Goal: Feedback & Contribution: Submit feedback/report problem

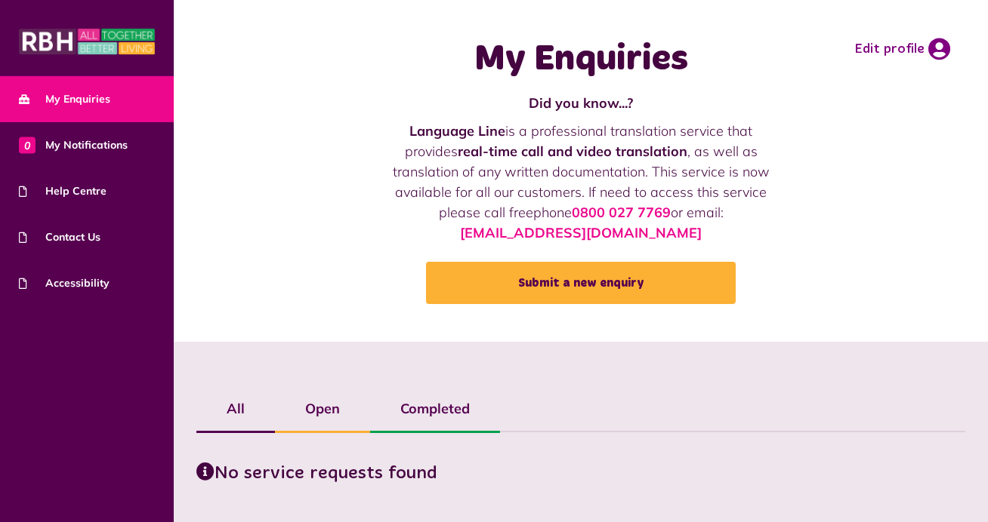
scroll to position [38, 0]
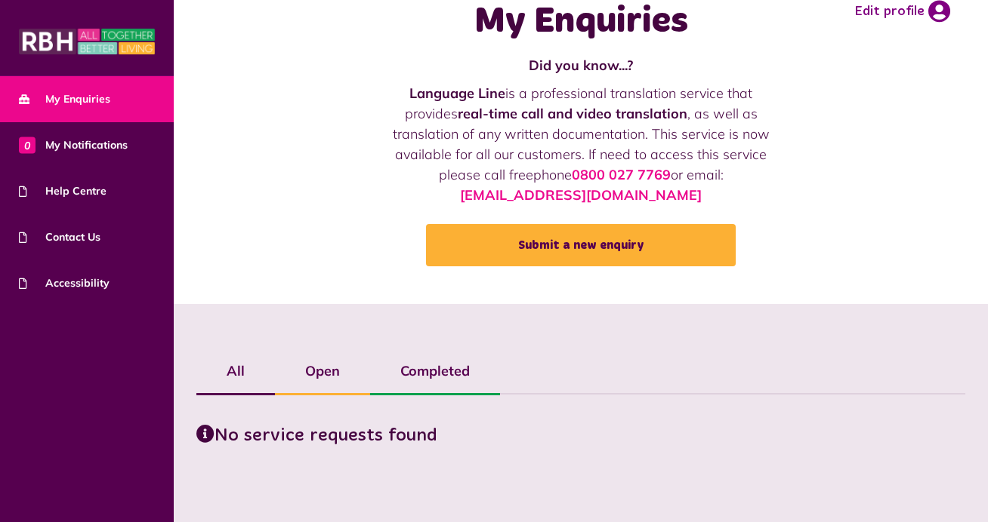
click at [72, 98] on span "My Enquiries" at bounding box center [64, 99] width 91 height 16
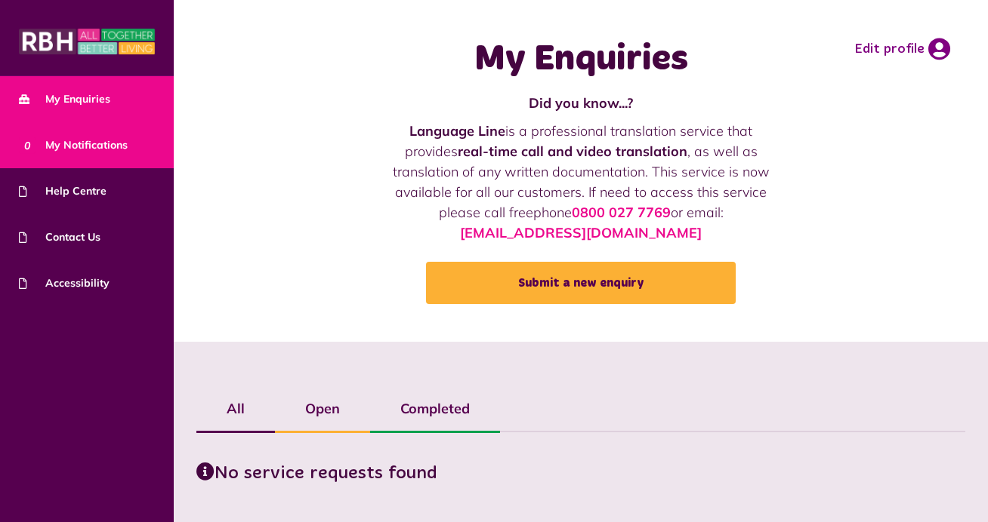
click at [74, 139] on span "0 My Notifications" at bounding box center [73, 145] width 109 height 16
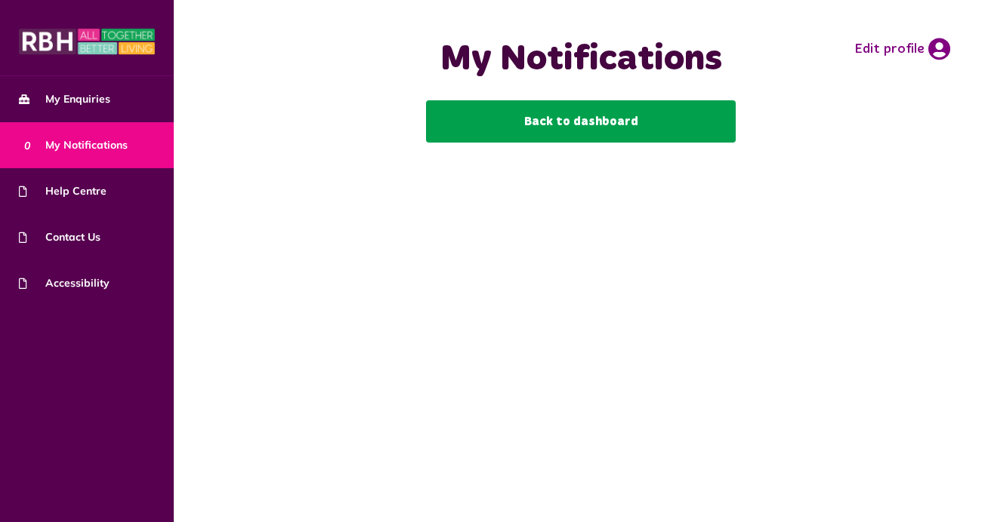
click at [485, 128] on link "Back to dashboard" at bounding box center [581, 121] width 310 height 42
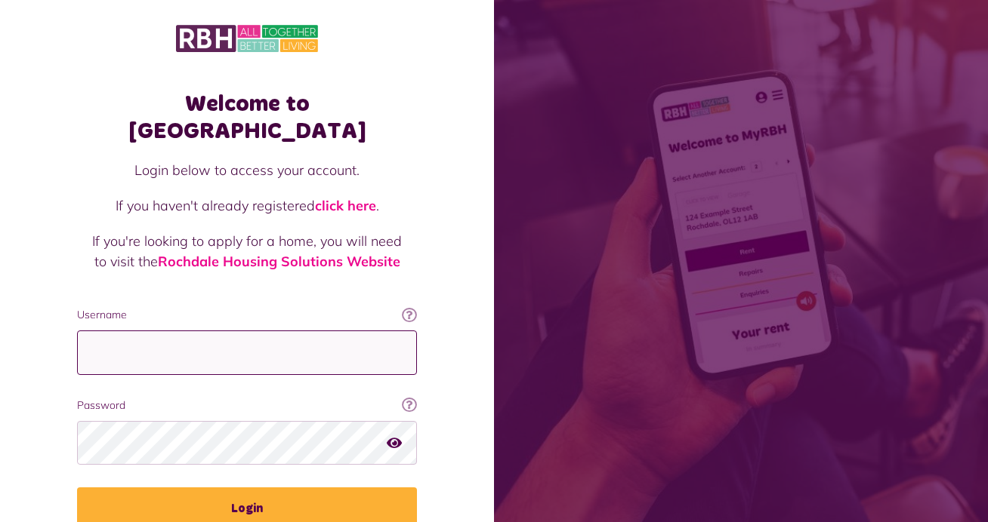
click at [275, 331] on input "Username" at bounding box center [247, 353] width 340 height 45
type input "**********"
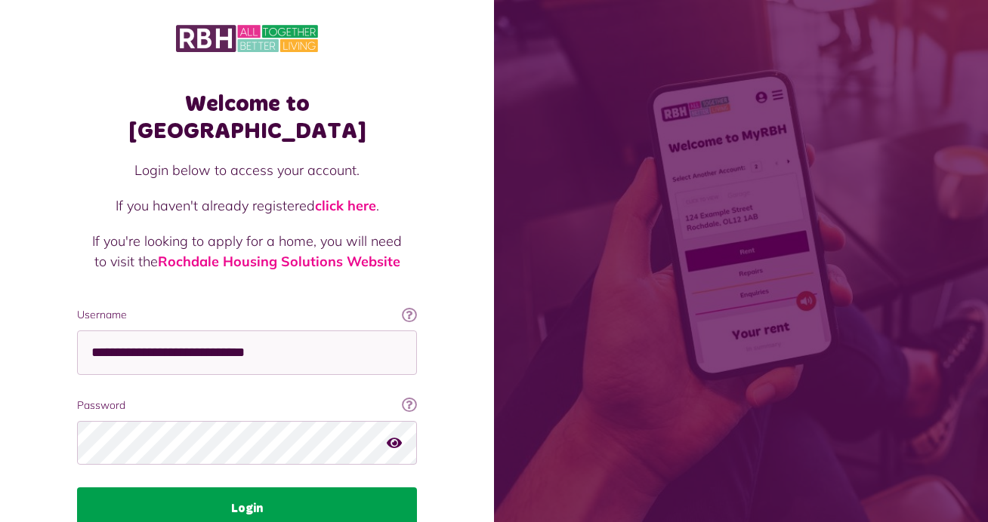
click at [267, 489] on button "Login" at bounding box center [247, 509] width 340 height 42
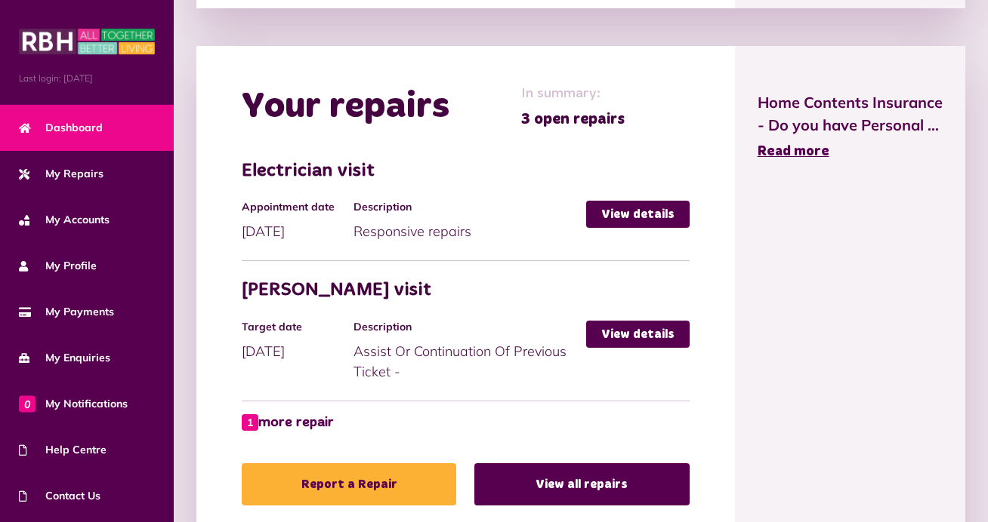
scroll to position [644, 0]
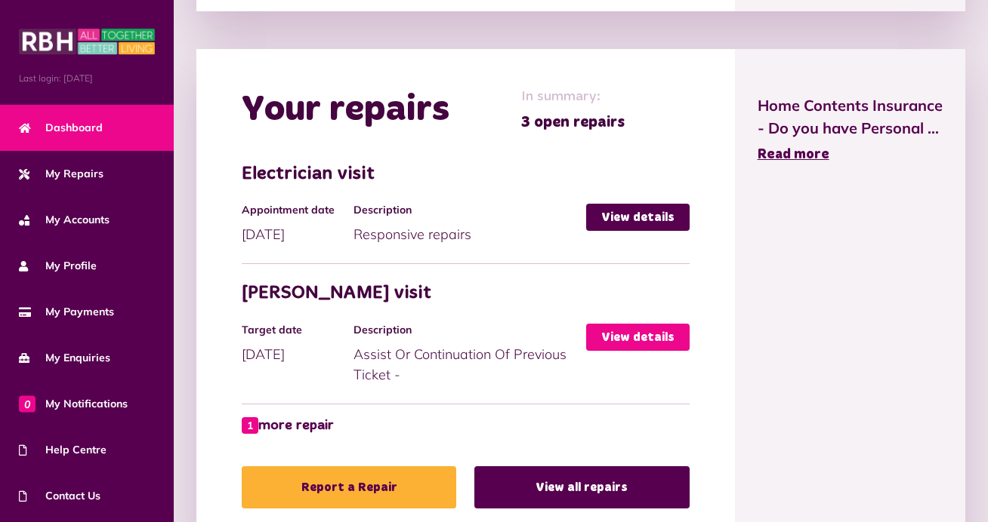
click at [625, 334] on link "View details" at bounding box center [637, 337] width 103 height 27
click at [297, 421] on link "1 more repair" at bounding box center [288, 426] width 92 height 20
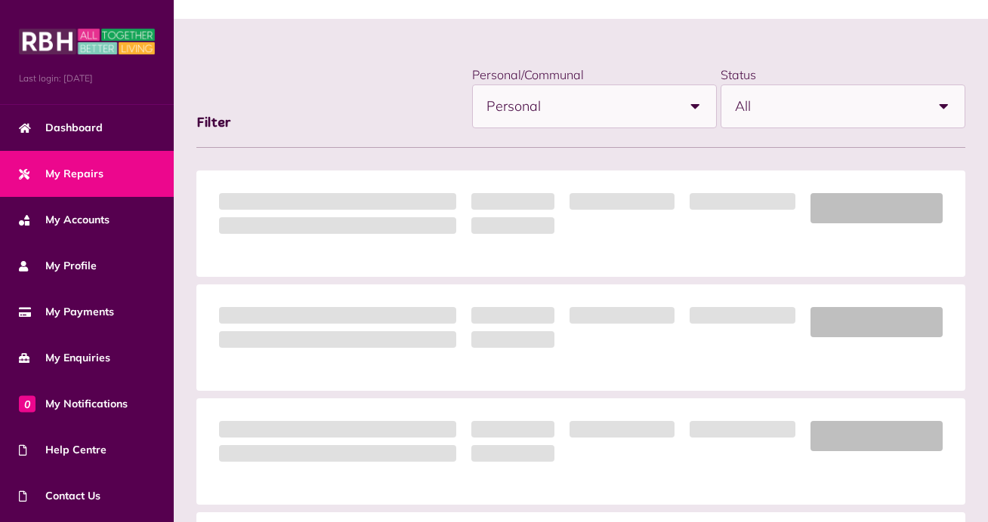
scroll to position [163, 0]
click at [510, 103] on div "**********" at bounding box center [581, 455] width 784 height 784
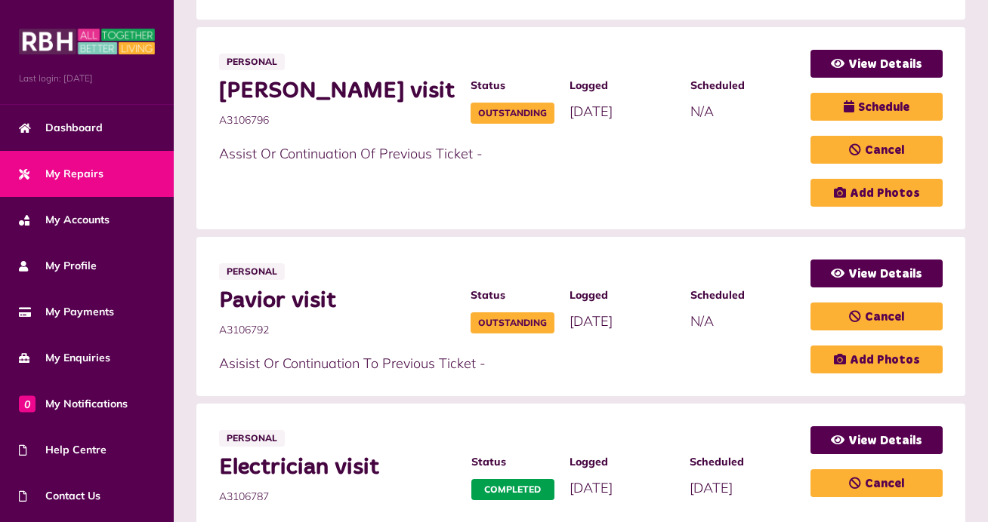
scroll to position [516, 0]
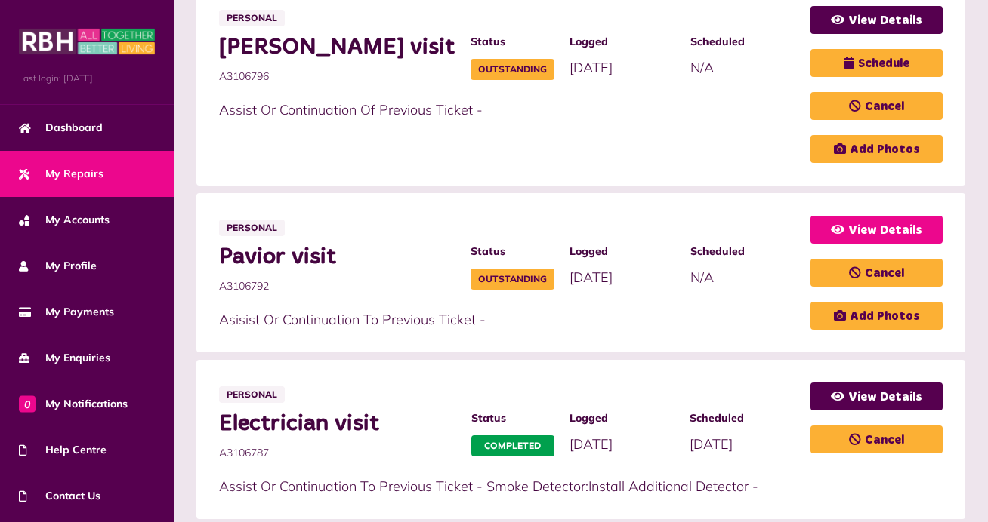
click at [828, 225] on link "View Details" at bounding box center [876, 230] width 132 height 28
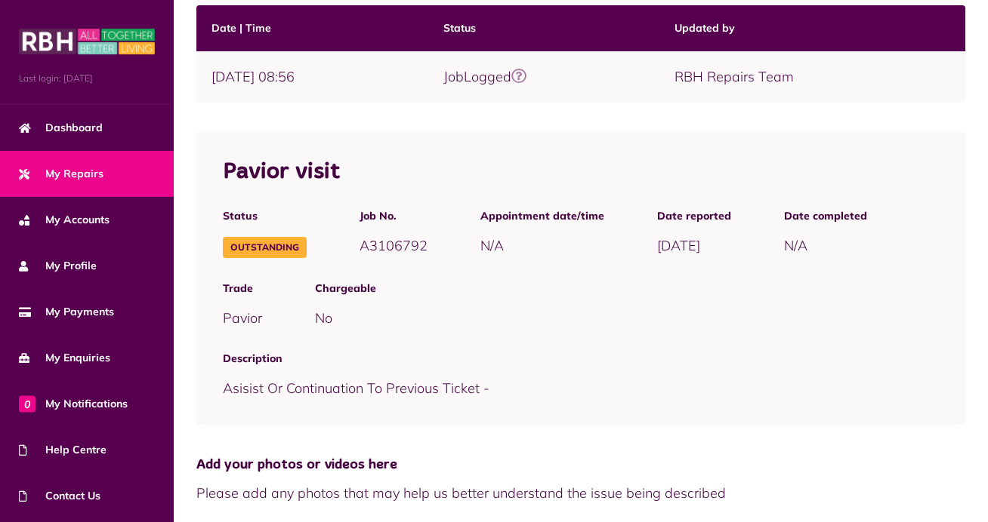
scroll to position [285, 0]
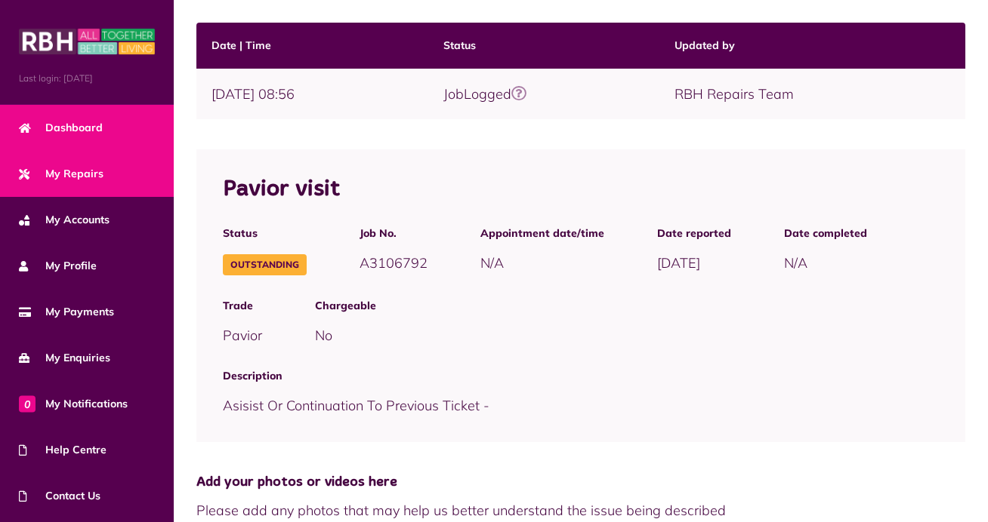
click at [88, 139] on link "Dashboard" at bounding box center [87, 128] width 174 height 46
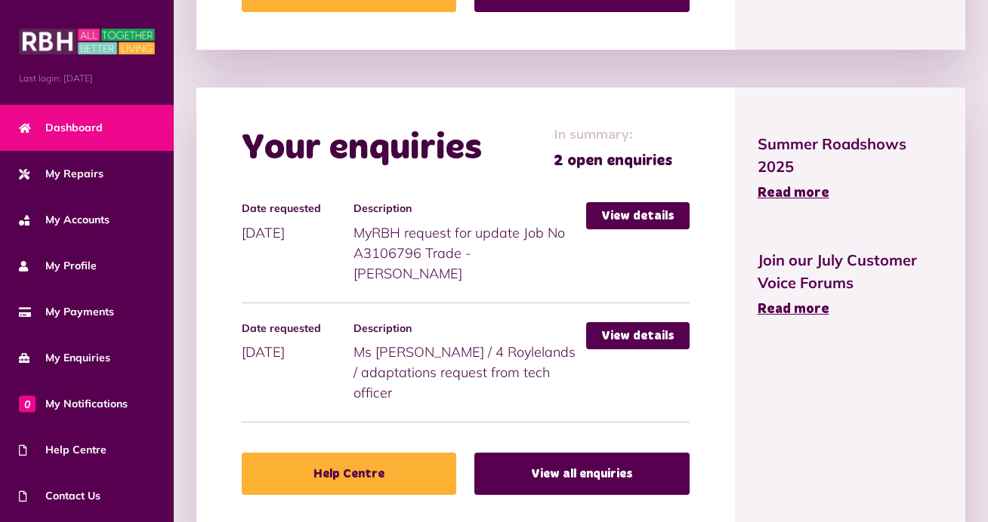
scroll to position [1142, 0]
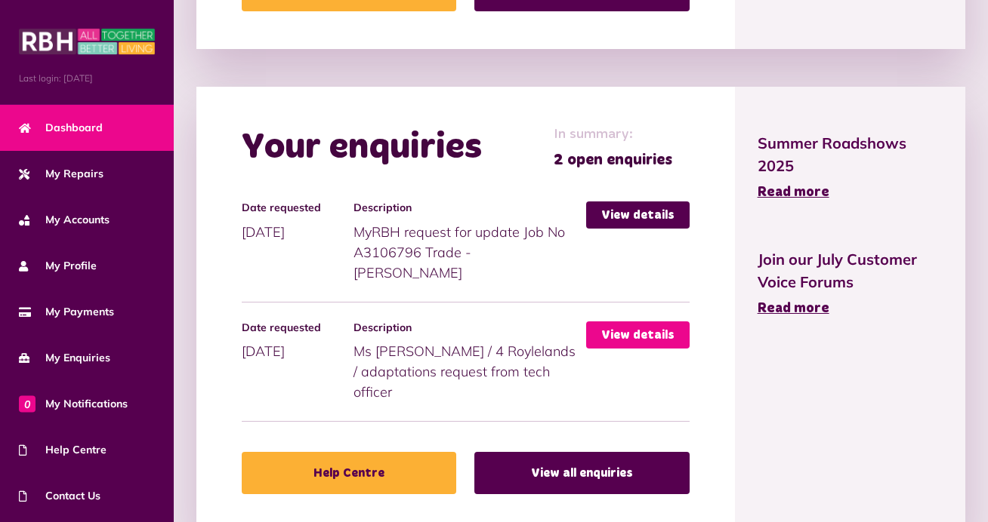
click at [624, 322] on link "View details" at bounding box center [637, 335] width 103 height 27
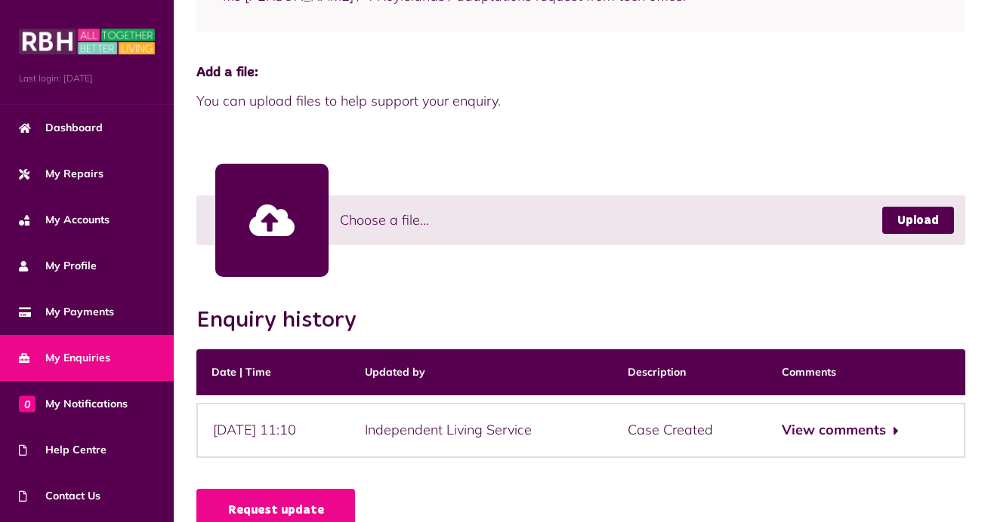
scroll to position [371, 0]
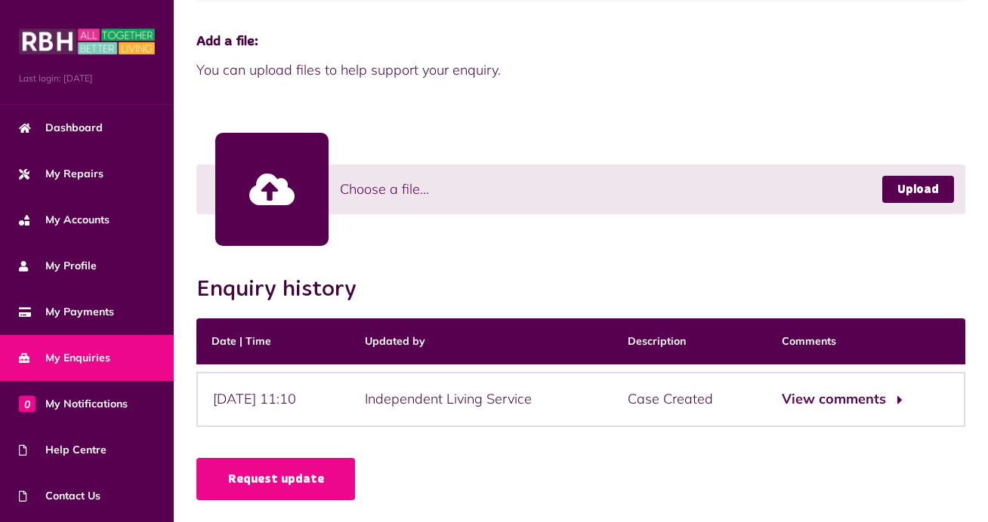
click at [810, 395] on button "View comments" at bounding box center [839, 400] width 117 height 22
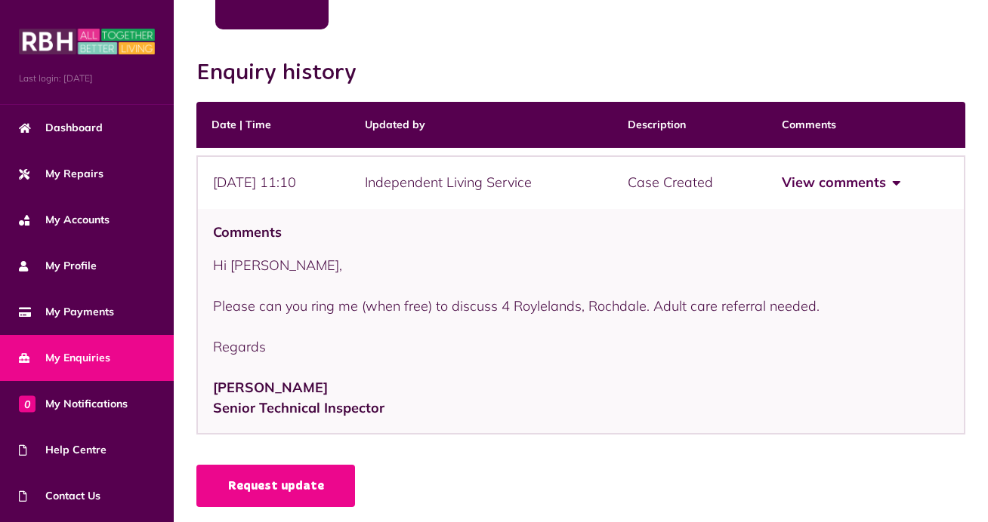
scroll to position [594, 0]
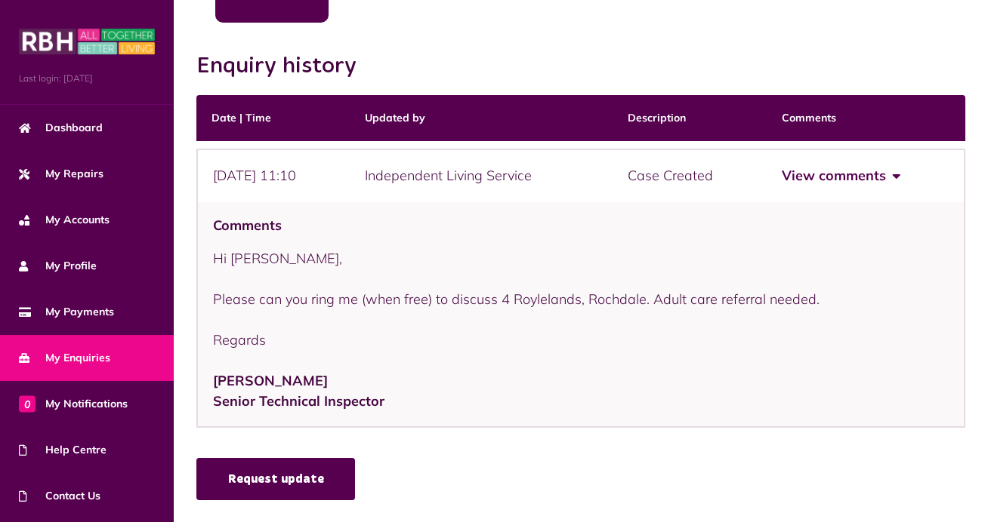
click at [250, 470] on link "Request update" at bounding box center [275, 479] width 159 height 42
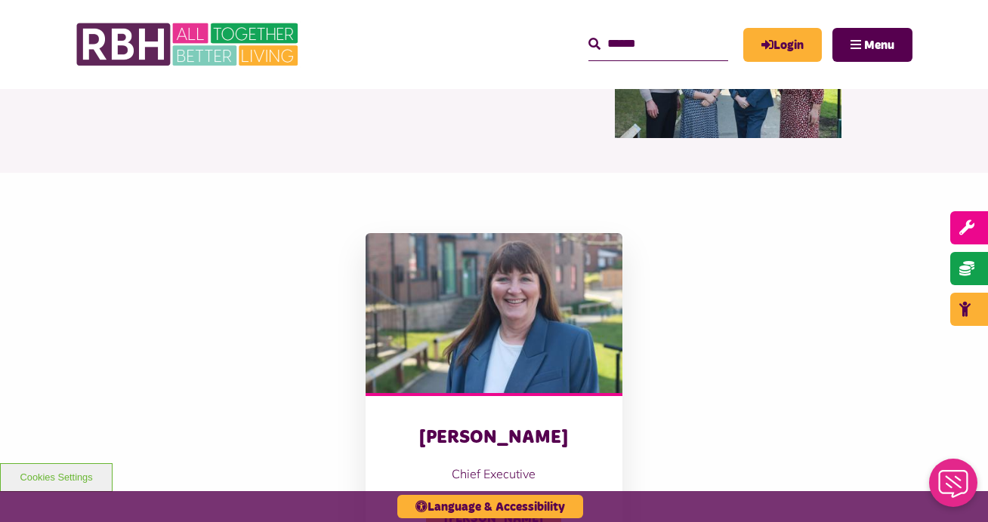
scroll to position [168, 0]
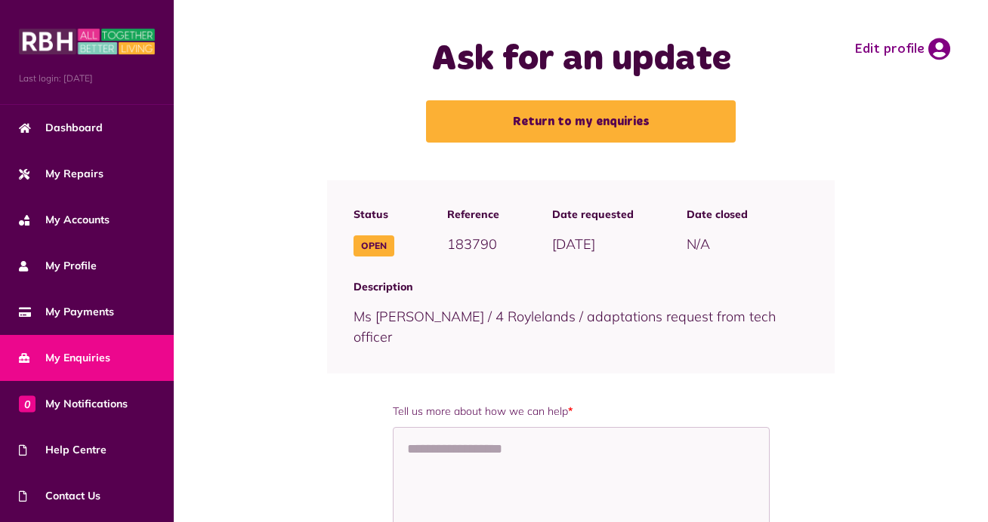
click at [429, 425] on div "Tell us more about how we can help *" at bounding box center [581, 475] width 377 height 142
click at [433, 459] on textarea "Tell us more about how we can help *" at bounding box center [581, 483] width 377 height 113
paste textarea "**********"
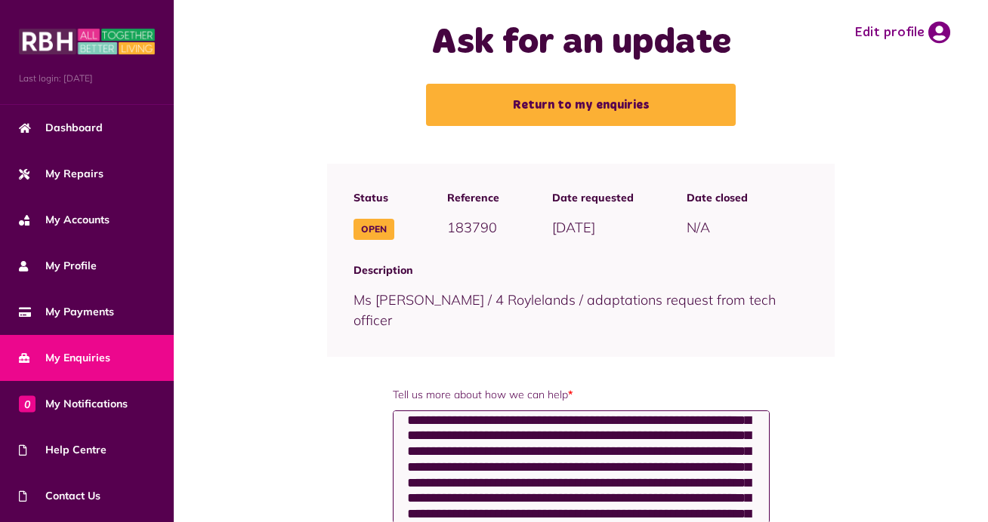
scroll to position [163, 0]
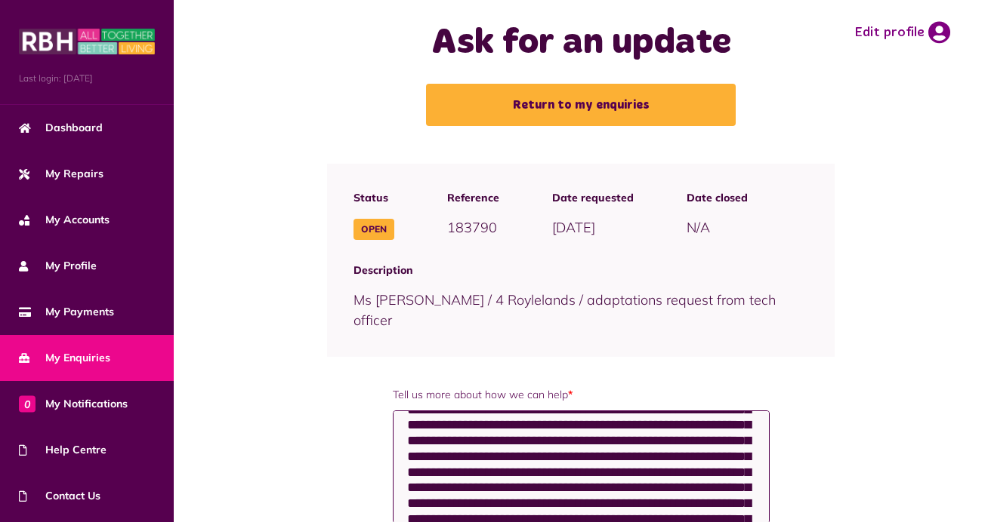
click at [720, 455] on textarea "Tell us more about how we can help *" at bounding box center [581, 467] width 377 height 113
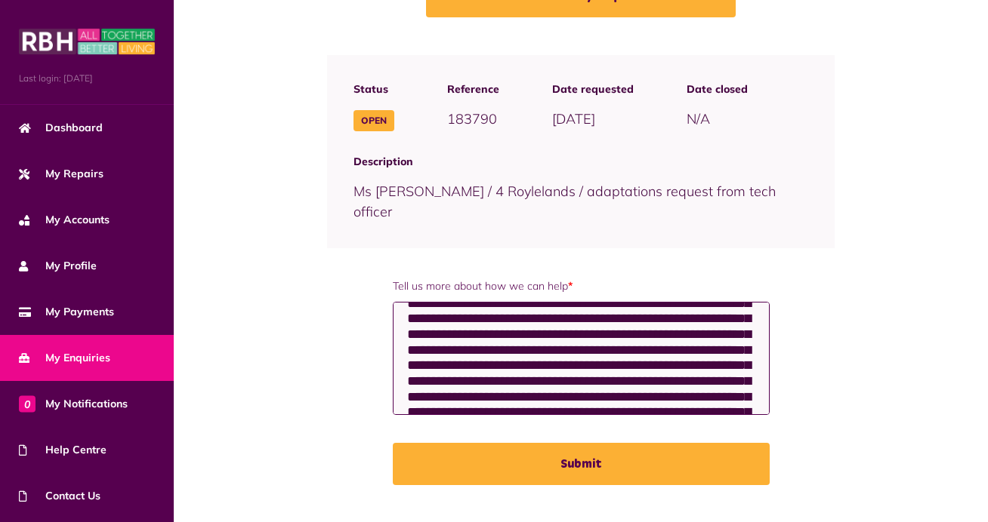
scroll to position [69, 0]
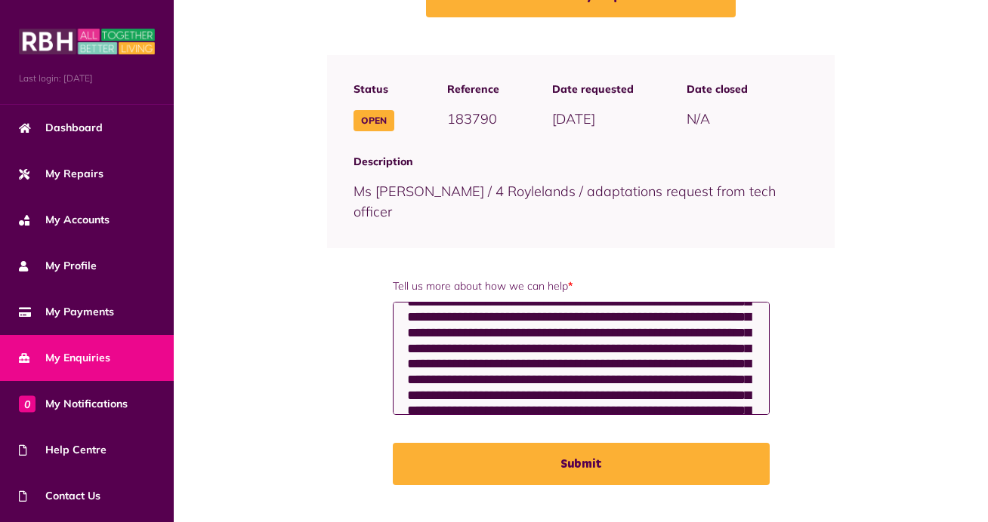
click at [670, 334] on textarea "Tell us more about how we can help *" at bounding box center [581, 358] width 377 height 113
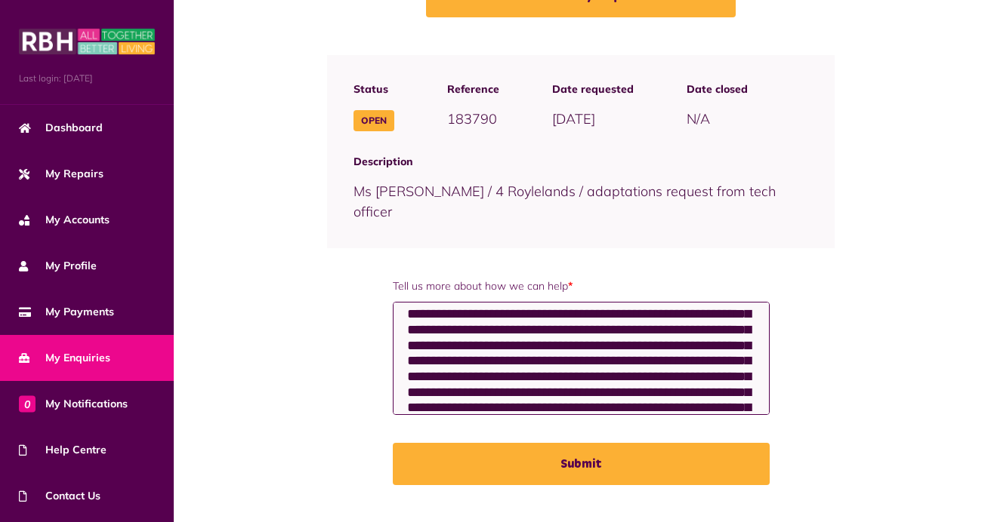
click at [702, 333] on textarea "Tell us more about how we can help *" at bounding box center [581, 358] width 377 height 113
type textarea "**********"
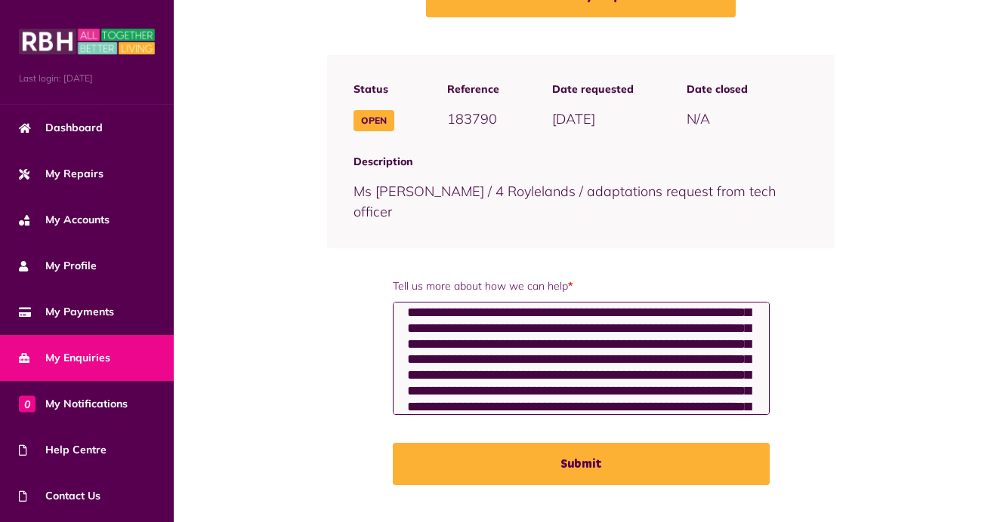
click at [746, 350] on textarea "Tell us more about how we can help *" at bounding box center [581, 358] width 377 height 113
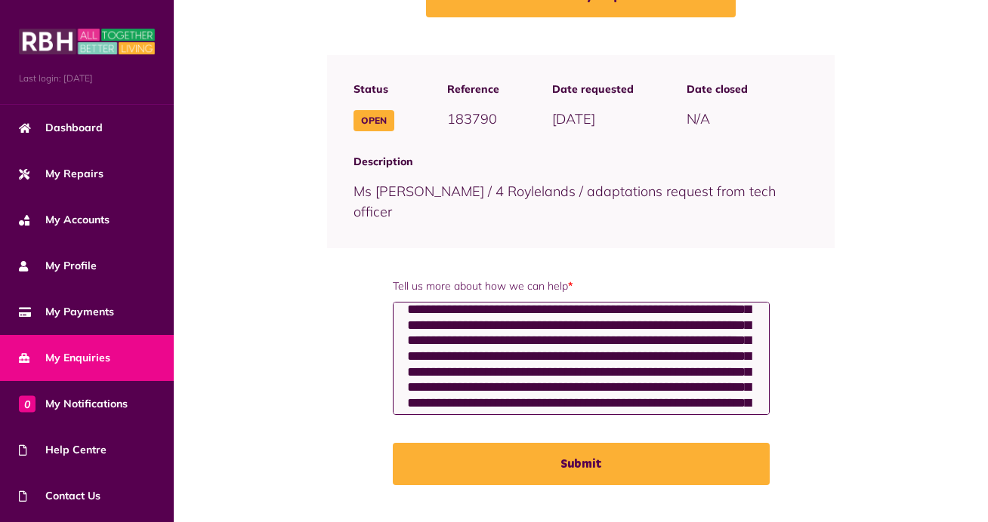
scroll to position [0, 0]
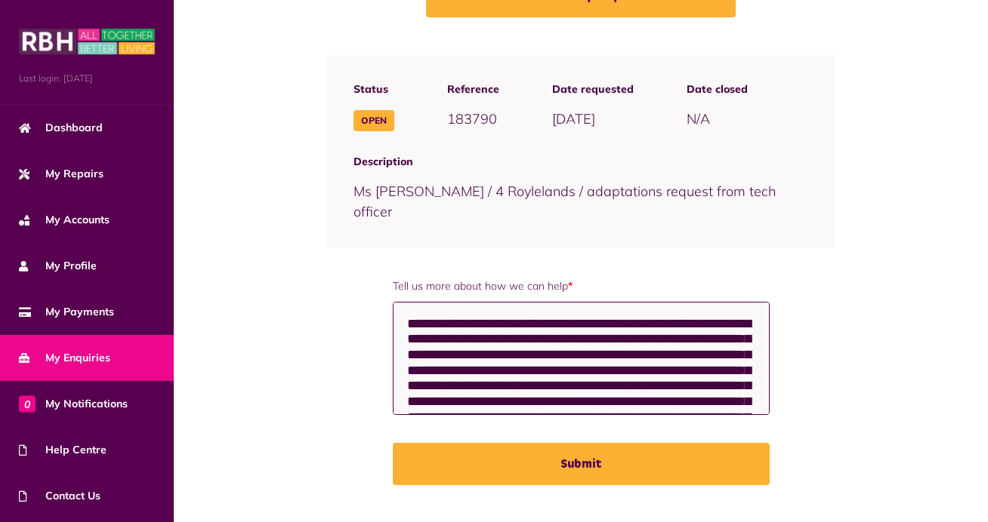
drag, startPoint x: 602, startPoint y: 400, endPoint x: 420, endPoint y: 41, distance: 402.8
click at [420, 41] on main "Ask for an update Return to my enquiries Edit profile Status Open" at bounding box center [581, 199] width 814 height 649
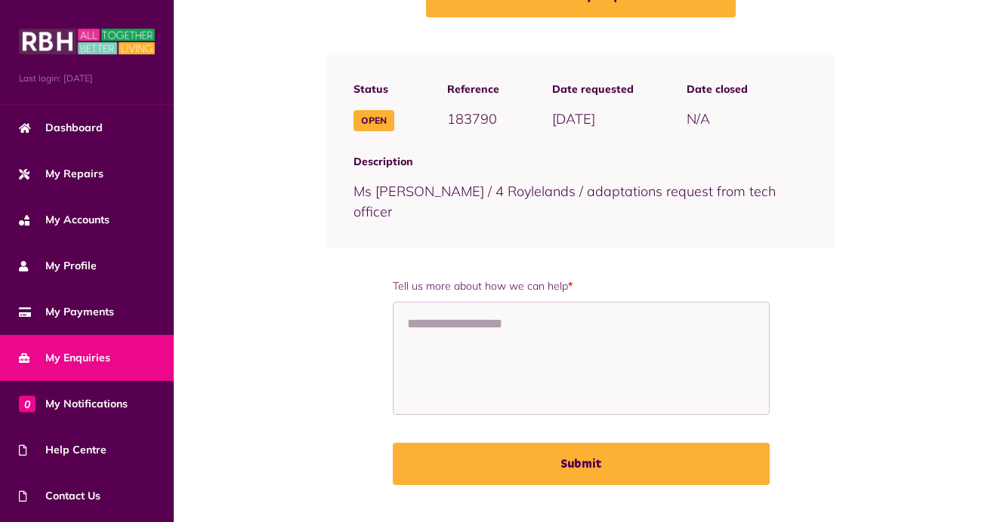
click at [69, 350] on link "My Enquiries" at bounding box center [87, 358] width 174 height 46
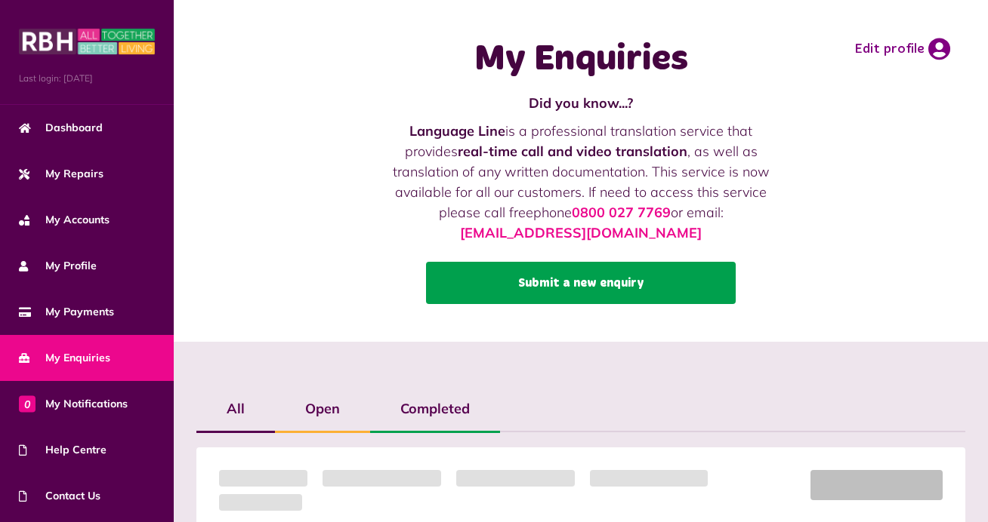
click at [466, 283] on link "Submit a new enquiry" at bounding box center [581, 283] width 310 height 42
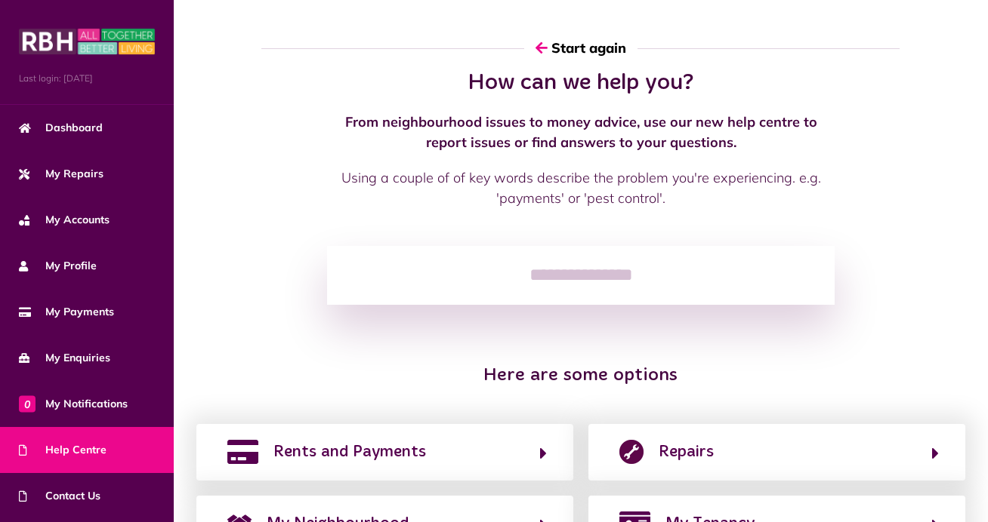
click at [503, 276] on input "search" at bounding box center [580, 275] width 507 height 59
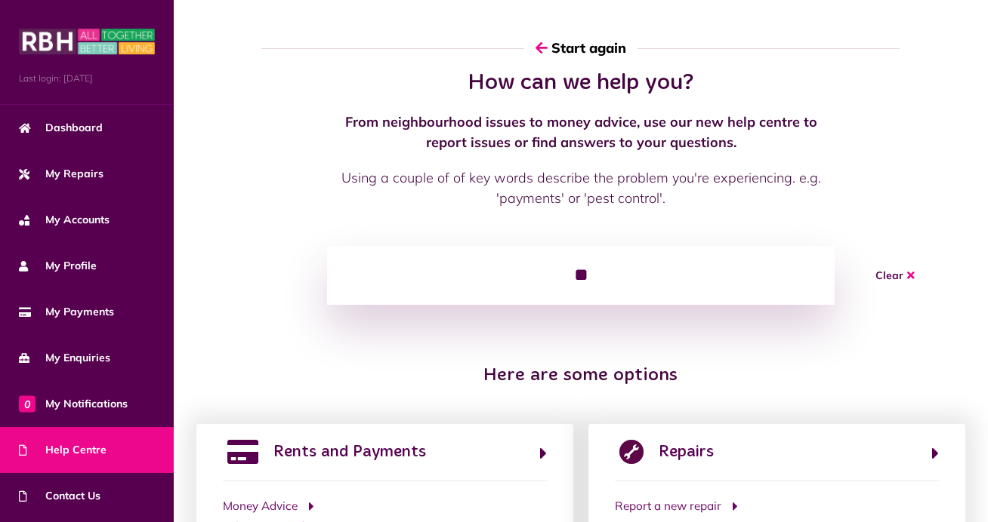
type input "*"
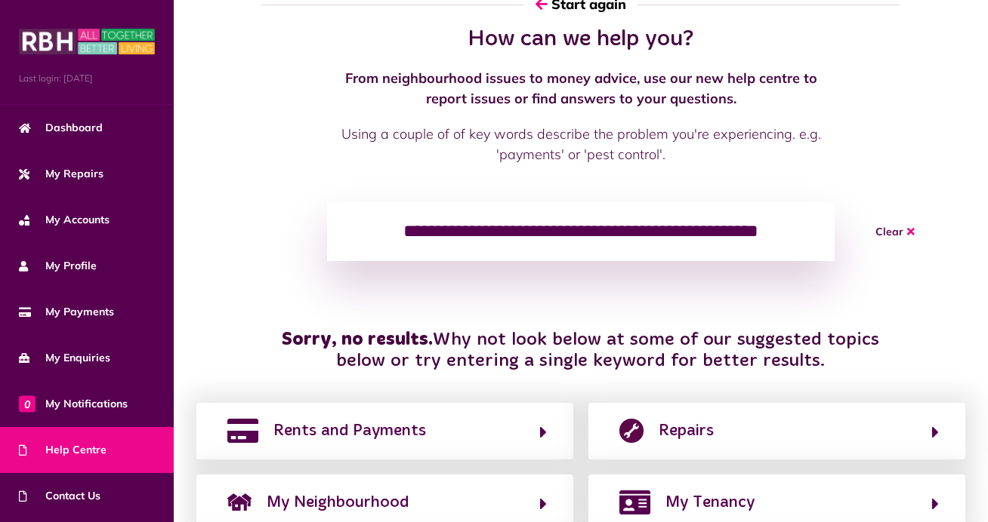
drag, startPoint x: 791, startPoint y: 236, endPoint x: 212, endPoint y: 194, distance: 580.7
click at [214, 194] on div "**********" at bounding box center [581, 369] width 814 height 686
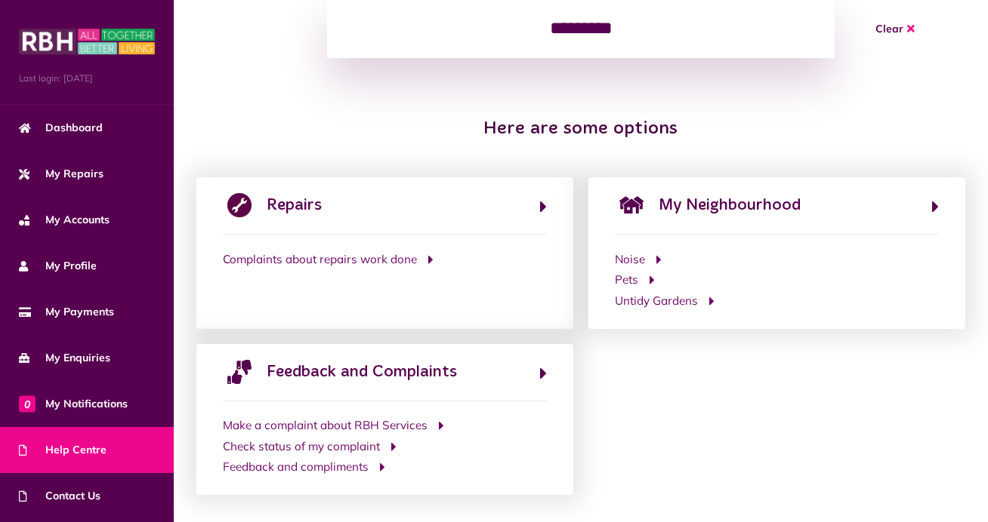
scroll to position [251, 0]
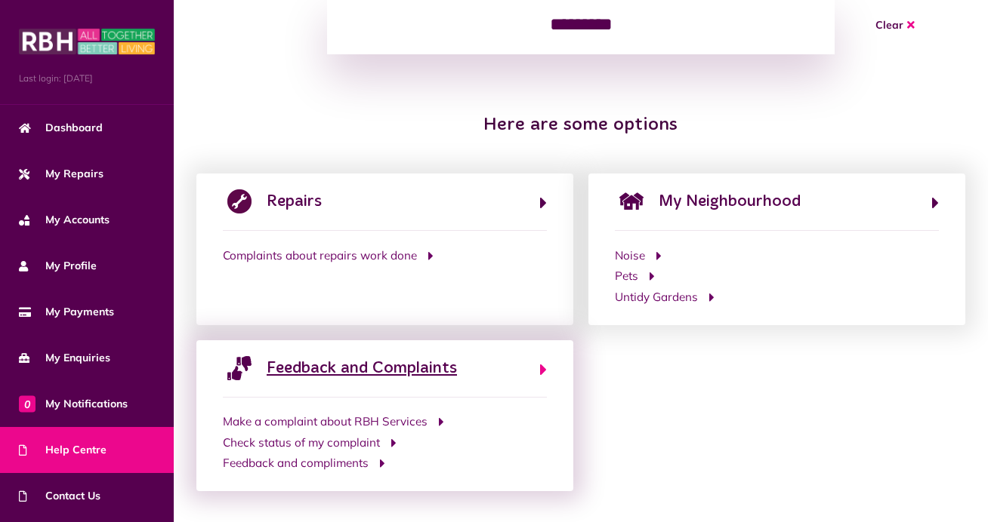
type input "*********"
drag, startPoint x: 322, startPoint y: 369, endPoint x: 307, endPoint y: 415, distance: 47.8
click at [307, 415] on div "Feedback and Complaints Make a complaint about RBH Services Check status of my …" at bounding box center [384, 416] width 377 height 151
click at [306, 421] on span "Make a complaint about RBH Services" at bounding box center [325, 422] width 205 height 17
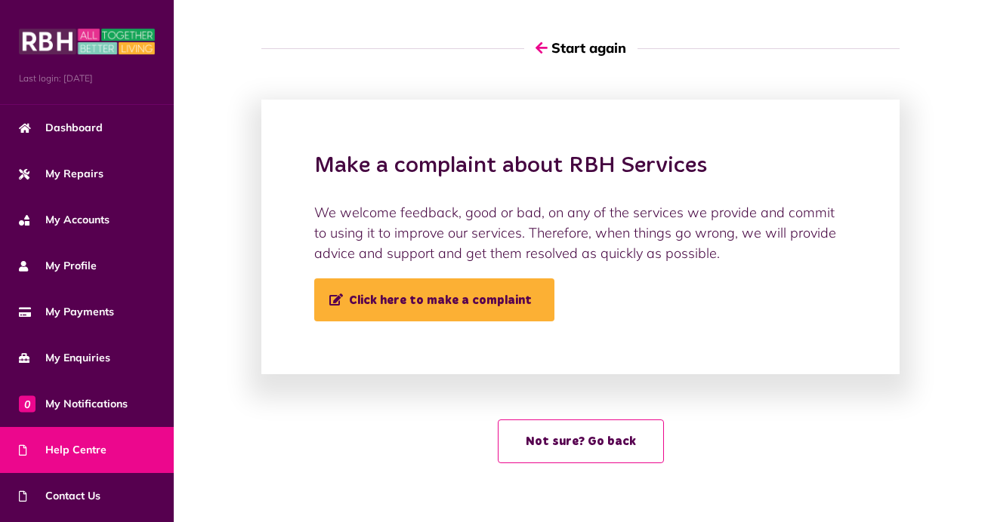
scroll to position [0, 0]
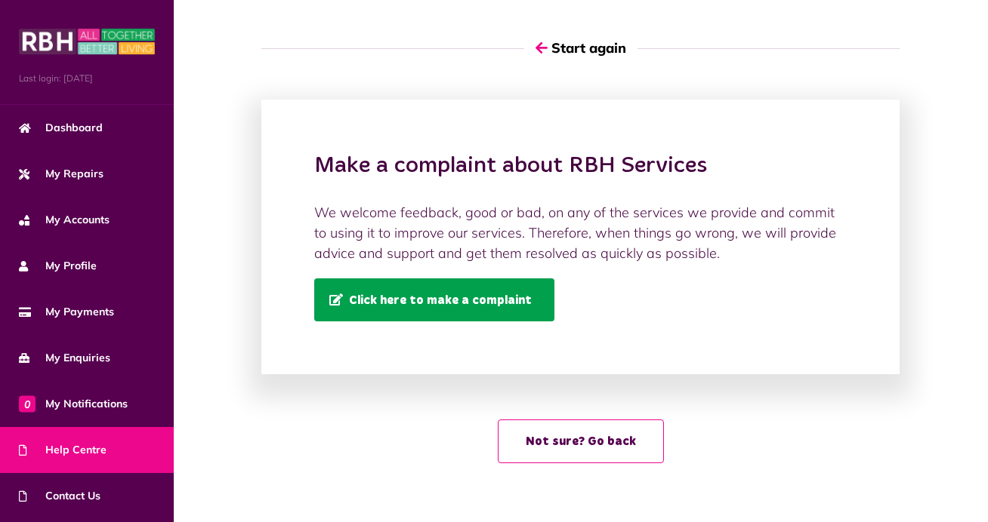
click at [375, 295] on span "Click here to make a complaint" at bounding box center [430, 300] width 202 height 13
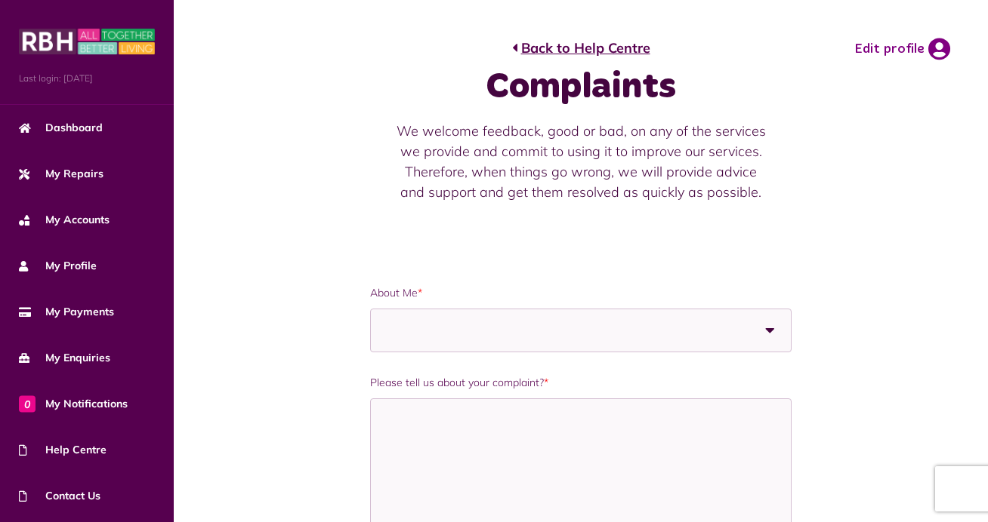
click at [407, 325] on span at bounding box center [488, 331] width 208 height 42
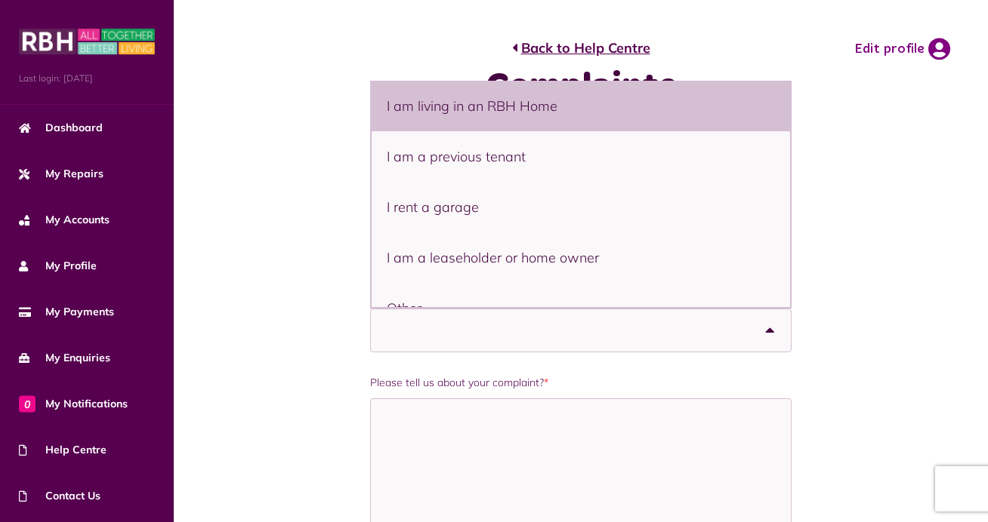
click at [467, 108] on li "I am living in an RBH Home" at bounding box center [580, 106] width 419 height 51
select select "**********"
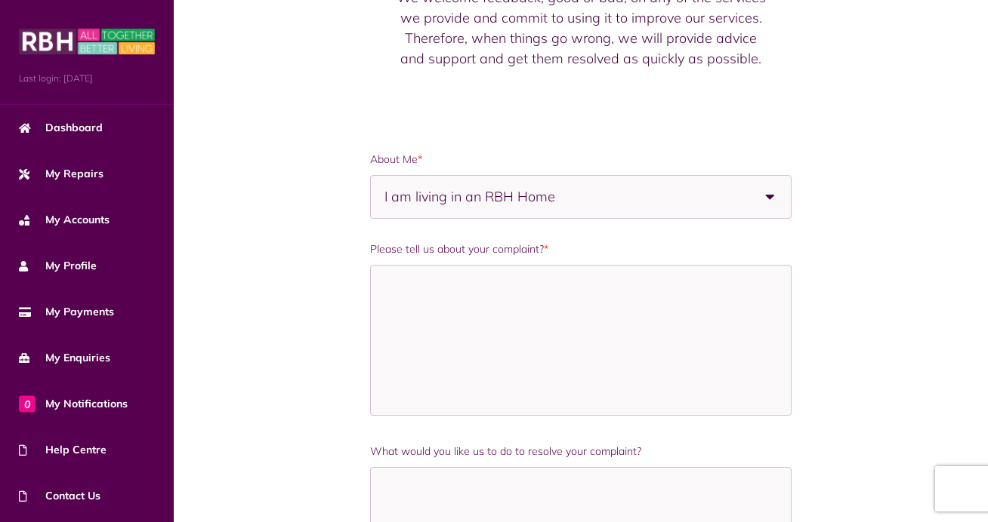
scroll to position [147, 0]
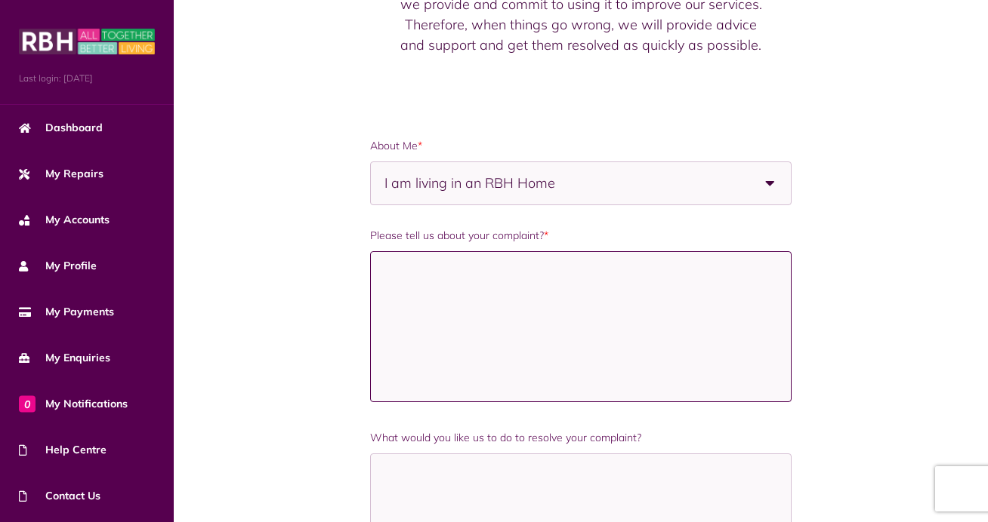
click at [463, 297] on textarea "Please tell us about your complaint? *" at bounding box center [581, 326] width 422 height 151
paste textarea "**********"
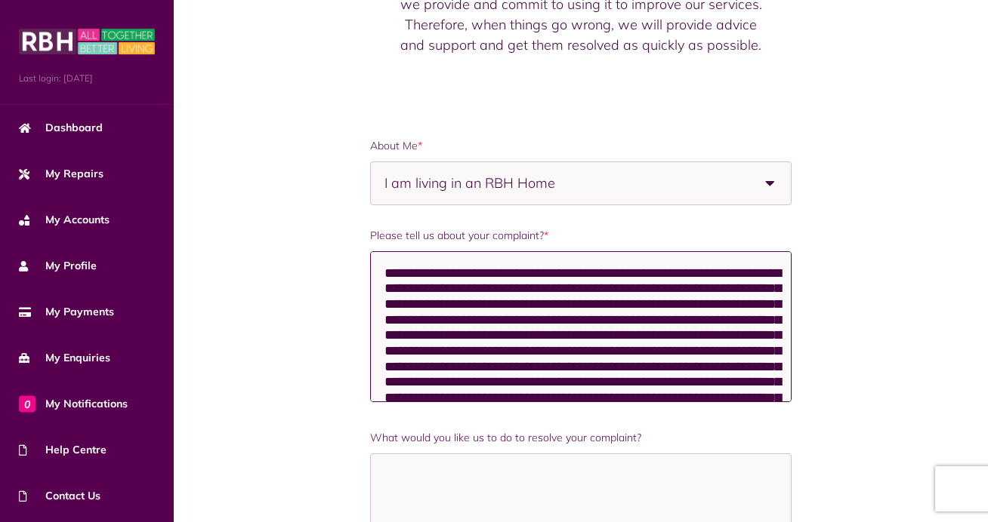
scroll to position [2021, 0]
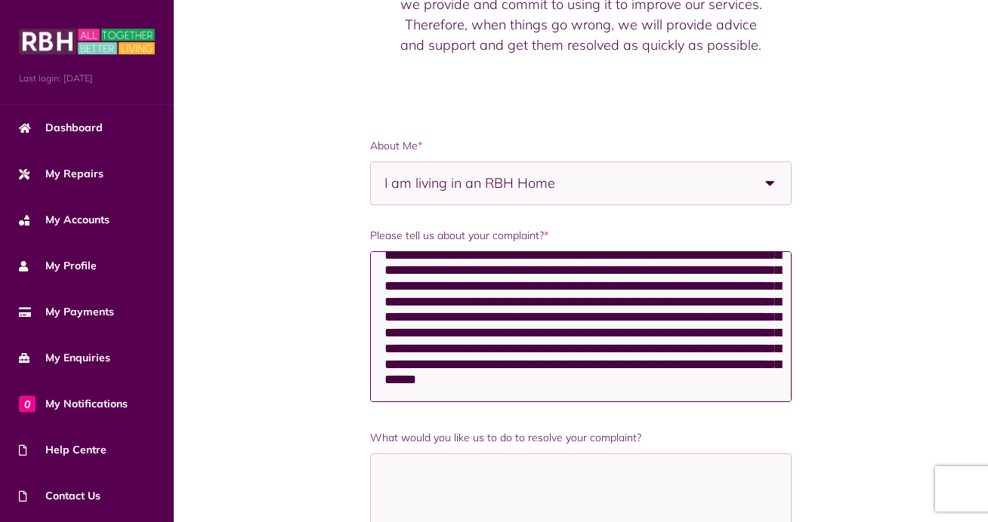
type textarea "**********"
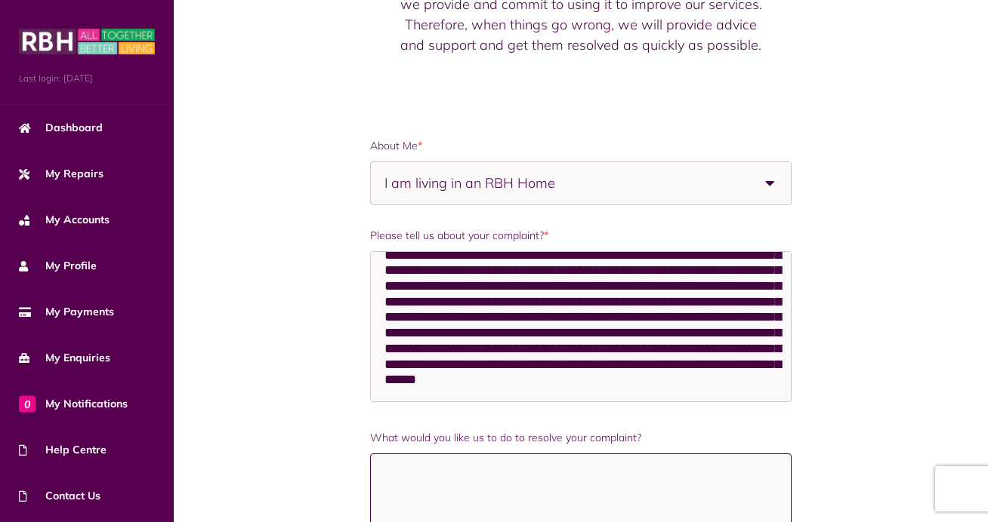
click at [445, 473] on textarea "What would you like us to do to resolve your complaint?" at bounding box center [581, 529] width 422 height 151
type textarea "*"
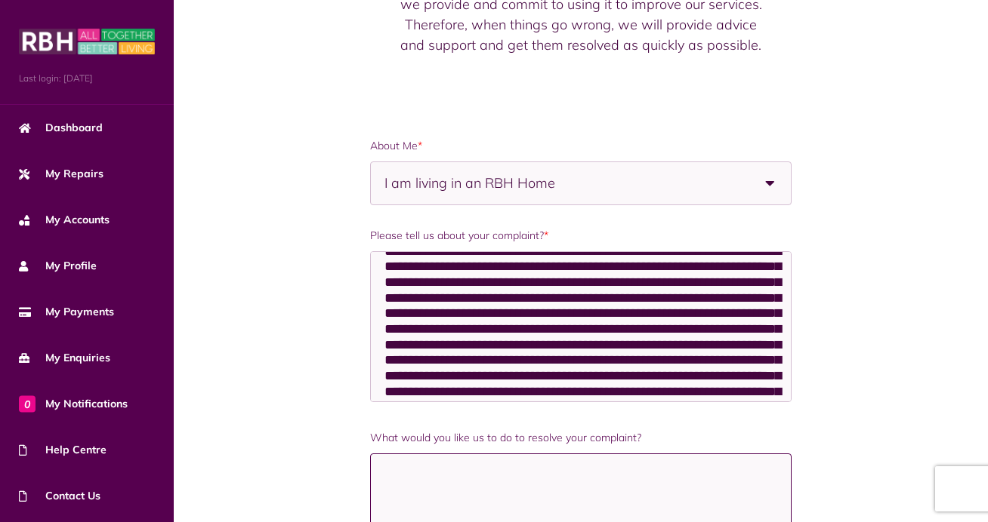
scroll to position [0, 0]
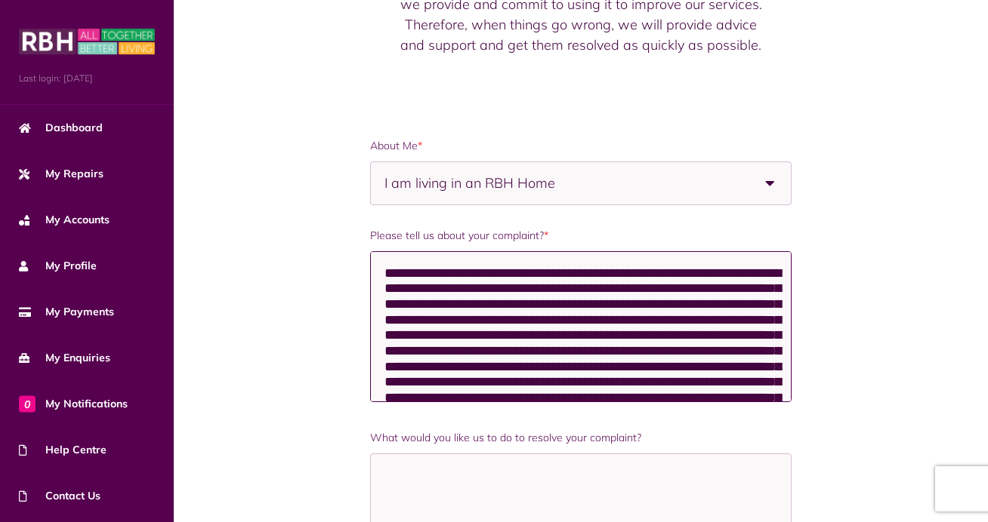
click at [460, 273] on textarea "Please tell us about your complaint? *" at bounding box center [581, 326] width 422 height 151
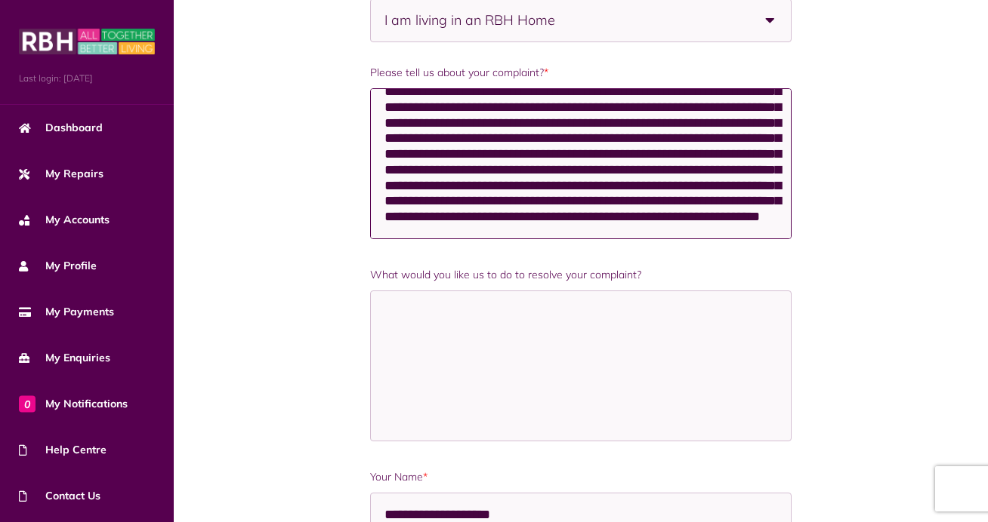
scroll to position [304, 0]
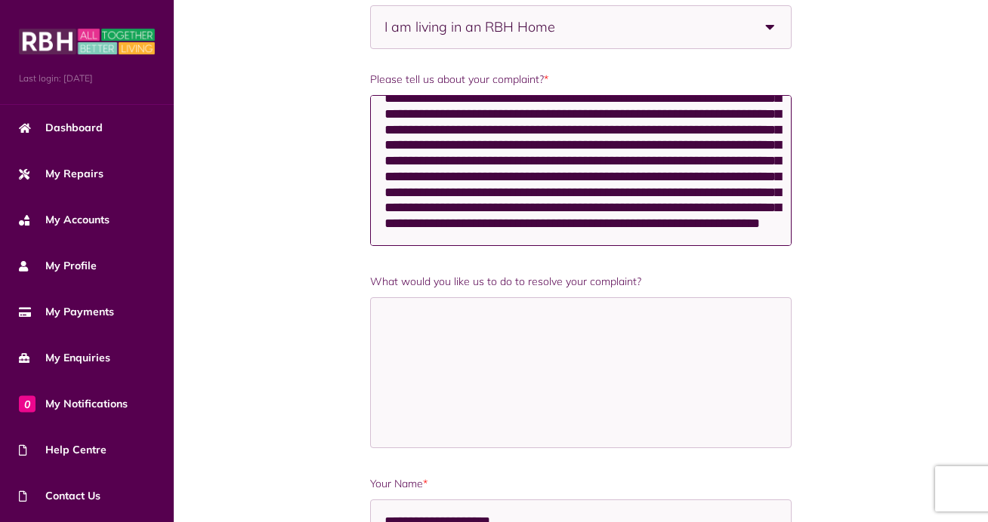
click at [476, 222] on textarea "Please tell us about your complaint? *" at bounding box center [581, 170] width 422 height 151
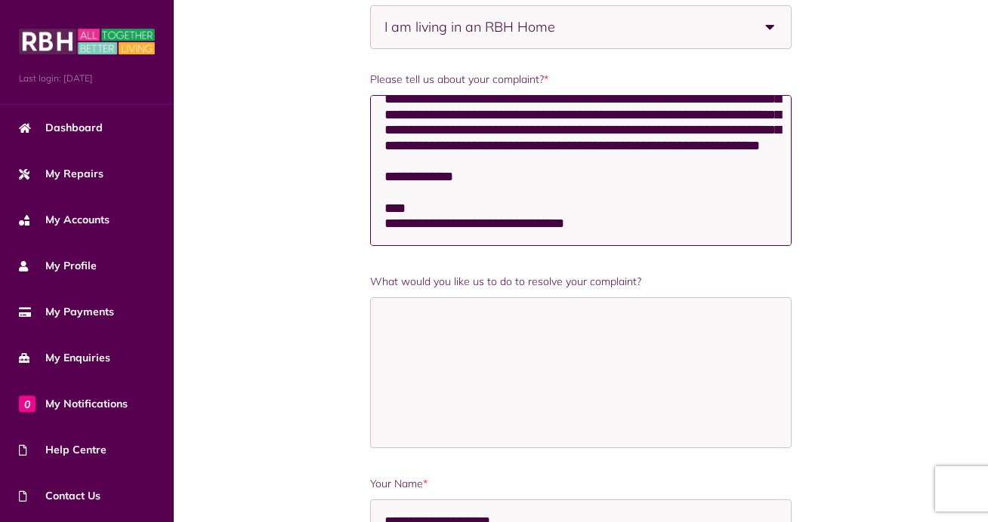
scroll to position [2144, 0]
type textarea "**********"
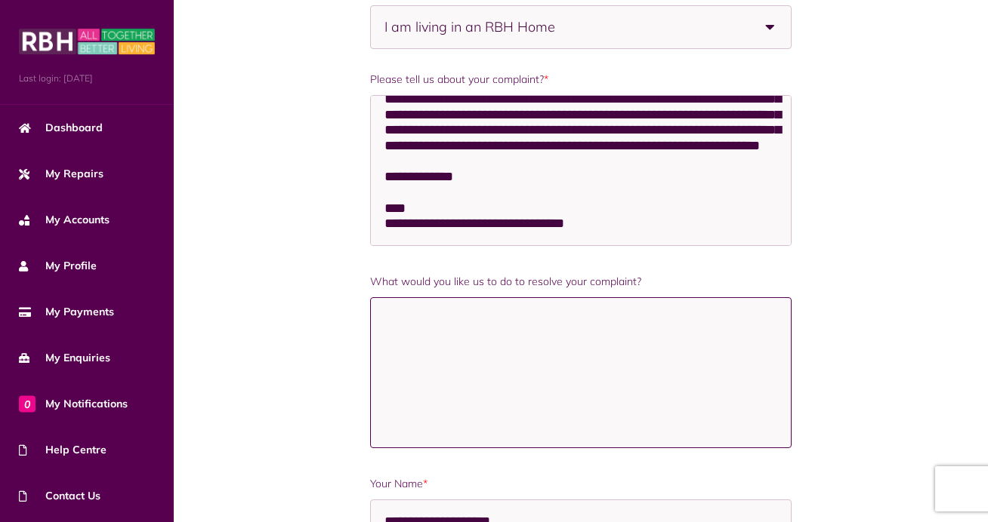
click at [509, 304] on textarea "What would you like us to do to resolve your complaint?" at bounding box center [581, 372] width 422 height 151
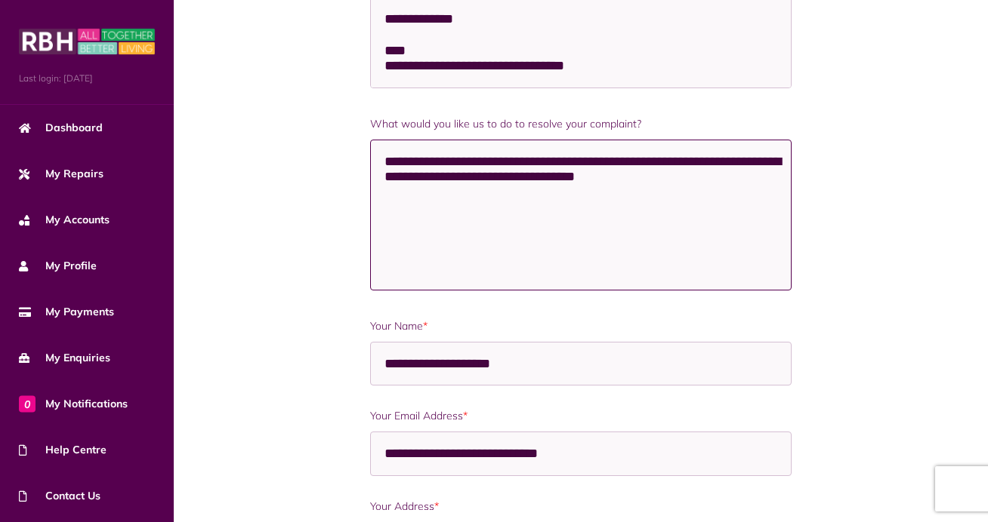
scroll to position [424, 0]
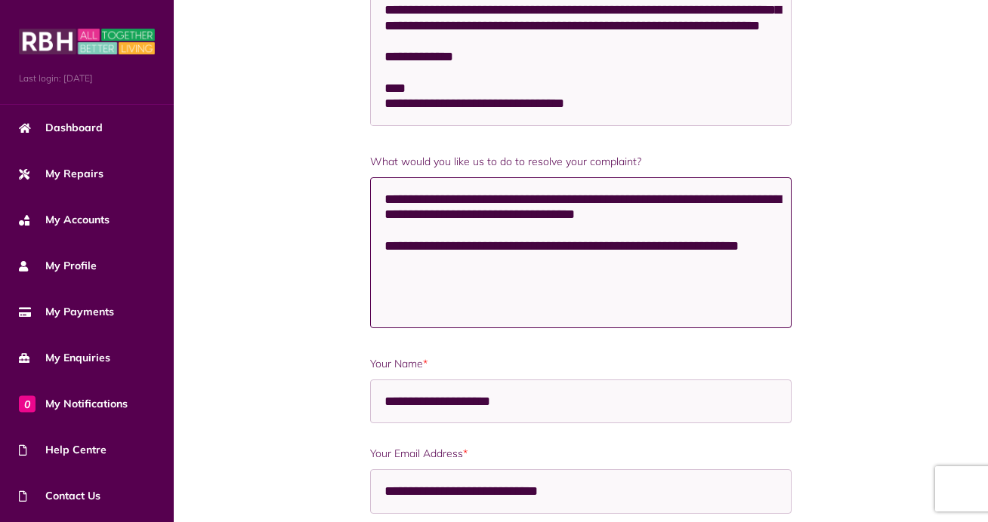
click at [778, 251] on textarea "**********" at bounding box center [581, 252] width 422 height 151
type textarea "**********"
drag, startPoint x: 590, startPoint y: 285, endPoint x: 245, endPoint y: 96, distance: 393.3
click at [245, 96] on div "**********" at bounding box center [581, 491] width 678 height 1349
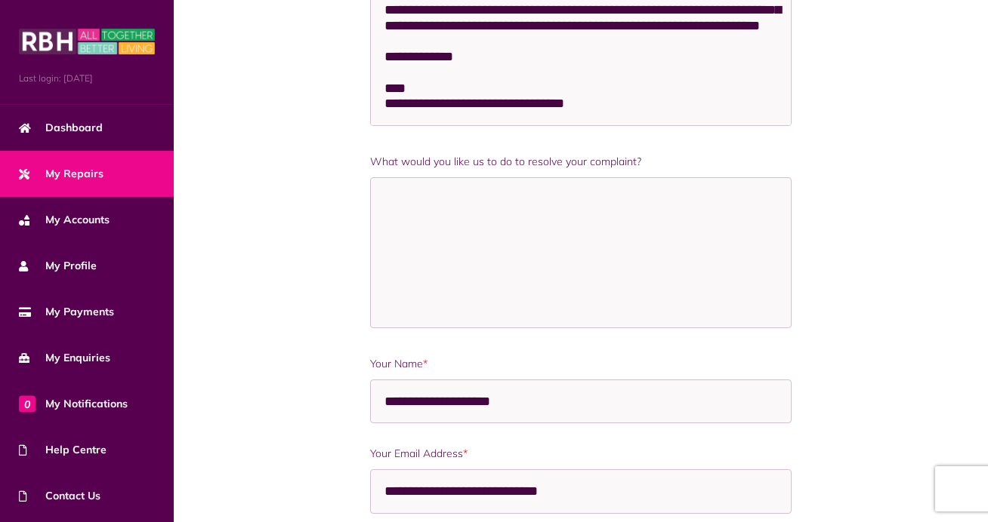
click at [63, 174] on span "My Repairs" at bounding box center [61, 174] width 85 height 16
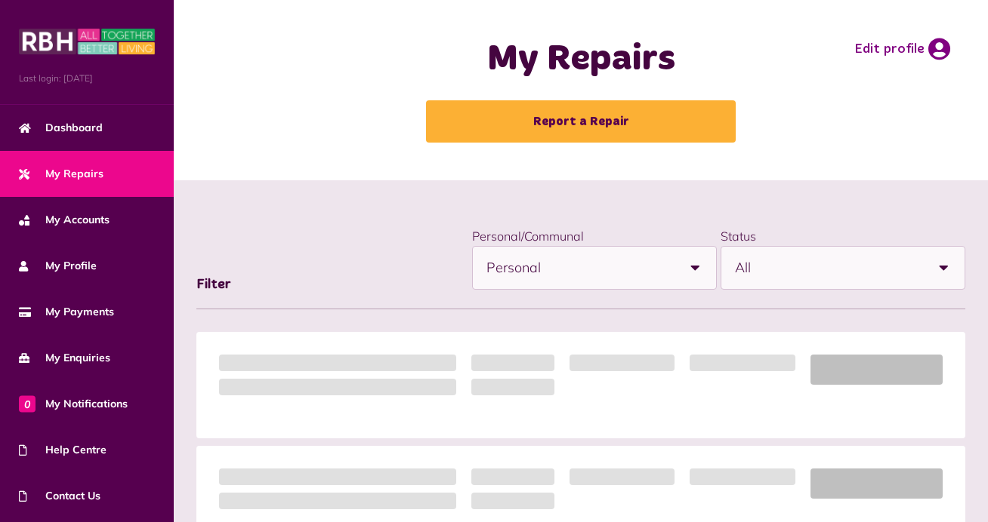
click at [63, 174] on span "My Repairs" at bounding box center [61, 174] width 85 height 16
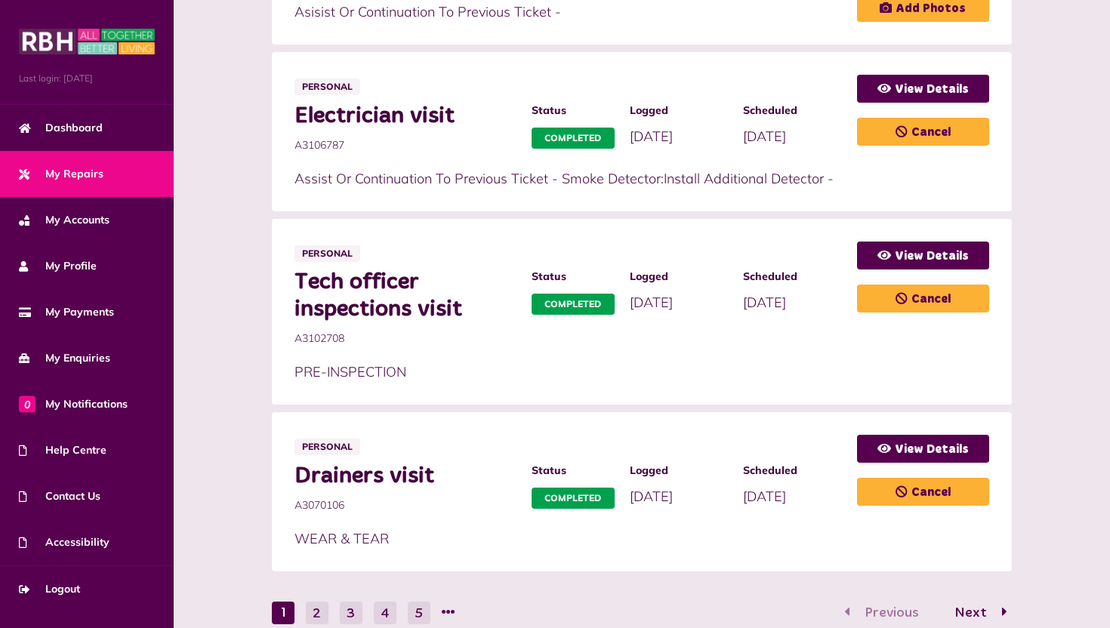
scroll to position [899, 0]
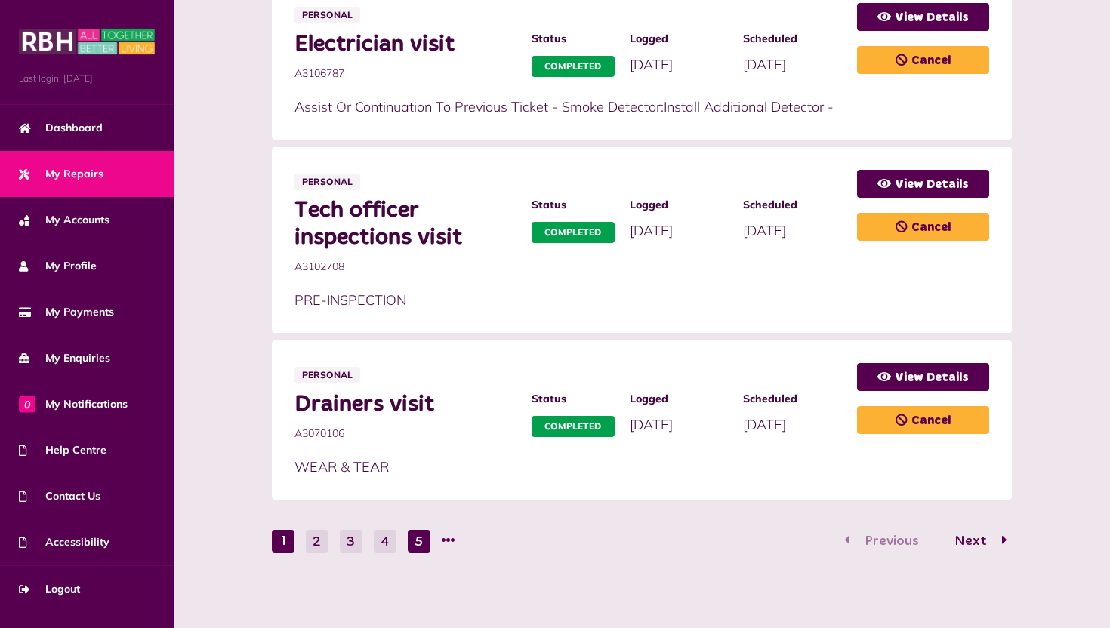
click at [423, 522] on button "5" at bounding box center [419, 541] width 23 height 23
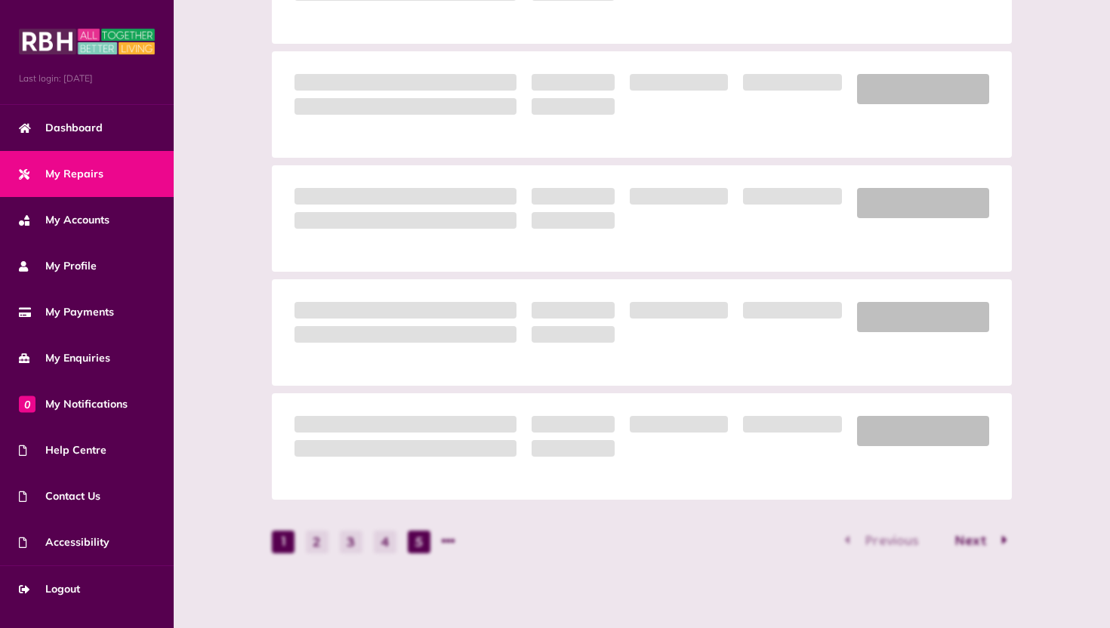
scroll to position [822, 0]
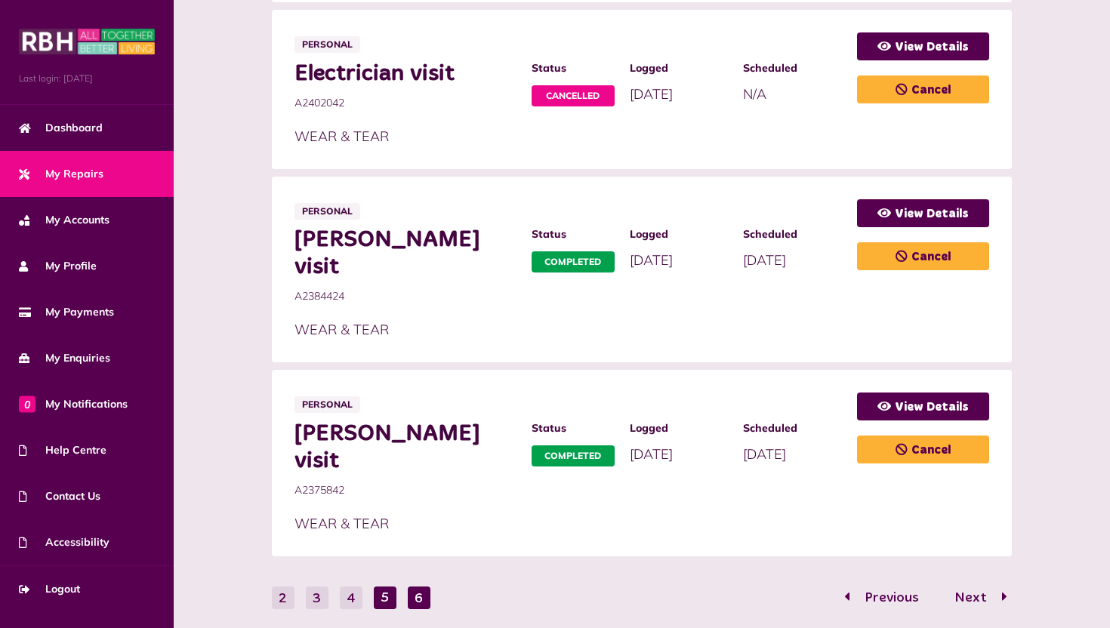
click at [423, 522] on button "6" at bounding box center [419, 598] width 23 height 23
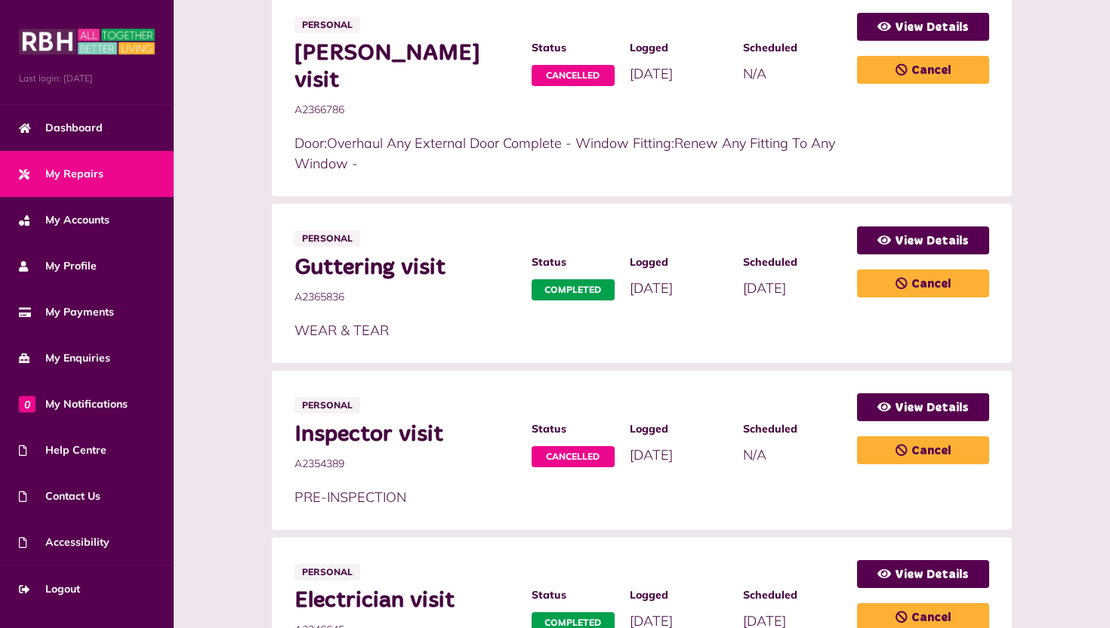
scroll to position [677, 0]
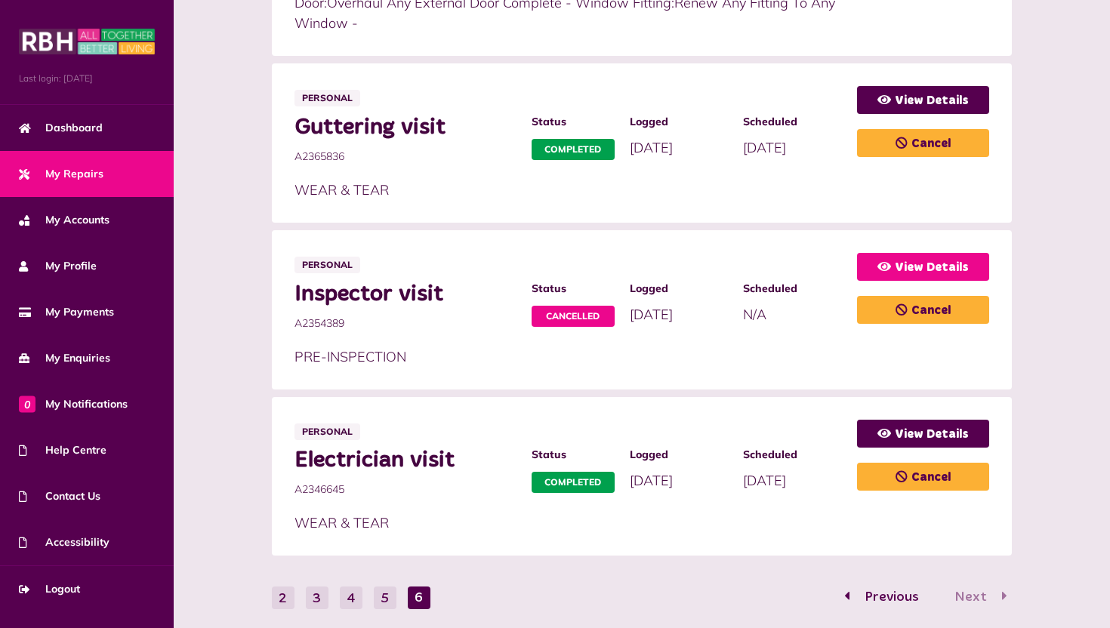
click at [881, 253] on link "View Details" at bounding box center [923, 267] width 132 height 28
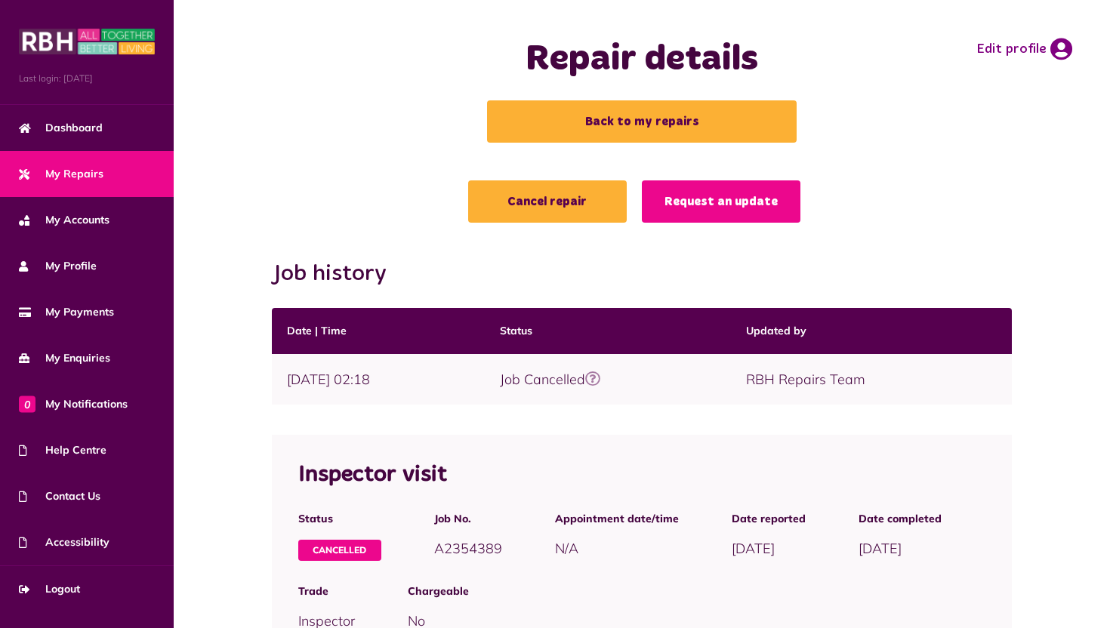
scroll to position [144, 0]
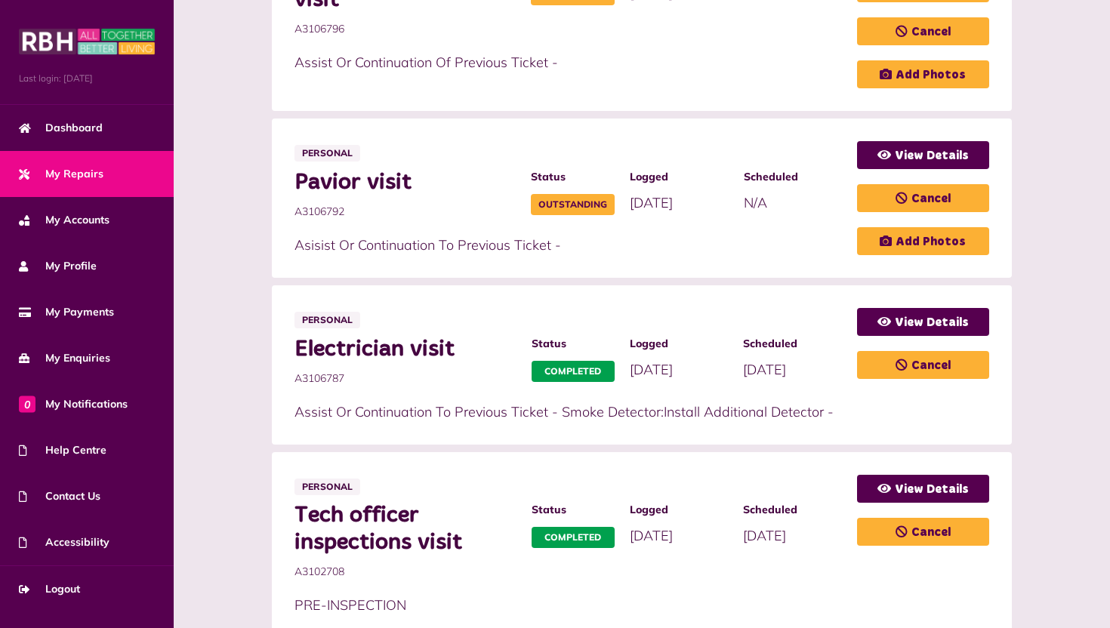
scroll to position [899, 0]
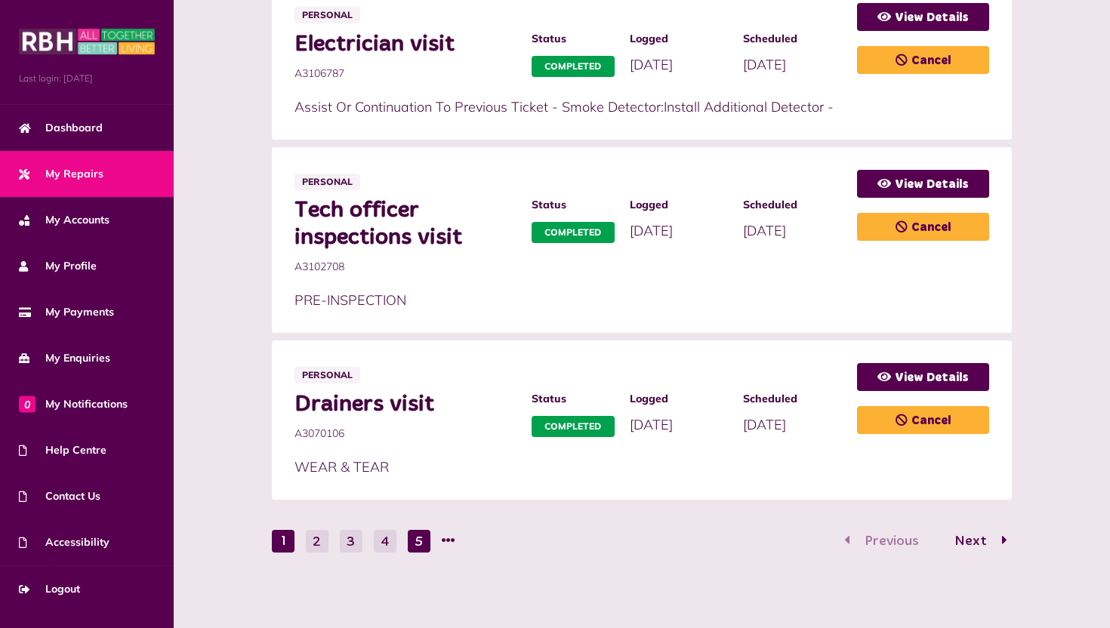
click at [417, 538] on button "5" at bounding box center [419, 541] width 23 height 23
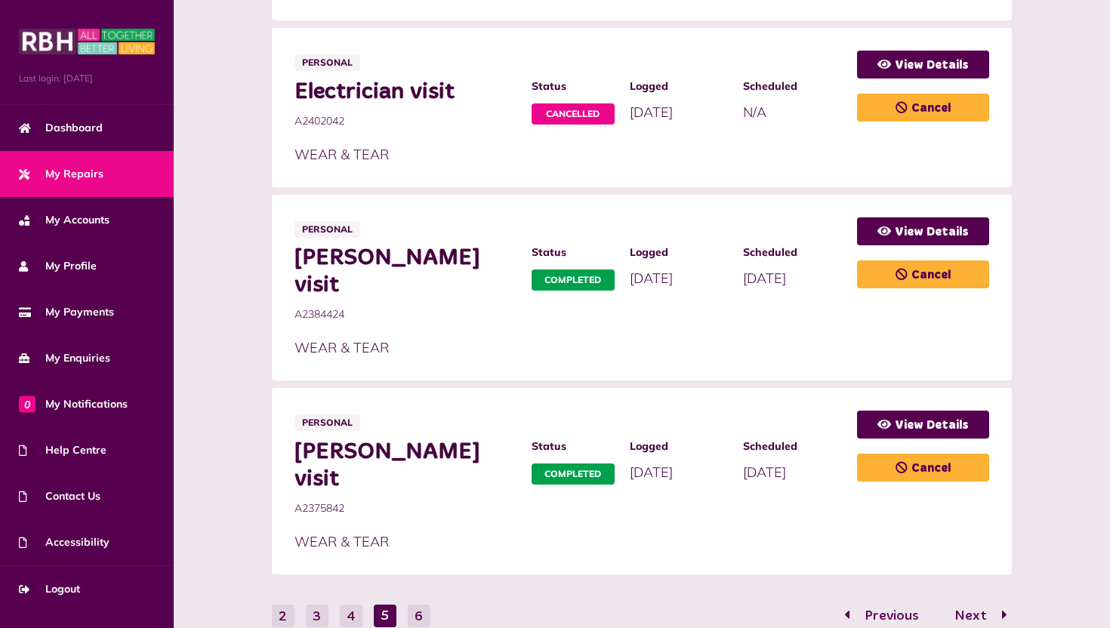
scroll to position [814, 0]
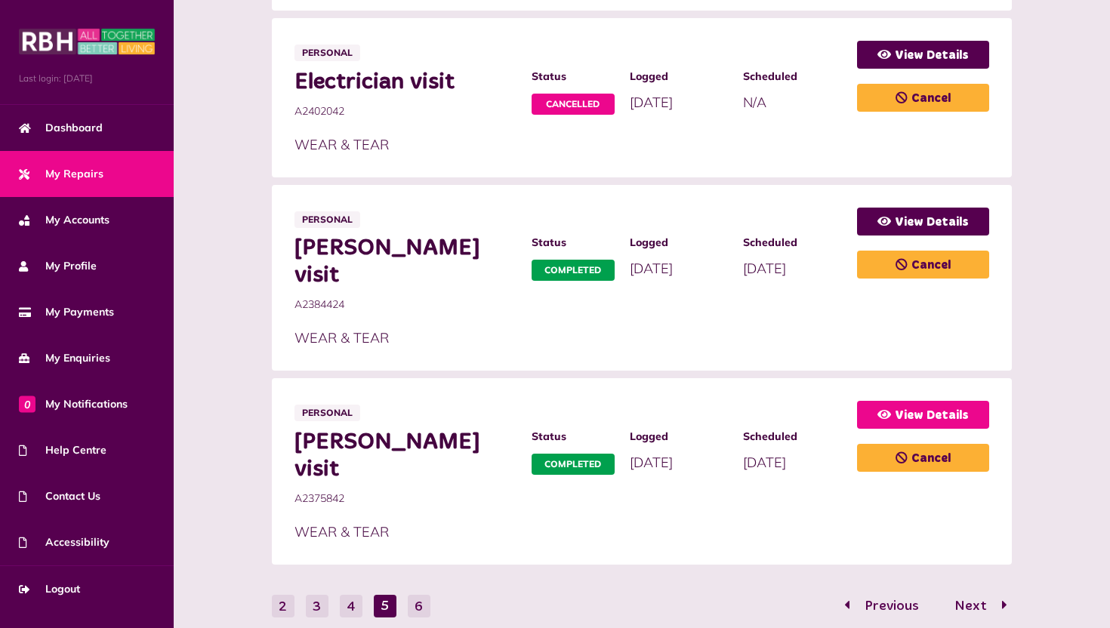
click at [880, 408] on icon at bounding box center [884, 414] width 14 height 12
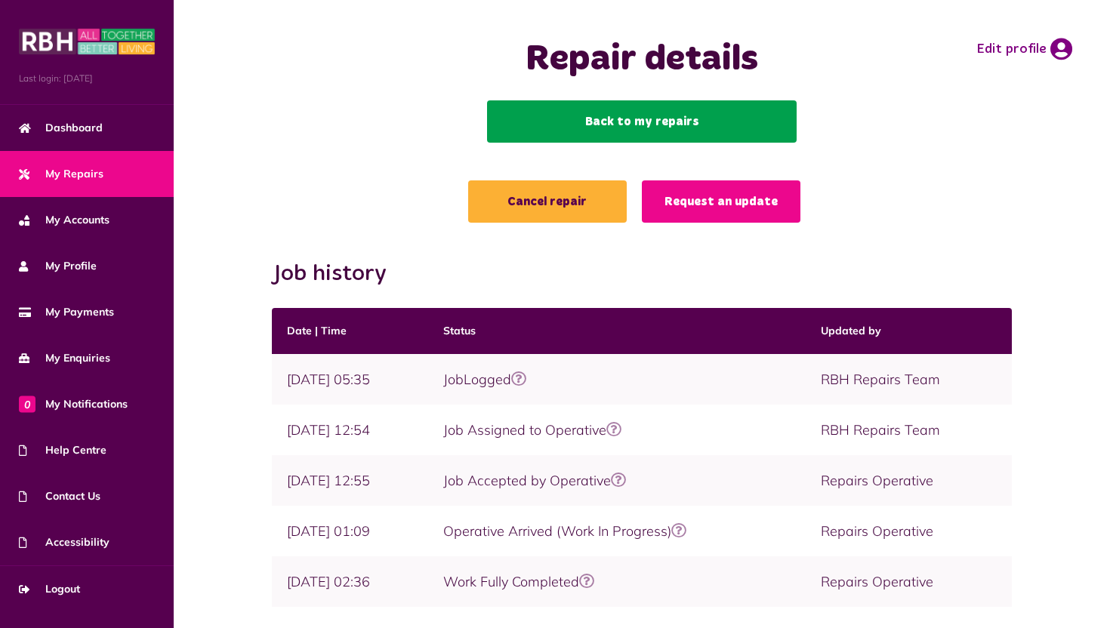
click at [658, 120] on link "Back to my repairs" at bounding box center [642, 121] width 310 height 42
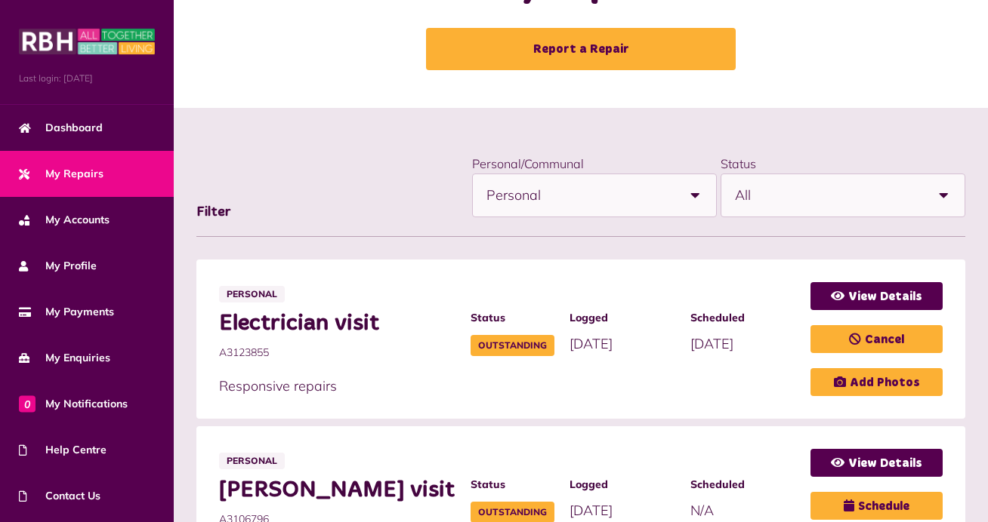
scroll to position [78, 0]
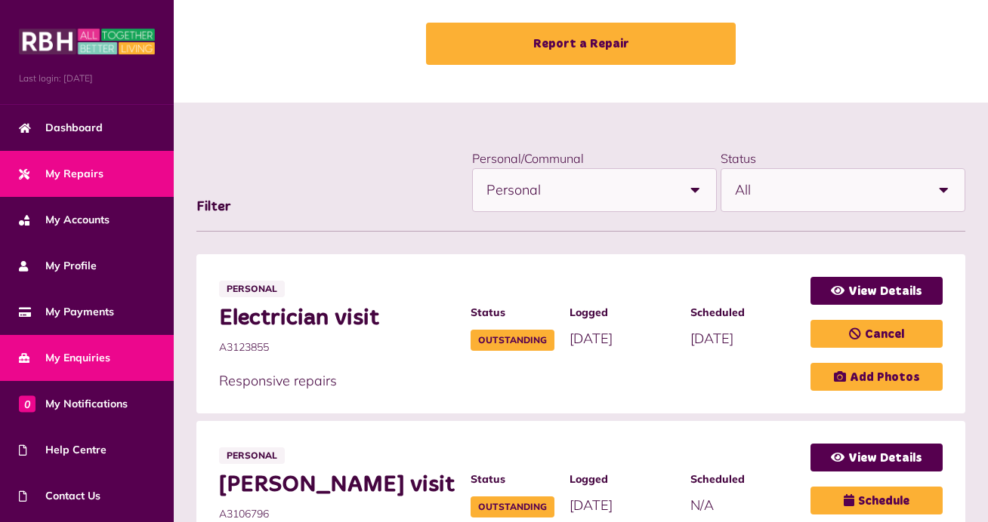
click at [68, 352] on span "My Enquiries" at bounding box center [64, 358] width 91 height 16
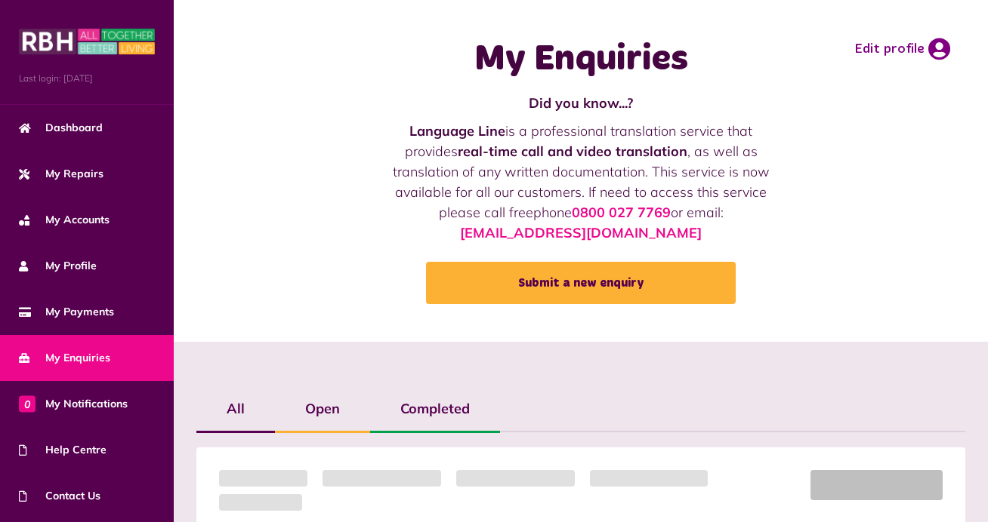
click at [68, 352] on span "My Enquiries" at bounding box center [64, 358] width 91 height 16
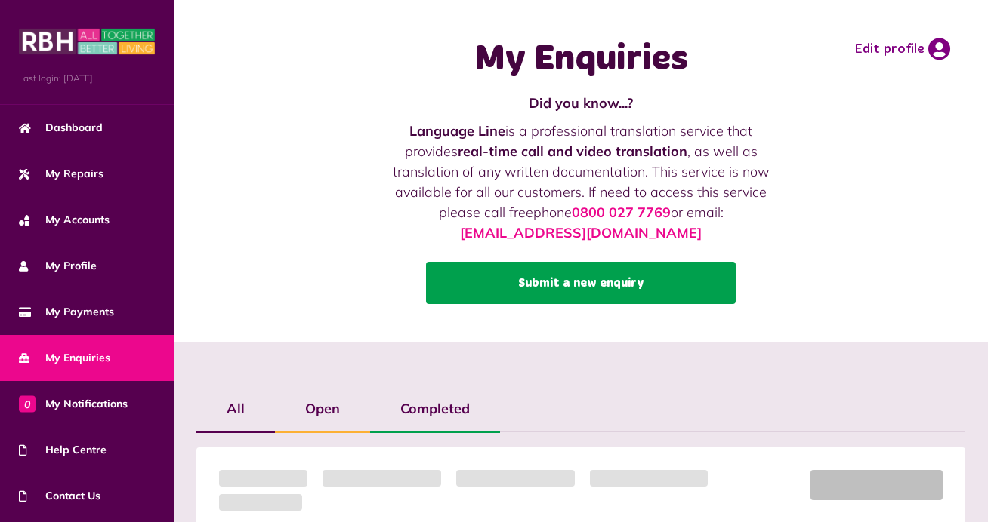
click at [470, 276] on link "Submit a new enquiry" at bounding box center [581, 283] width 310 height 42
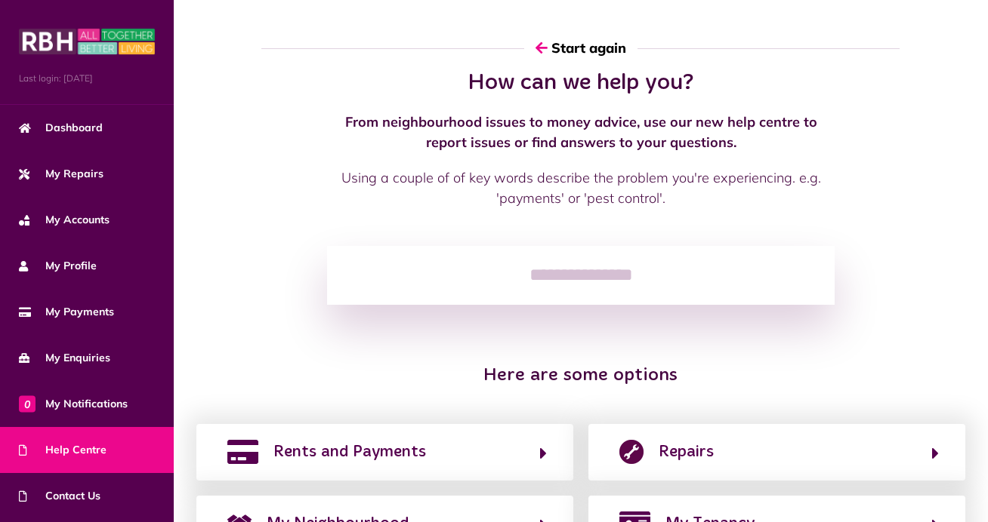
click at [482, 277] on input "search" at bounding box center [580, 275] width 507 height 59
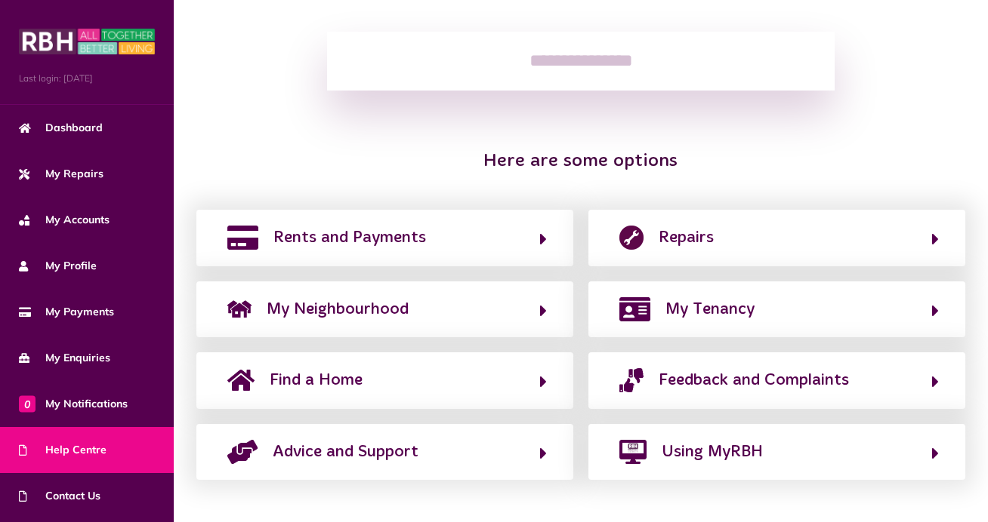
scroll to position [217, 0]
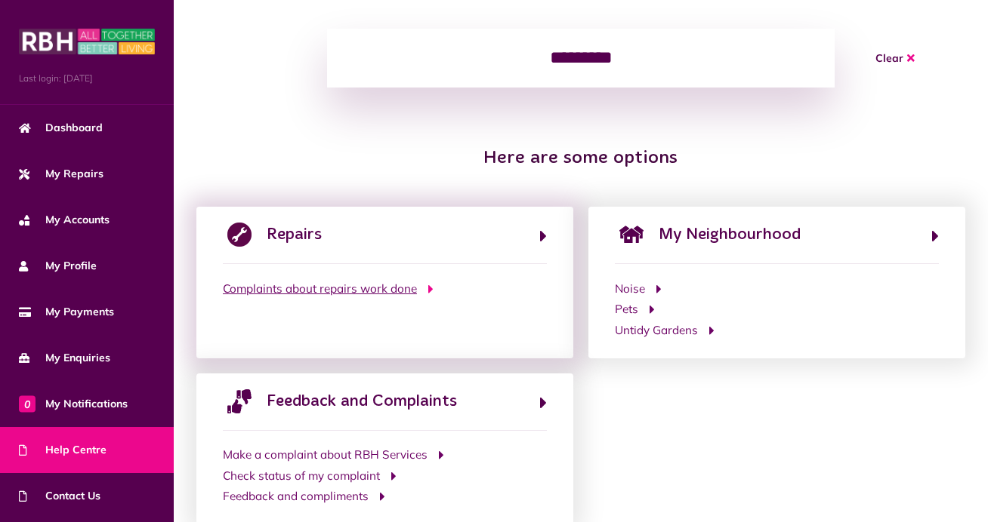
type input "*********"
click at [378, 284] on span "Complaints about repairs work done" at bounding box center [320, 289] width 194 height 17
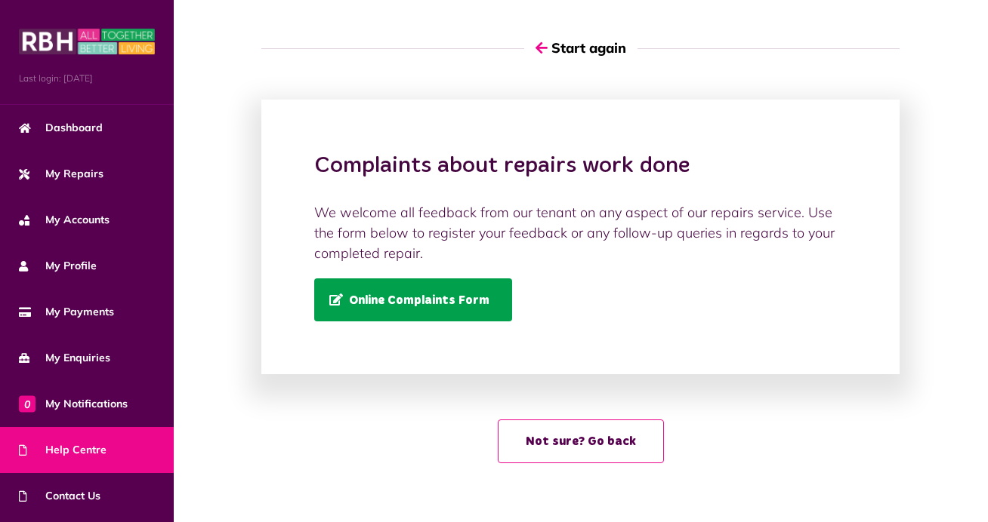
click at [396, 294] on span "Online Complaints Form" at bounding box center [409, 300] width 160 height 13
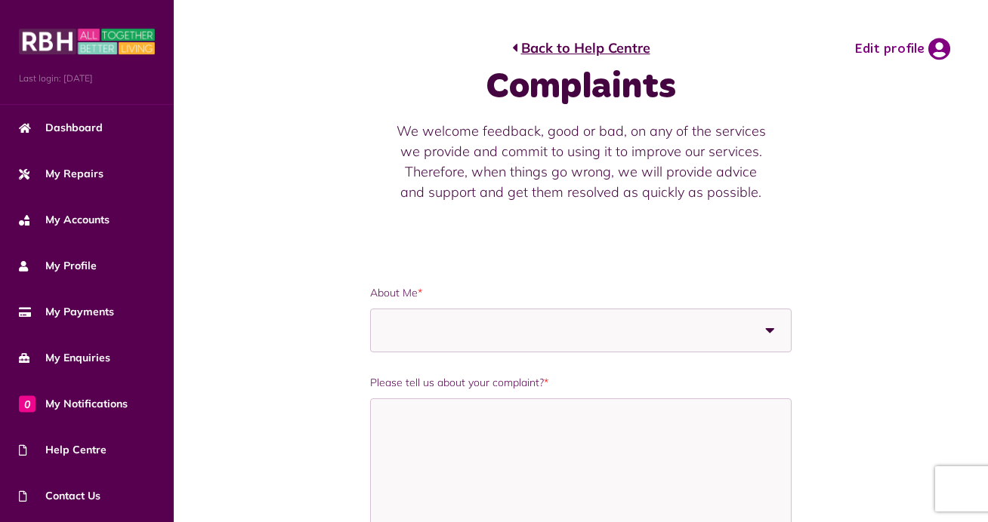
click at [435, 327] on span at bounding box center [488, 331] width 208 height 42
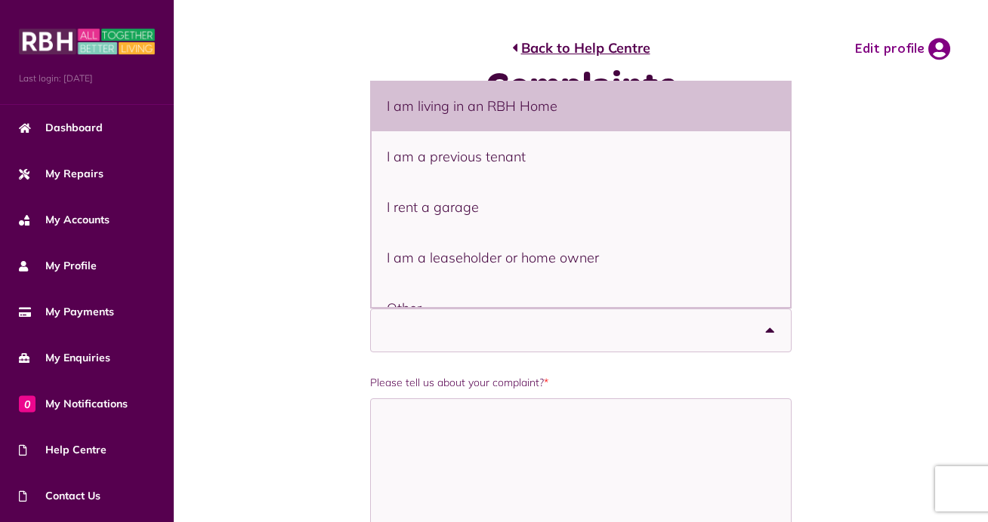
click at [479, 106] on li "I am living in an RBH Home" at bounding box center [580, 106] width 419 height 51
select select "**********"
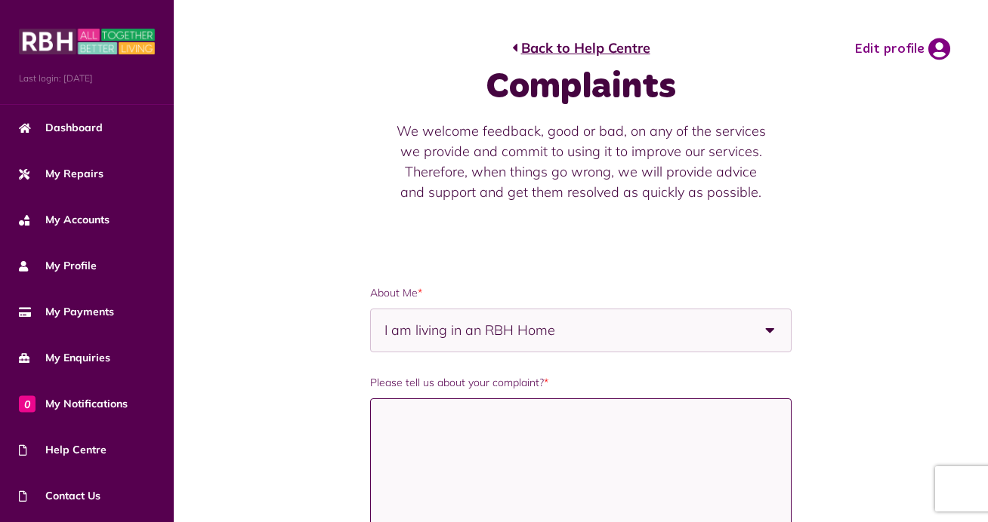
click at [507, 441] on textarea "Please tell us about your complaint? *" at bounding box center [581, 474] width 422 height 151
paste textarea "**********"
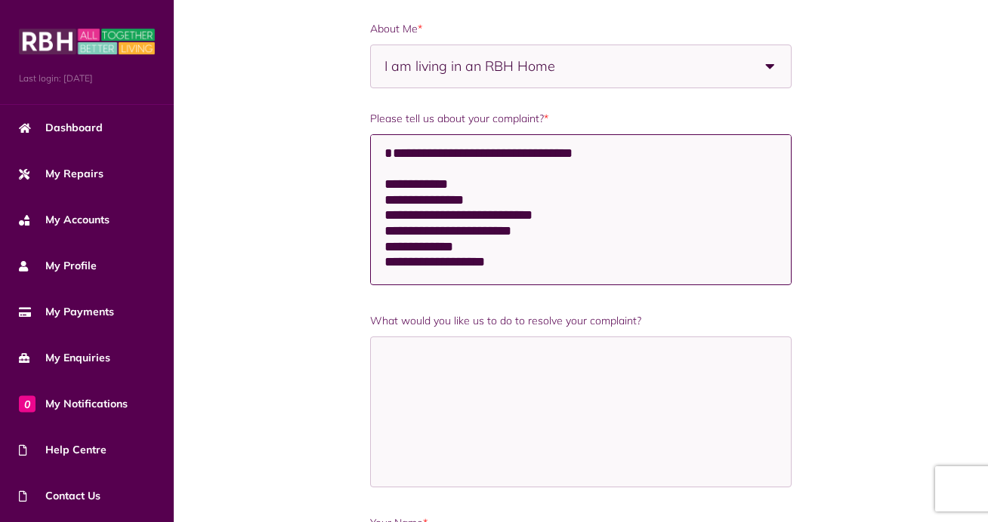
scroll to position [37, 0]
paste textarea "**********"
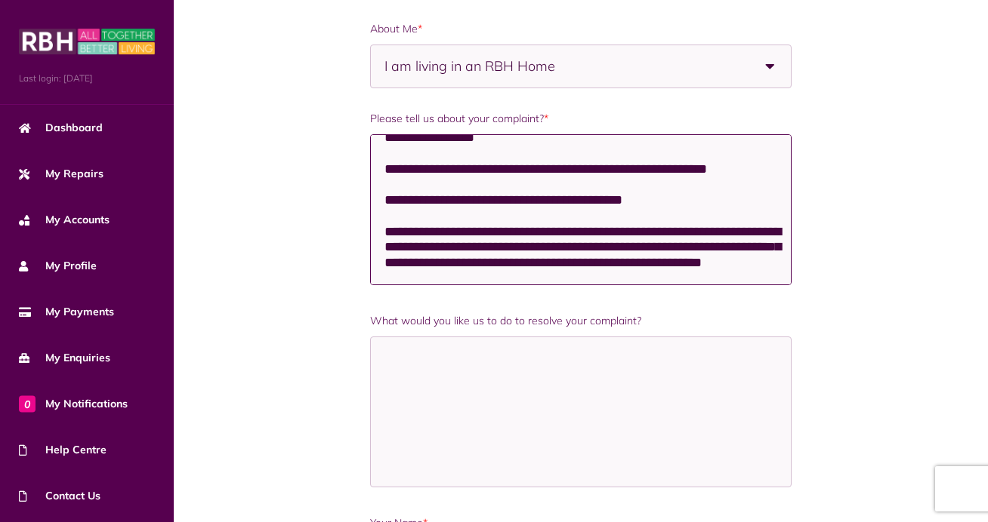
scroll to position [193, 0]
paste textarea "**********"
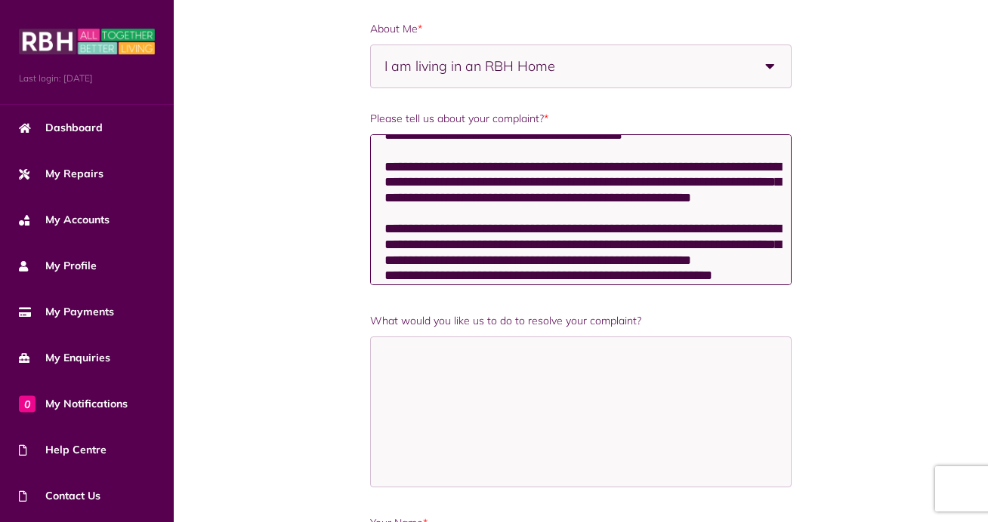
scroll to position [3256, 0]
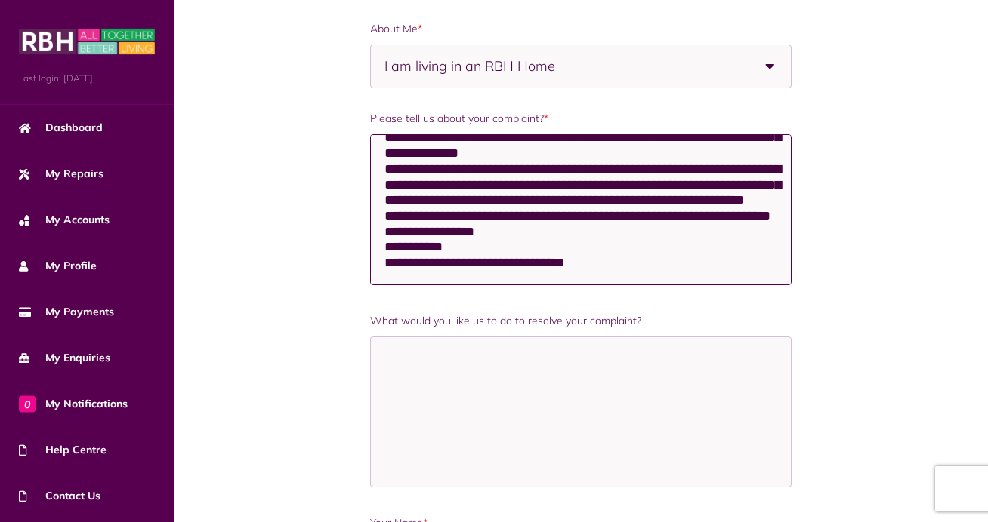
click at [463, 227] on textarea "Please tell us about your complaint? *" at bounding box center [581, 209] width 422 height 151
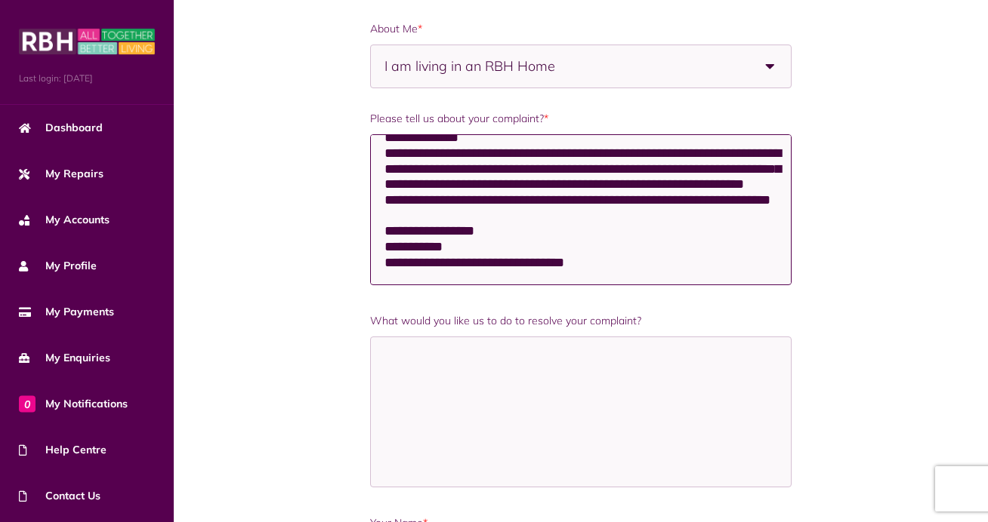
drag, startPoint x: 467, startPoint y: 276, endPoint x: 362, endPoint y: 276, distance: 105.7
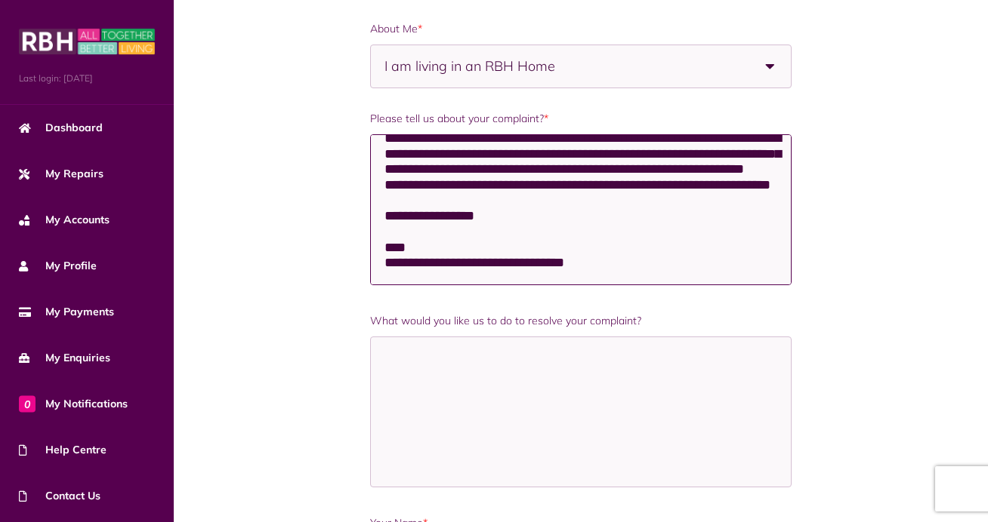
scroll to position [3241, 0]
click at [660, 208] on textarea "Please tell us about your complaint? *" at bounding box center [581, 209] width 422 height 151
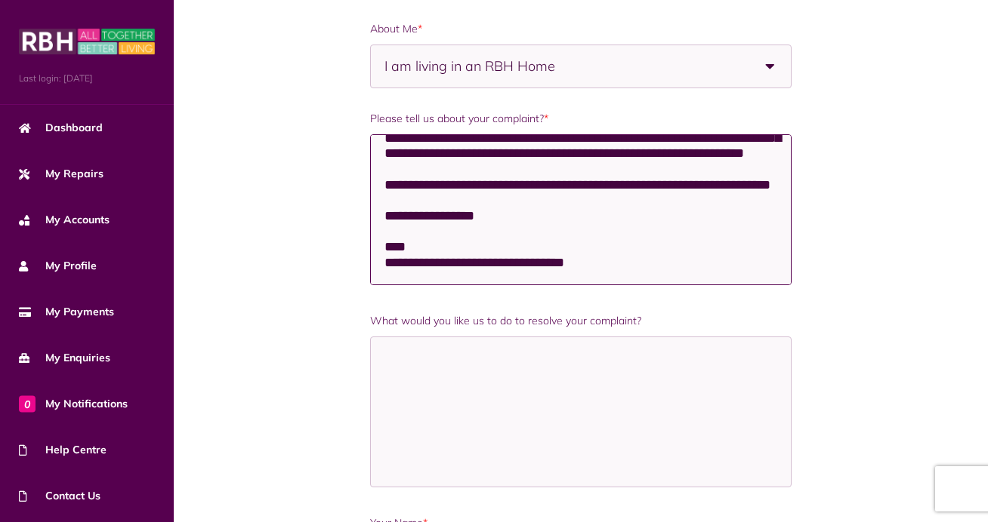
click at [562, 168] on textarea "Please tell us about your complaint? *" at bounding box center [581, 209] width 422 height 151
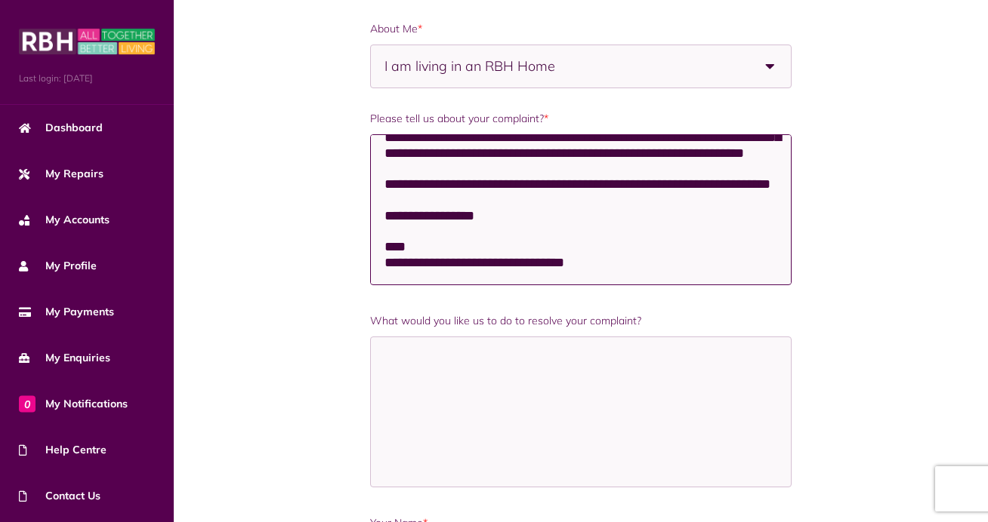
scroll to position [3112, 0]
click at [489, 198] on textarea "Please tell us about your complaint? *" at bounding box center [581, 209] width 422 height 151
click at [600, 168] on textarea "Please tell us about your complaint? *" at bounding box center [581, 209] width 422 height 151
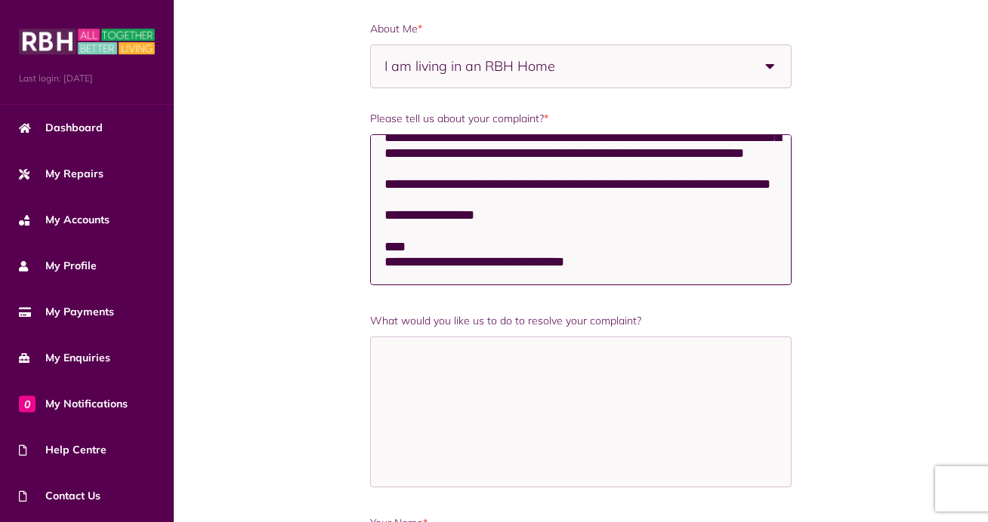
click at [485, 207] on textarea "Please tell us about your complaint? *" at bounding box center [581, 209] width 422 height 151
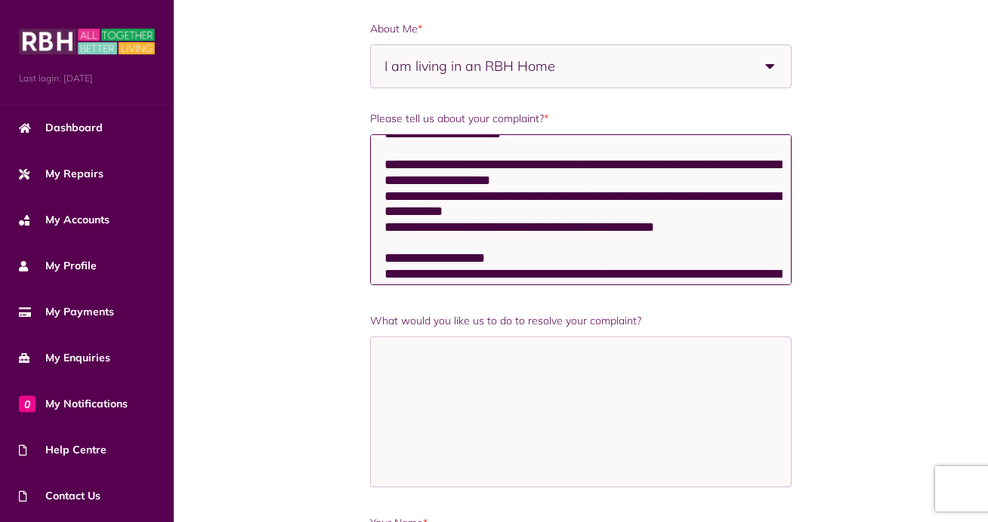
scroll to position [2492, 0]
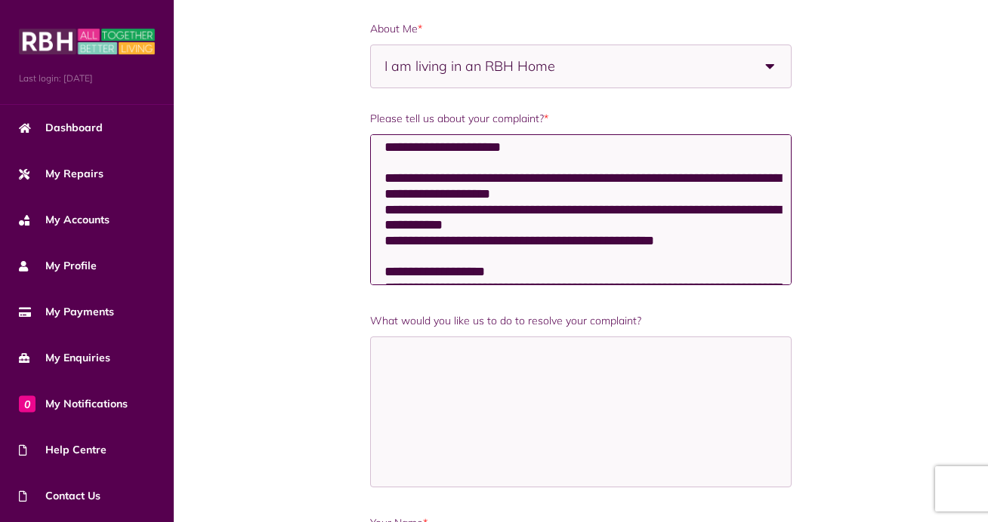
click at [556, 190] on textarea "Please tell us about your complaint? *" at bounding box center [581, 209] width 422 height 151
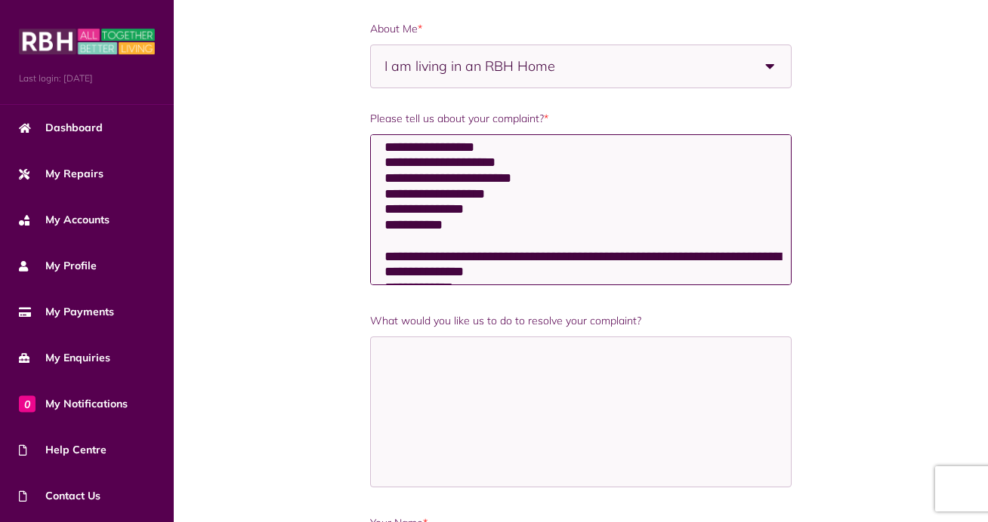
scroll to position [2357, 0]
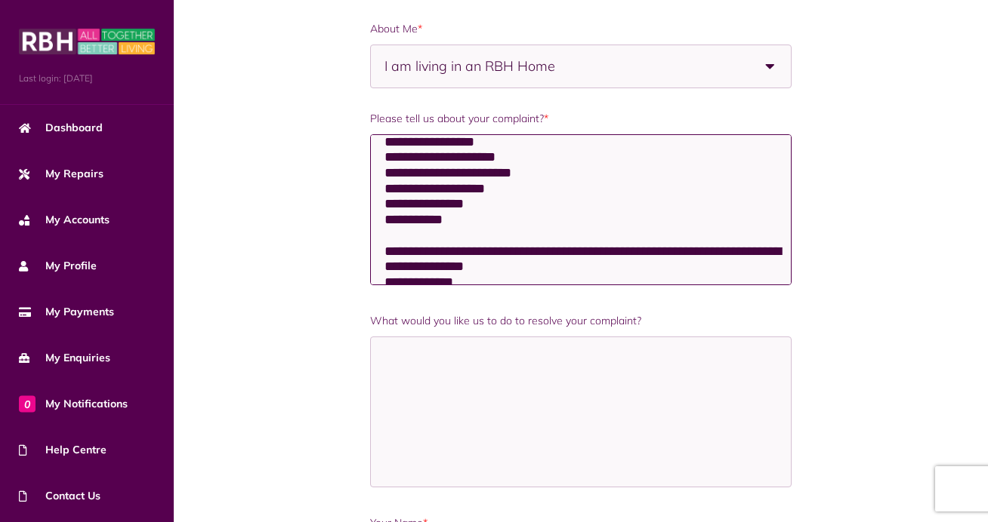
click at [385, 177] on textarea "Please tell us about your complaint? *" at bounding box center [581, 209] width 422 height 151
click at [382, 208] on textarea "Please tell us about your complaint? *" at bounding box center [581, 209] width 422 height 151
click at [383, 236] on textarea "Please tell us about your complaint? *" at bounding box center [581, 209] width 422 height 151
click at [383, 267] on textarea "Please tell us about your complaint? *" at bounding box center [581, 209] width 422 height 151
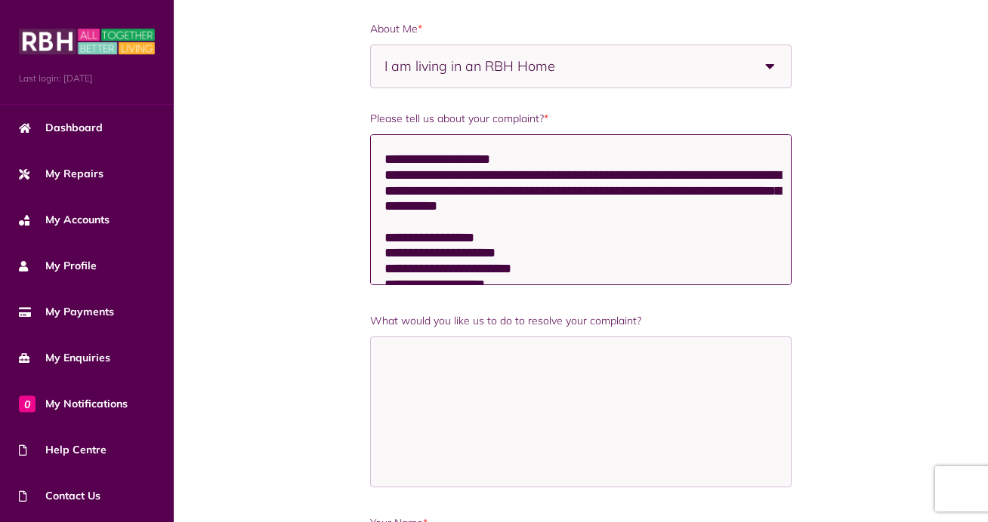
scroll to position [2240, 0]
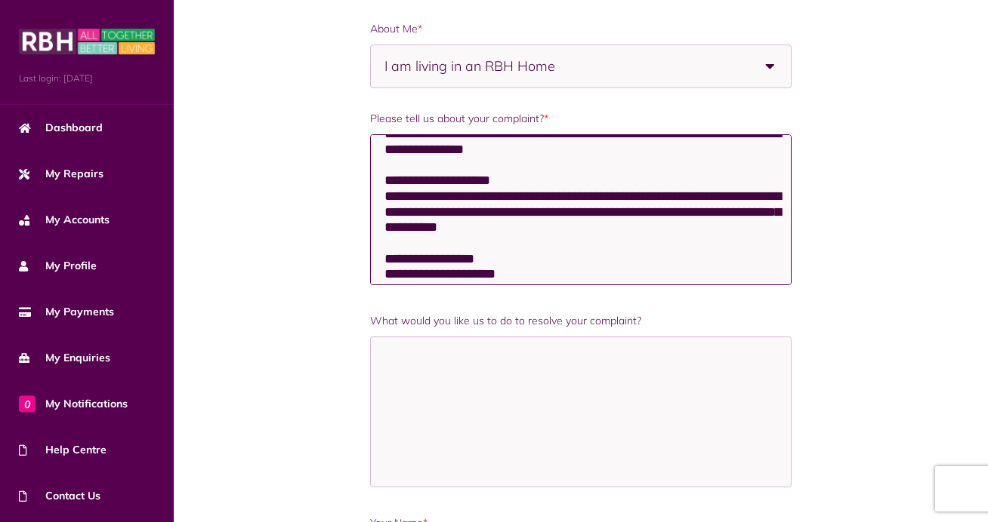
click at [383, 213] on textarea "Please tell us about your complaint? *" at bounding box center [581, 209] width 422 height 151
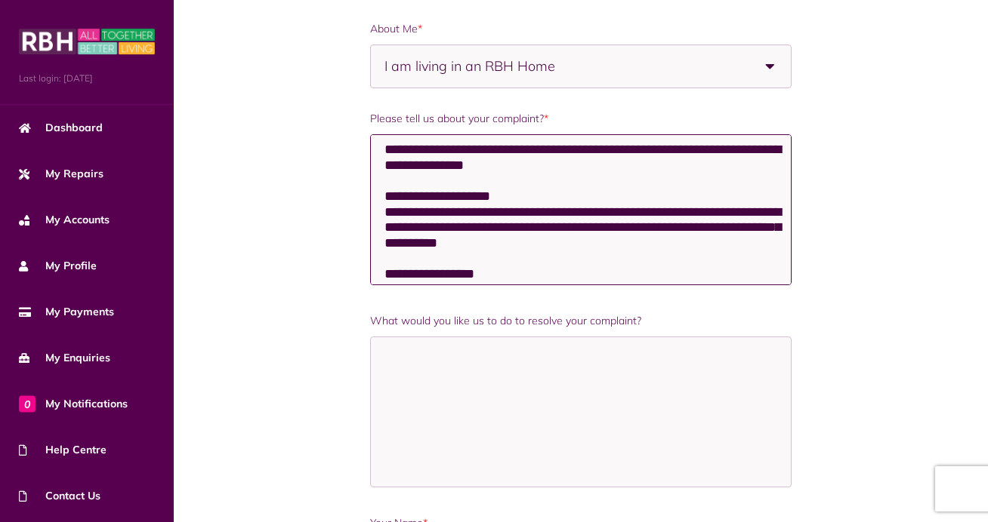
scroll to position [2202, 0]
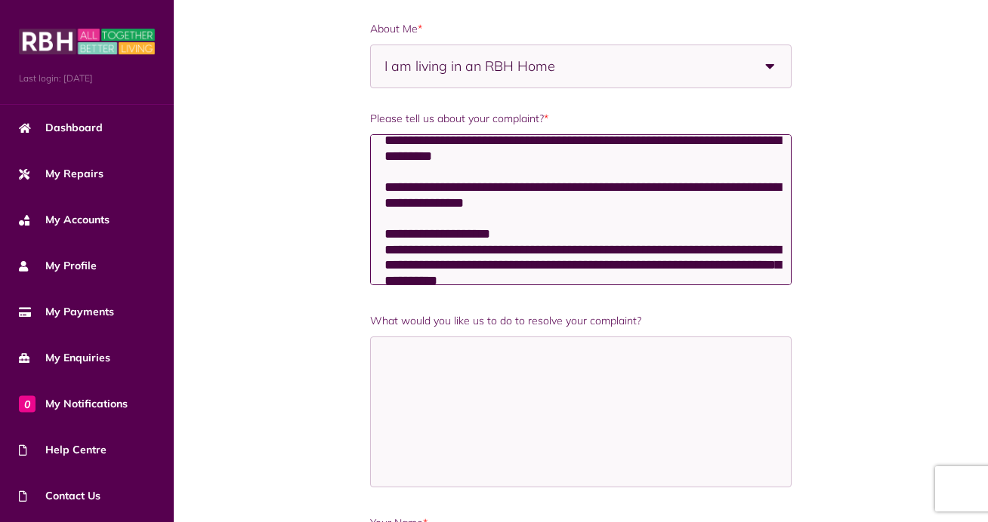
click at [381, 186] on textarea "Please tell us about your complaint? *" at bounding box center [581, 209] width 422 height 151
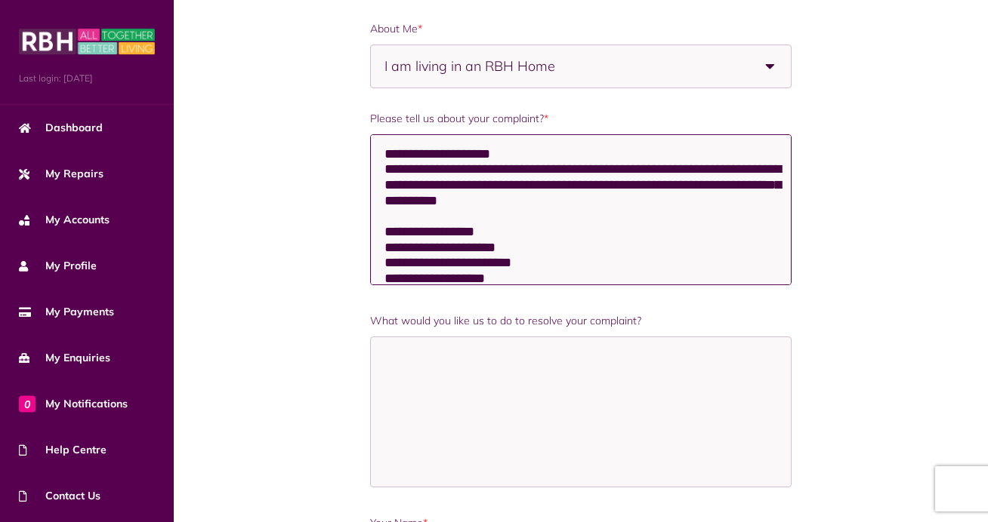
scroll to position [2302, 0]
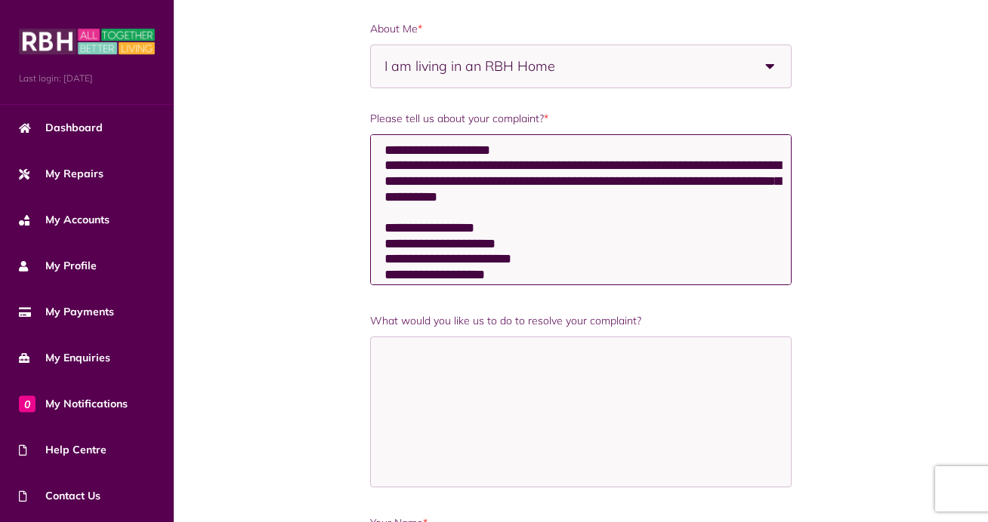
drag, startPoint x: 390, startPoint y: 255, endPoint x: 380, endPoint y: 255, distance: 10.6
click at [380, 255] on textarea "Please tell us about your complaint? *" at bounding box center [581, 209] width 422 height 151
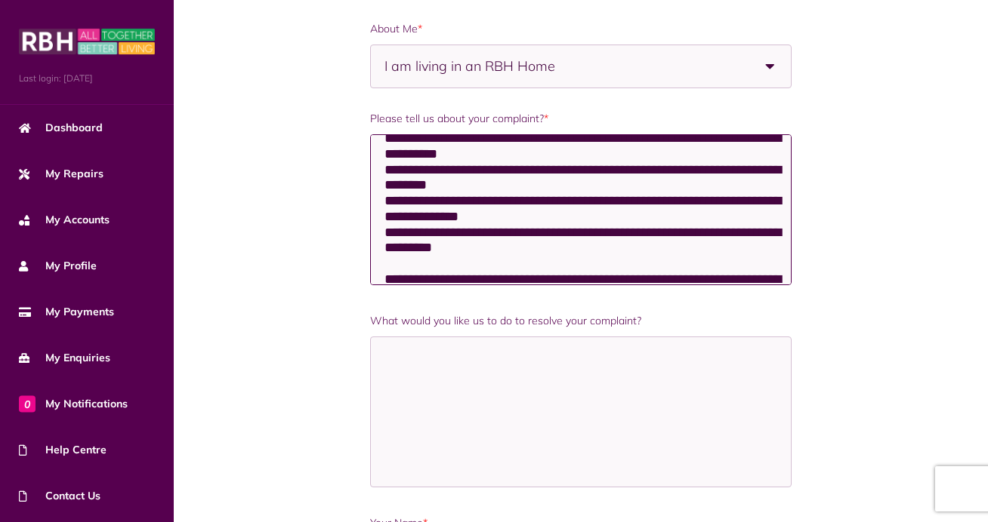
scroll to position [2110, 0]
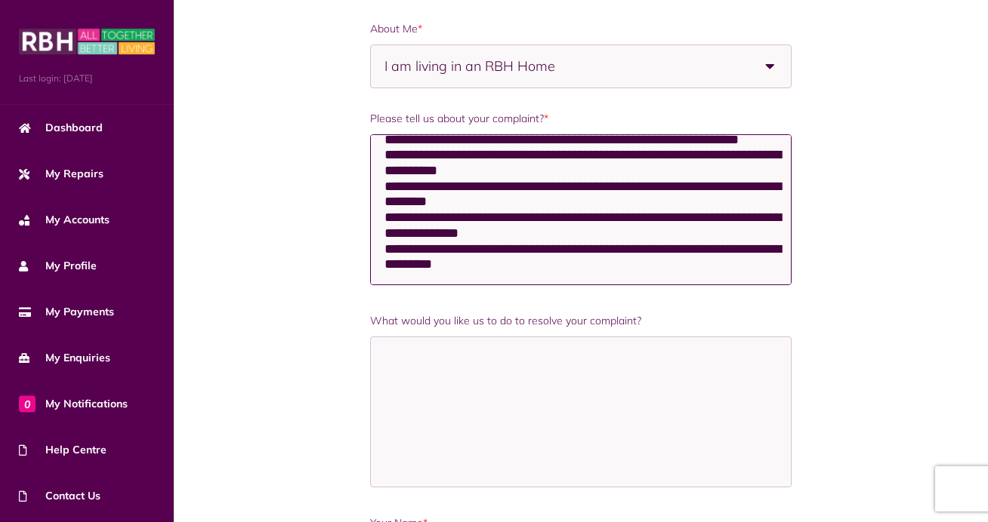
click at [383, 204] on textarea "Please tell us about your complaint? *" at bounding box center [581, 209] width 422 height 151
paste textarea "*"
click at [381, 218] on textarea "Please tell us about your complaint? *" at bounding box center [581, 209] width 422 height 151
paste textarea "*"
click at [384, 230] on textarea "Please tell us about your complaint? *" at bounding box center [581, 209] width 422 height 151
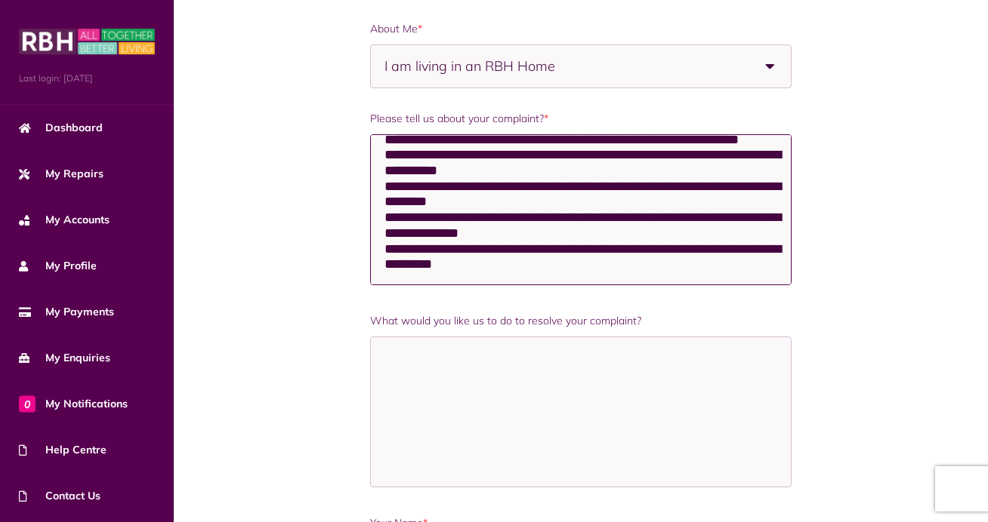
paste textarea "*"
click at [382, 264] on textarea "Please tell us about your complaint? *" at bounding box center [581, 209] width 422 height 151
paste textarea "*"
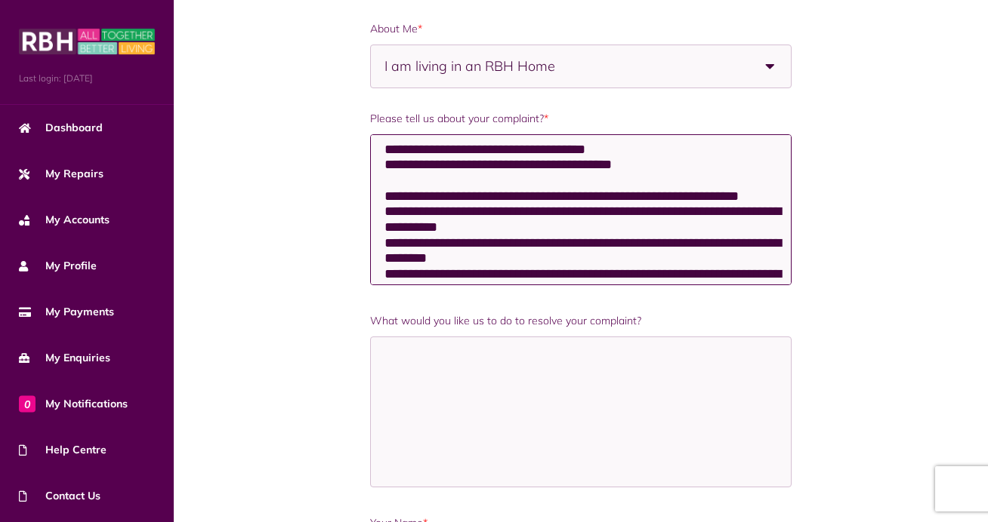
scroll to position [2048, 0]
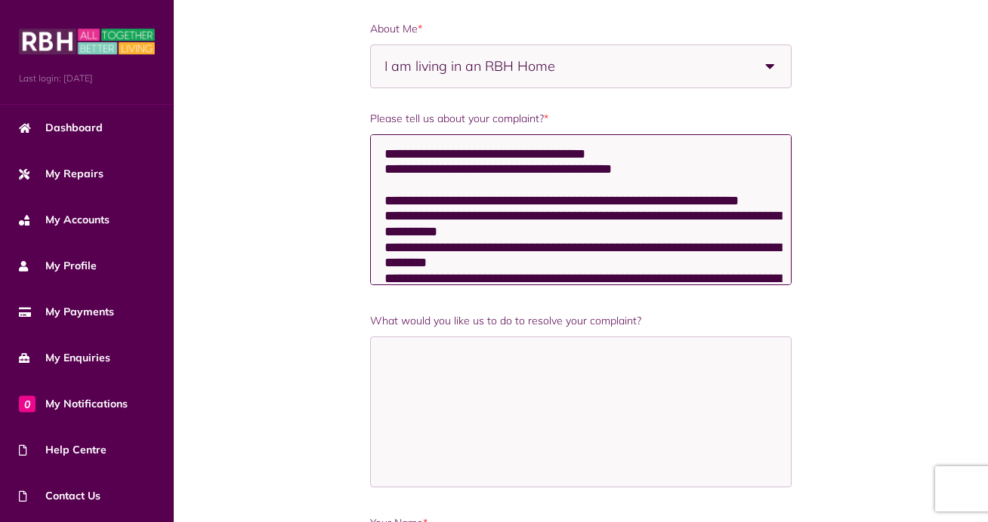
click at [386, 199] on textarea "Please tell us about your complaint? *" at bounding box center [581, 209] width 422 height 151
paste textarea "*"
click at [383, 214] on textarea "Please tell us about your complaint? *" at bounding box center [581, 209] width 422 height 151
click at [387, 232] on textarea "Please tell us about your complaint? *" at bounding box center [581, 209] width 422 height 151
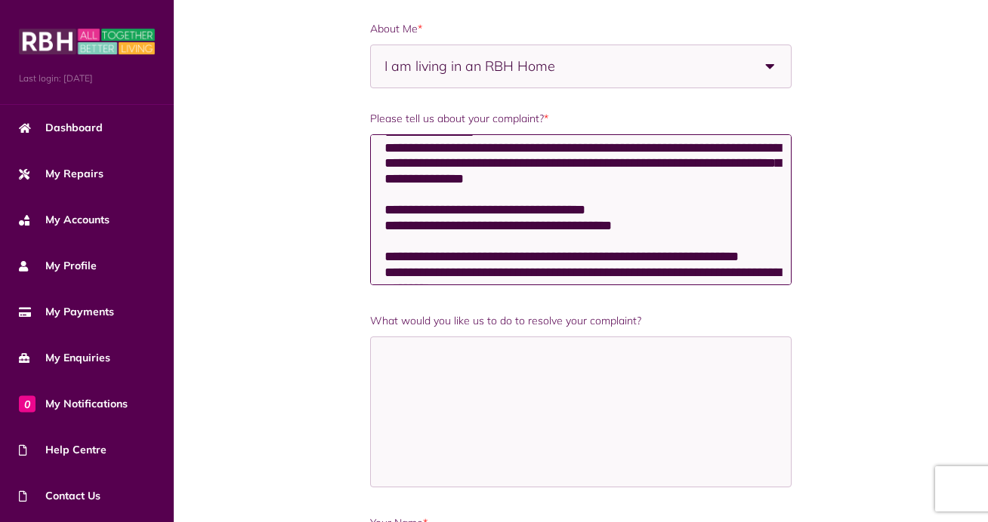
scroll to position [2004, 0]
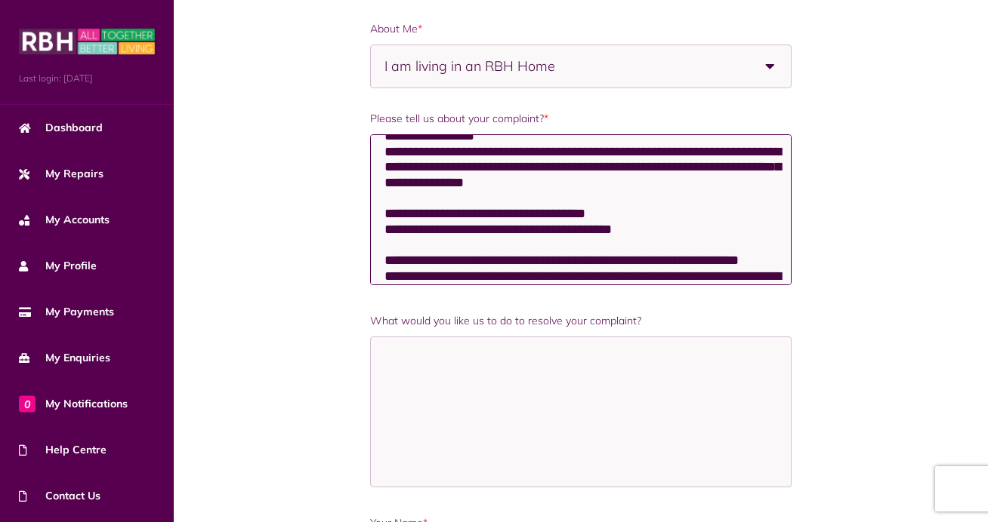
click at [382, 214] on textarea "Please tell us about your complaint? *" at bounding box center [581, 209] width 422 height 151
paste textarea "*"
click at [384, 181] on textarea "Please tell us about your complaint? *" at bounding box center [581, 209] width 422 height 151
paste textarea "*"
click at [383, 163] on textarea "Please tell us about your complaint? *" at bounding box center [581, 209] width 422 height 151
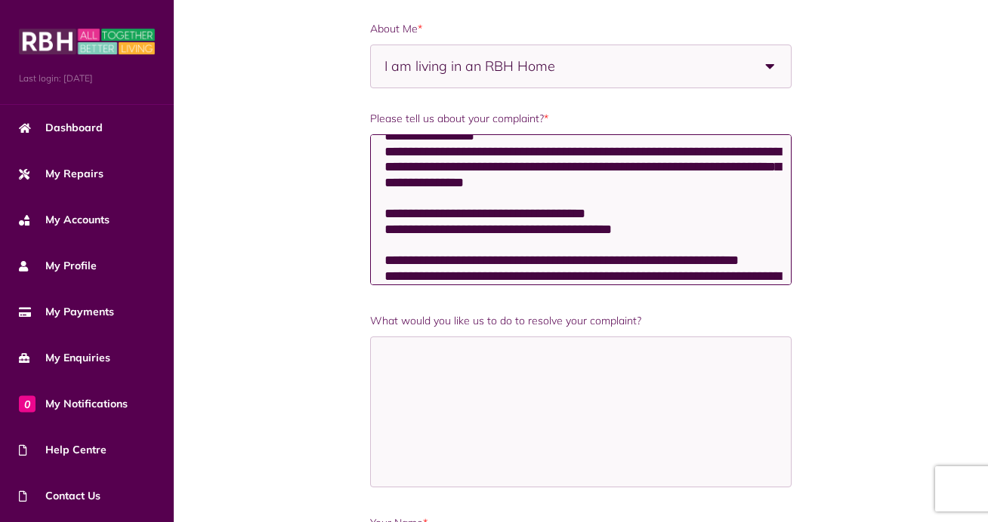
paste textarea "*"
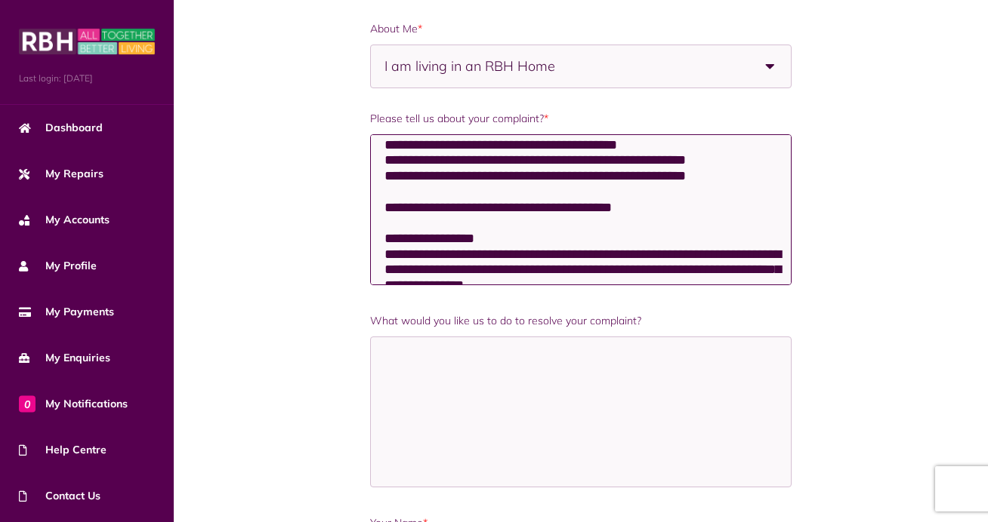
scroll to position [1891, 0]
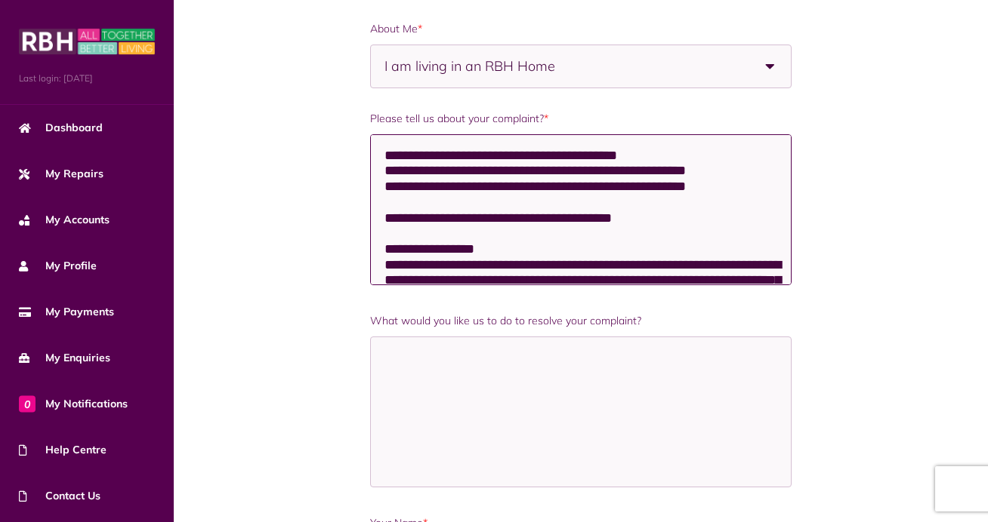
click at [381, 190] on textarea "Please tell us about your complaint? *" at bounding box center [581, 209] width 422 height 151
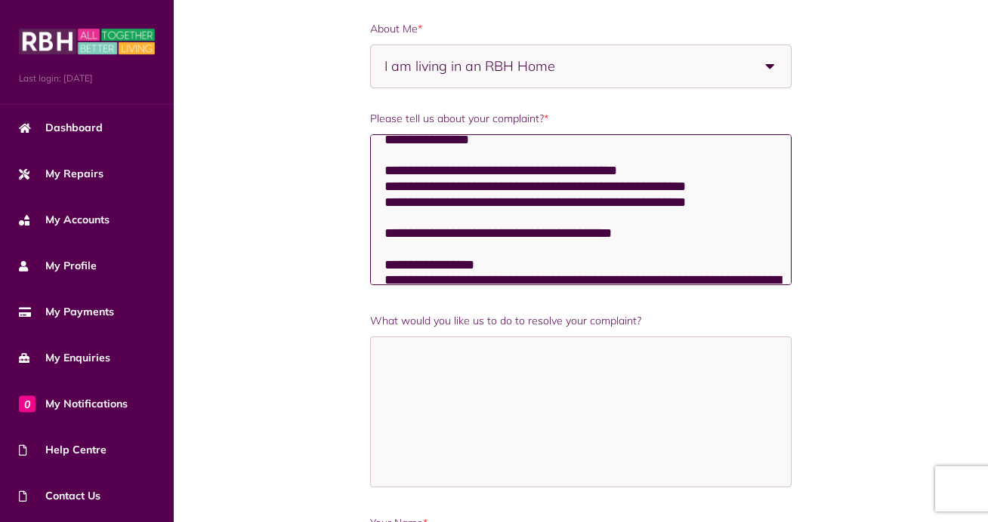
click at [382, 218] on textarea "Please tell us about your complaint? *" at bounding box center [581, 209] width 422 height 151
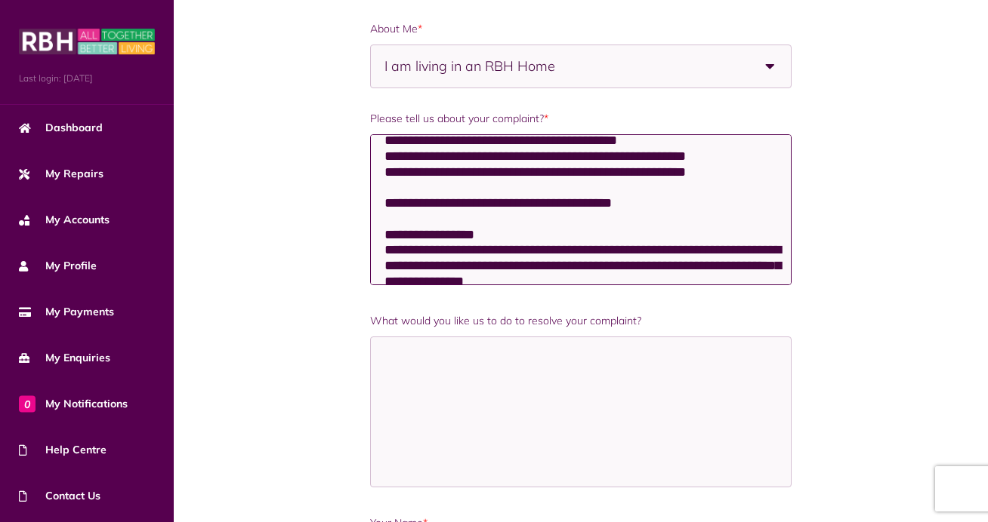
scroll to position [1923, 0]
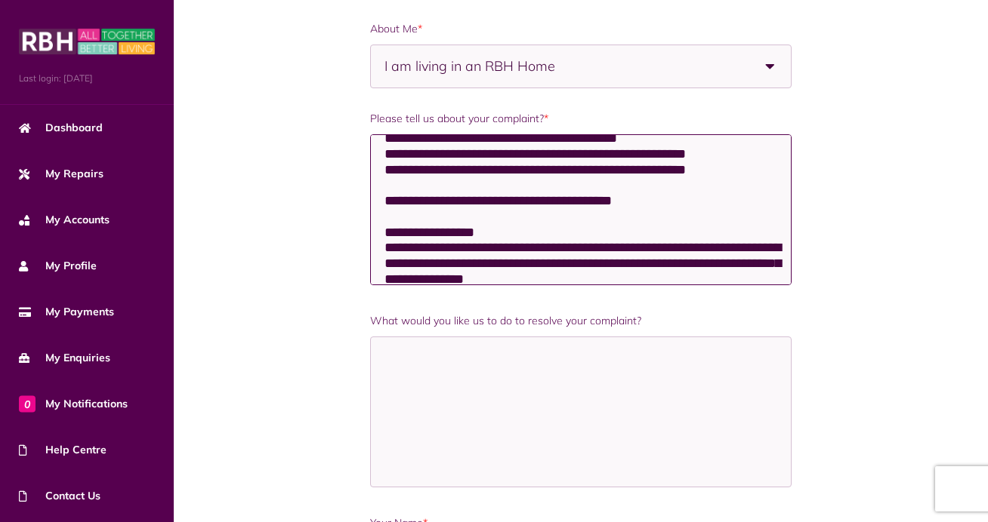
click at [383, 215] on textarea "Please tell us about your complaint? *" at bounding box center [581, 209] width 422 height 151
paste textarea "*"
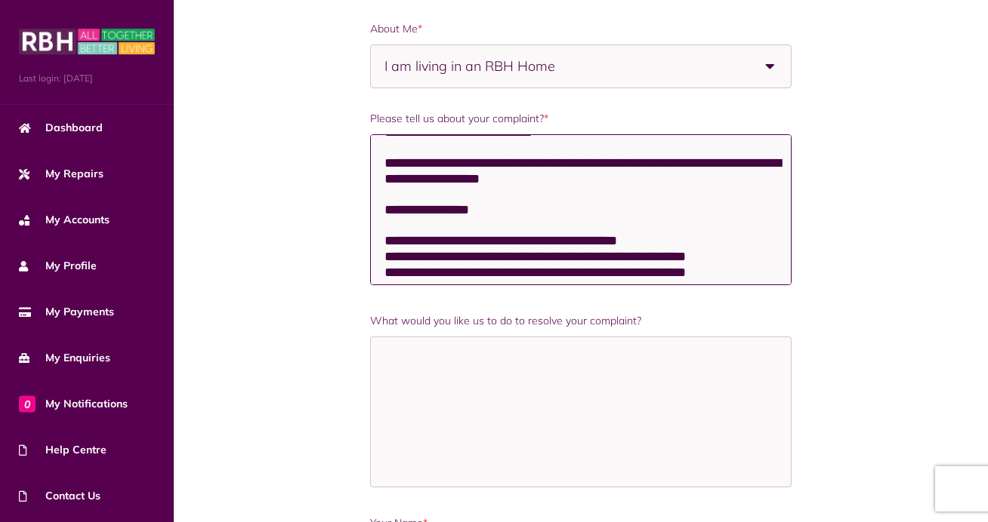
scroll to position [1817, 0]
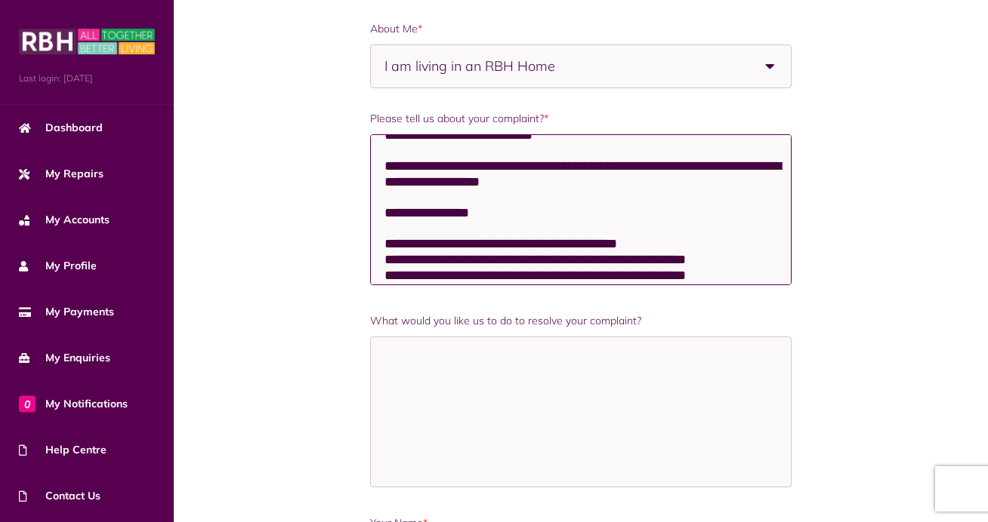
click at [384, 198] on textarea "Please tell us about your complaint? *" at bounding box center [581, 209] width 422 height 151
paste textarea "*"
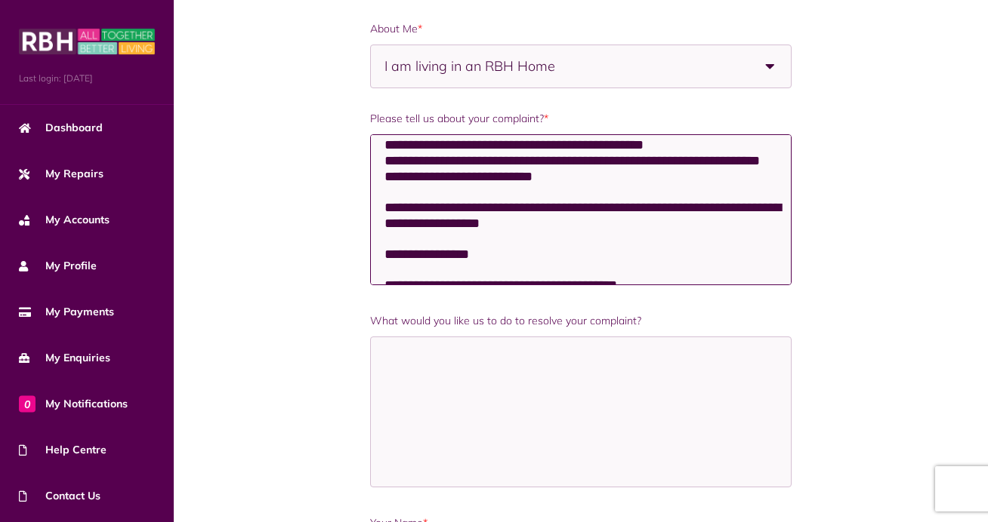
scroll to position [1771, 0]
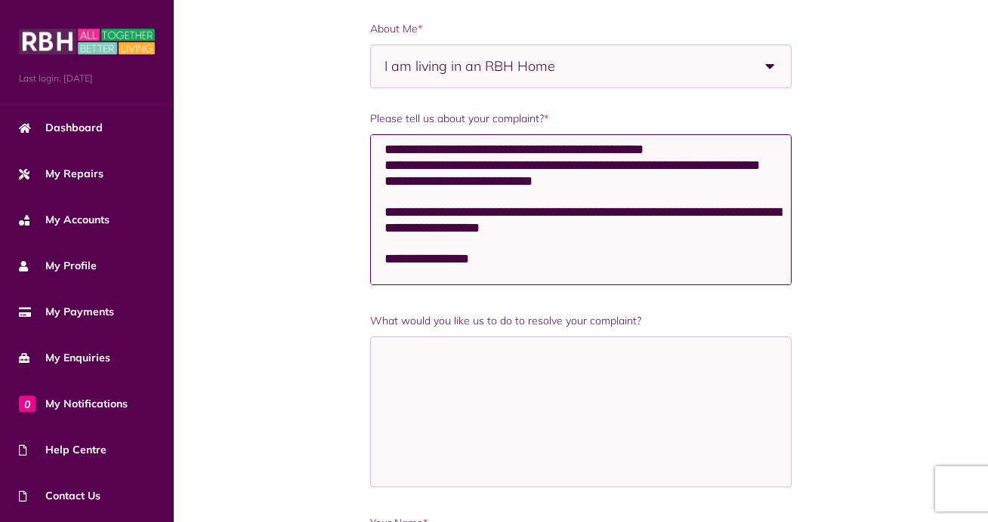
click at [385, 182] on textarea "Please tell us about your complaint? *" at bounding box center [581, 209] width 422 height 151
paste textarea "*"
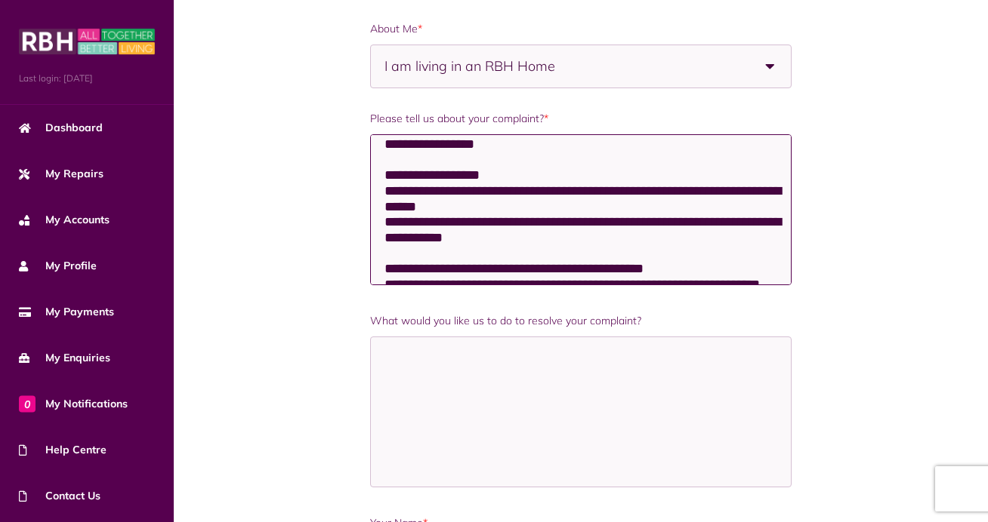
scroll to position [1651, 0]
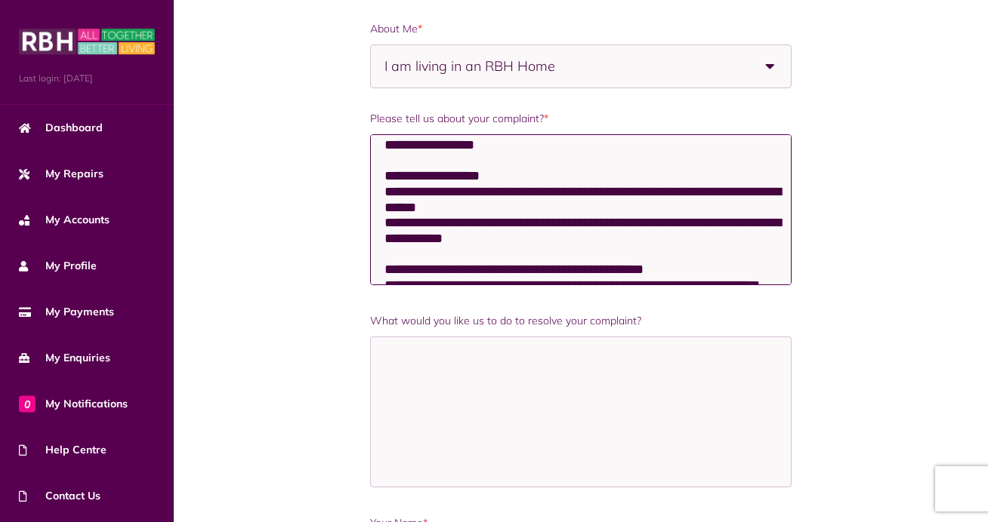
click at [384, 193] on textarea "Please tell us about your complaint? *" at bounding box center [581, 209] width 422 height 151
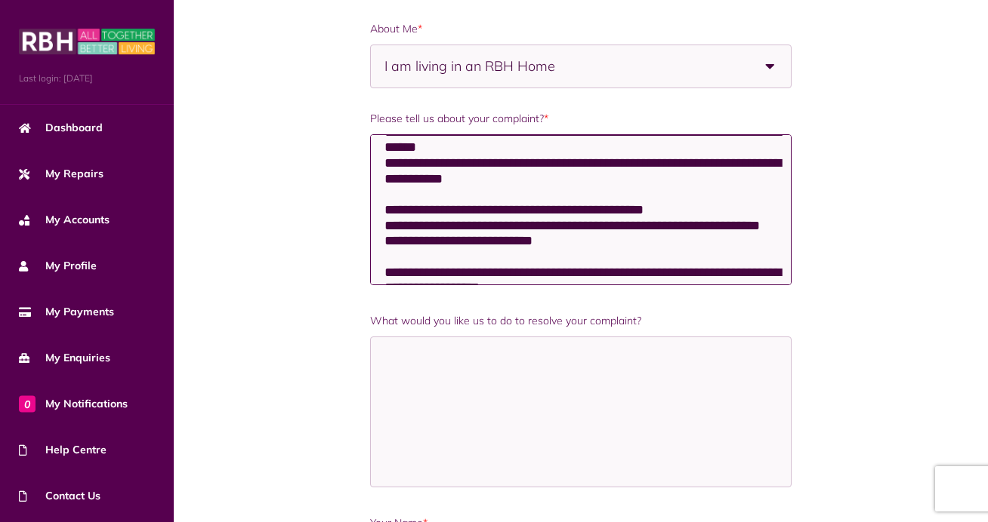
scroll to position [1734, 0]
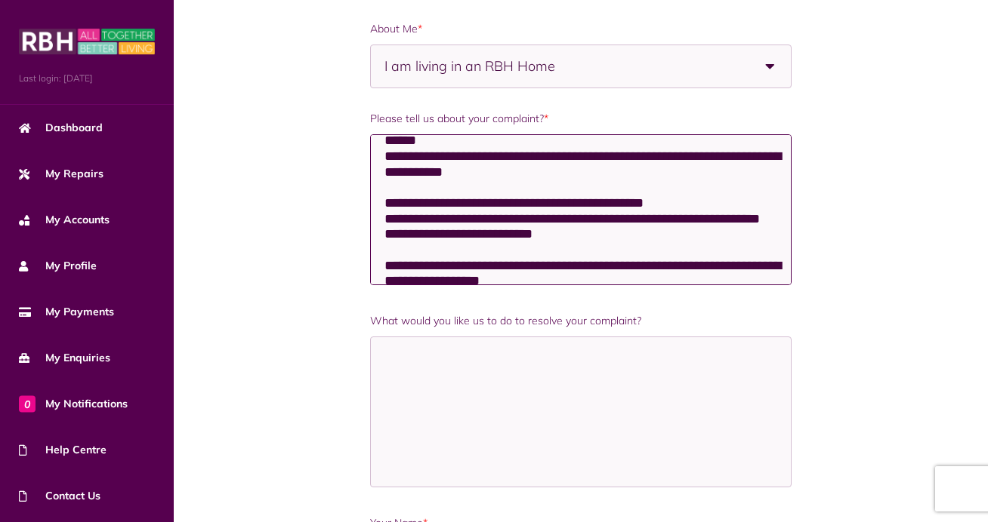
click at [609, 208] on textarea "Please tell us about your complaint? *" at bounding box center [581, 209] width 422 height 151
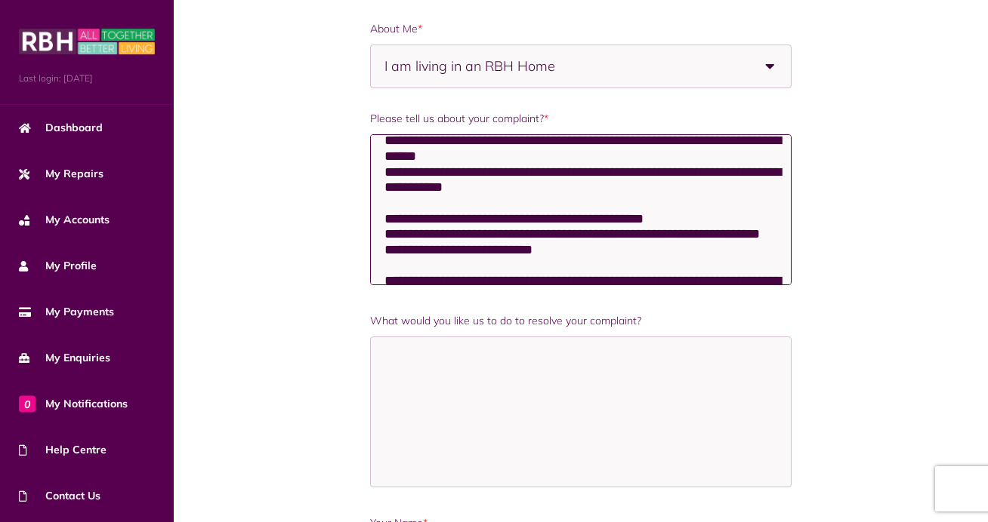
scroll to position [1749, 0]
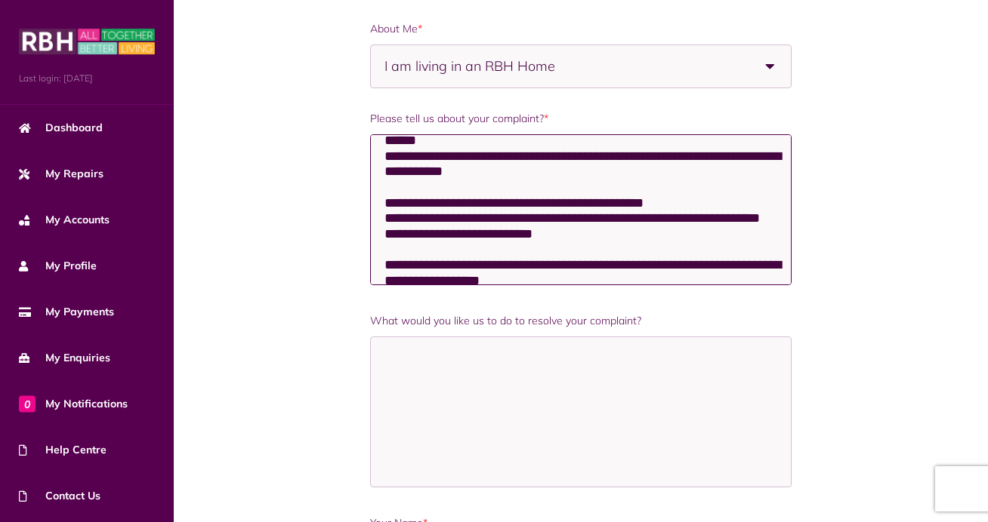
click at [390, 237] on textarea "Please tell us about your complaint? *" at bounding box center [581, 209] width 422 height 151
click at [384, 223] on textarea "Please tell us about your complaint? *" at bounding box center [581, 209] width 422 height 151
paste textarea "*"
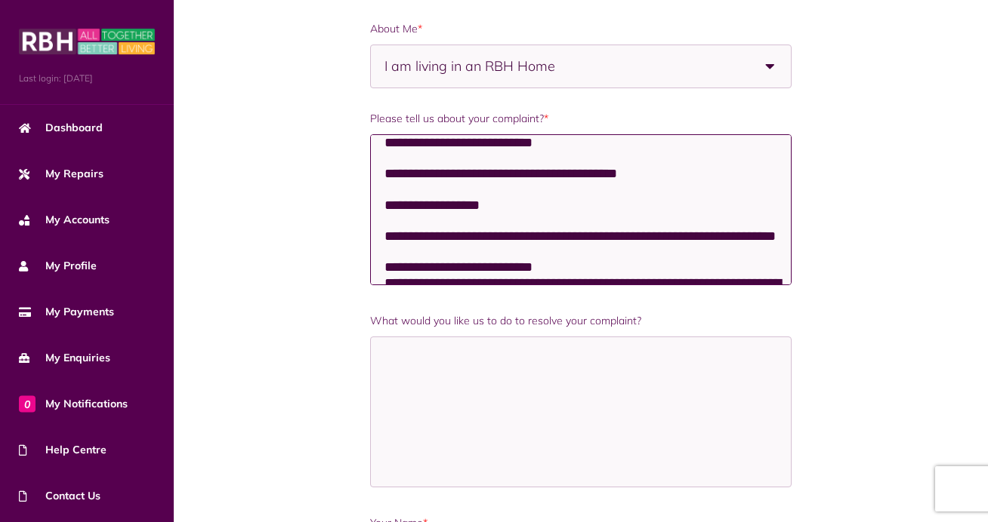
scroll to position [1277, 0]
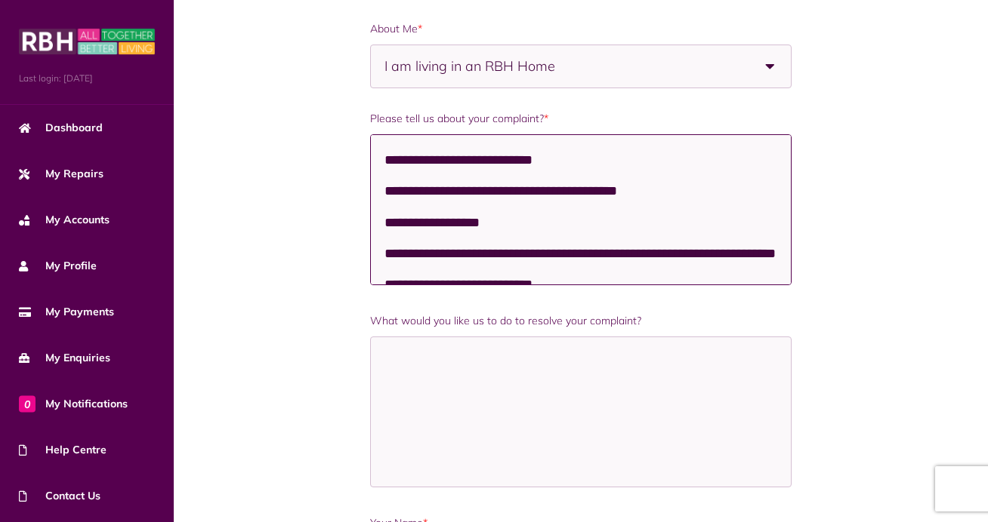
click at [384, 236] on textarea "Please tell us about your complaint? *" at bounding box center [581, 209] width 422 height 151
paste textarea "*"
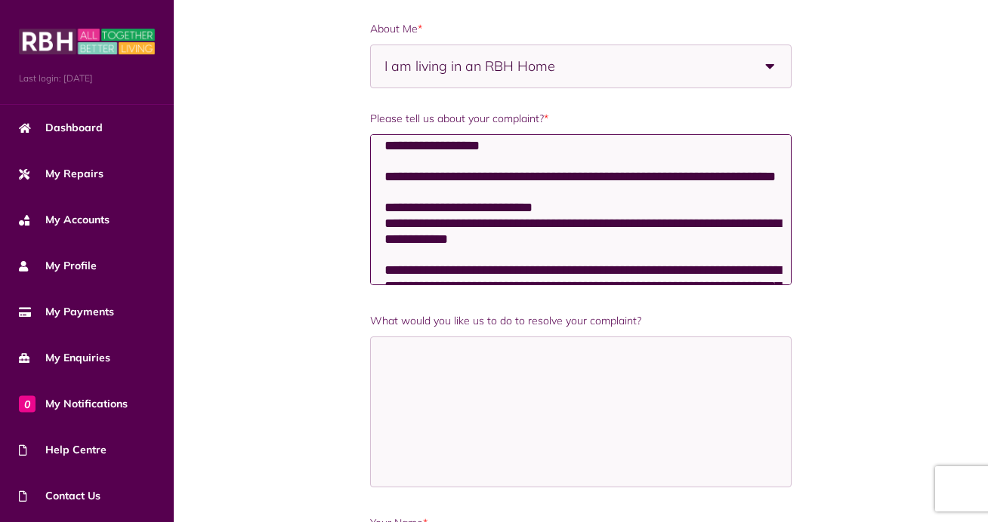
scroll to position [1355, 0]
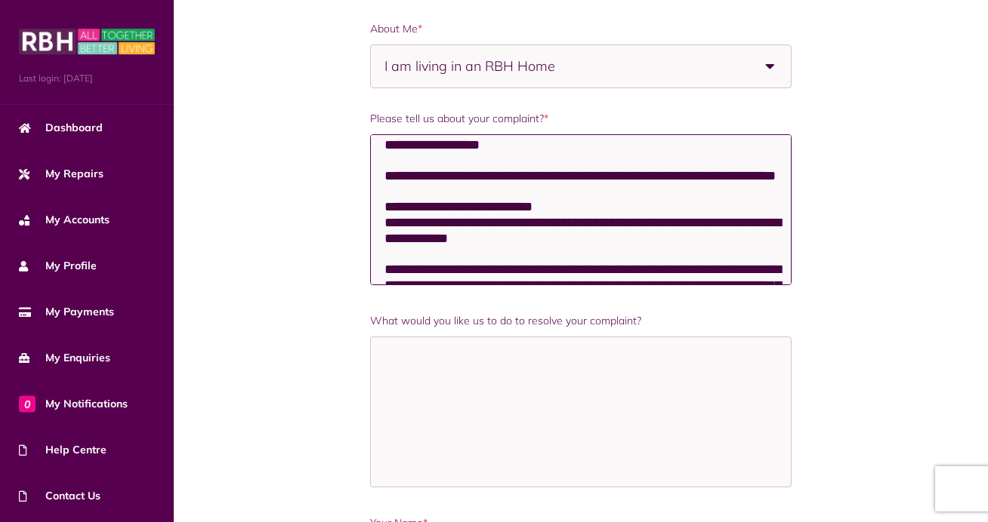
click at [383, 251] on textarea "Please tell us about your complaint? *" at bounding box center [581, 209] width 422 height 151
paste textarea "*"
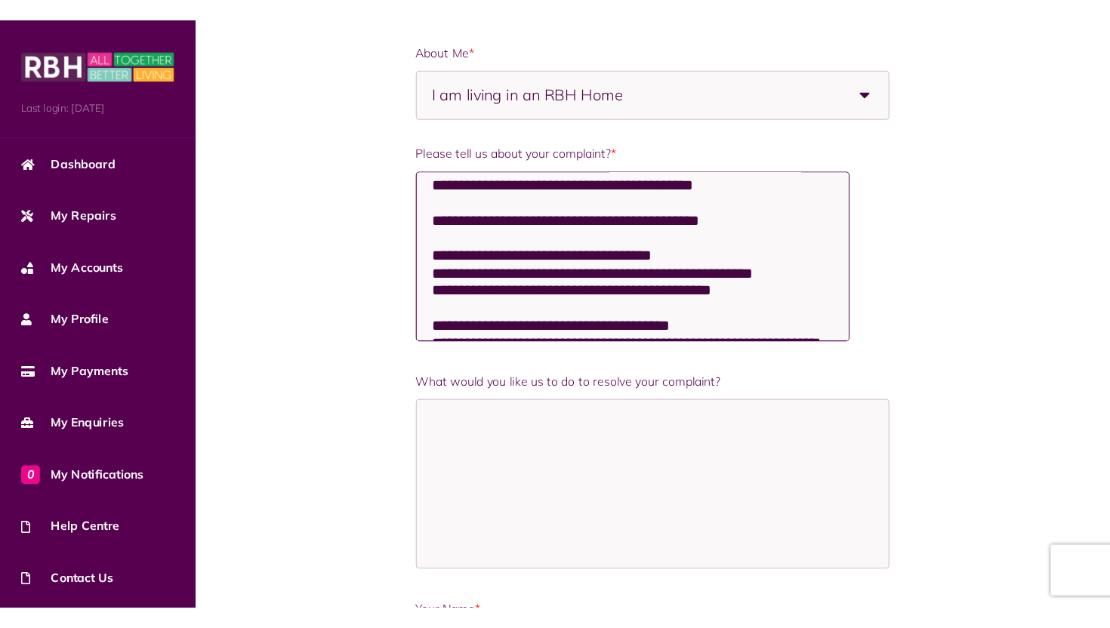
scroll to position [806, 0]
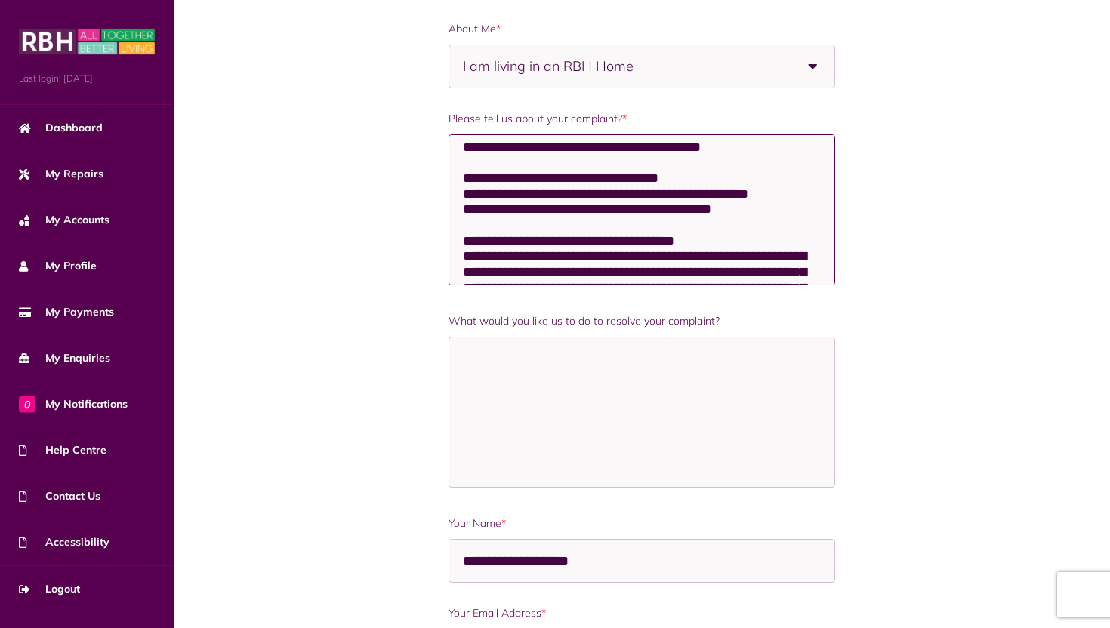
type textarea "**********"
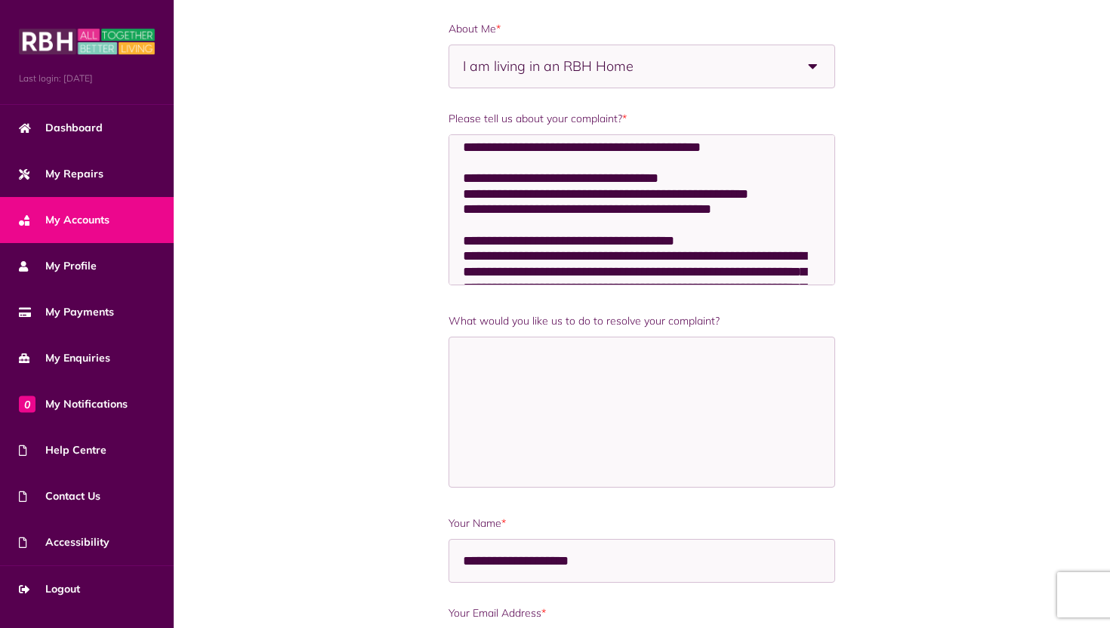
click at [104, 218] on span "My Accounts" at bounding box center [64, 220] width 91 height 16
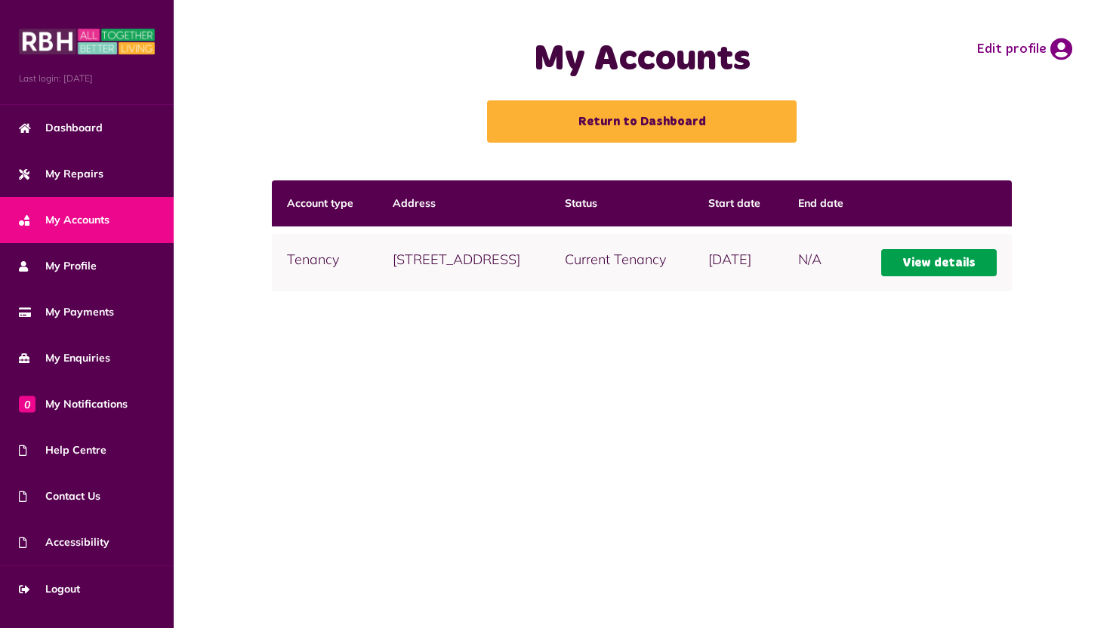
click at [936, 276] on link "View details" at bounding box center [939, 262] width 116 height 27
drag, startPoint x: 803, startPoint y: 271, endPoint x: 729, endPoint y: 272, distance: 73.2
click at [729, 272] on td "26/06/2017" at bounding box center [738, 262] width 90 height 57
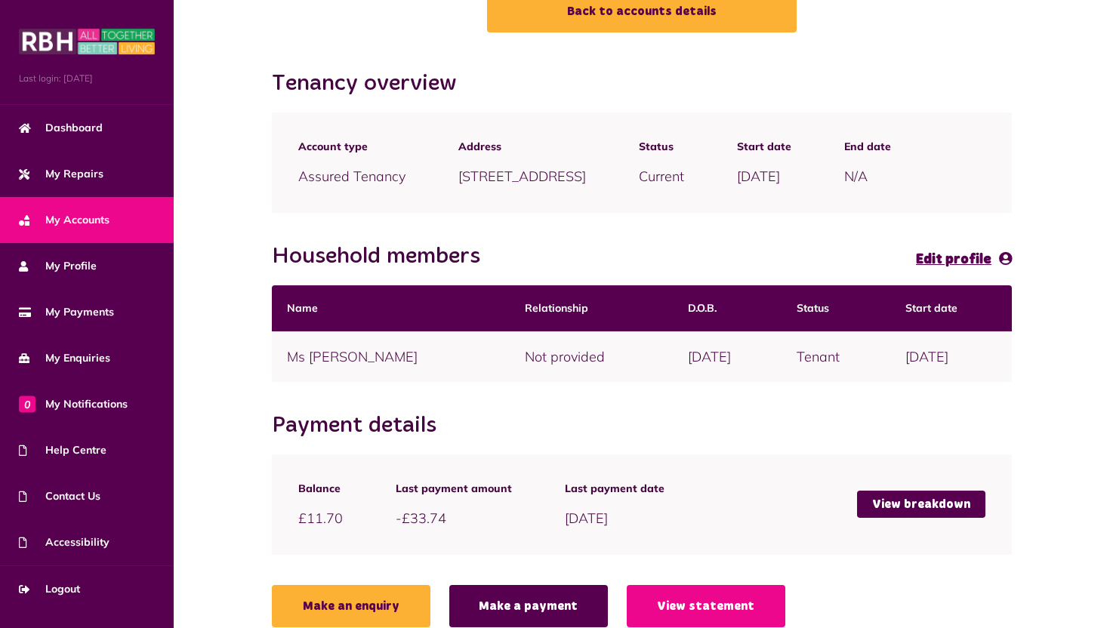
scroll to position [152, 0]
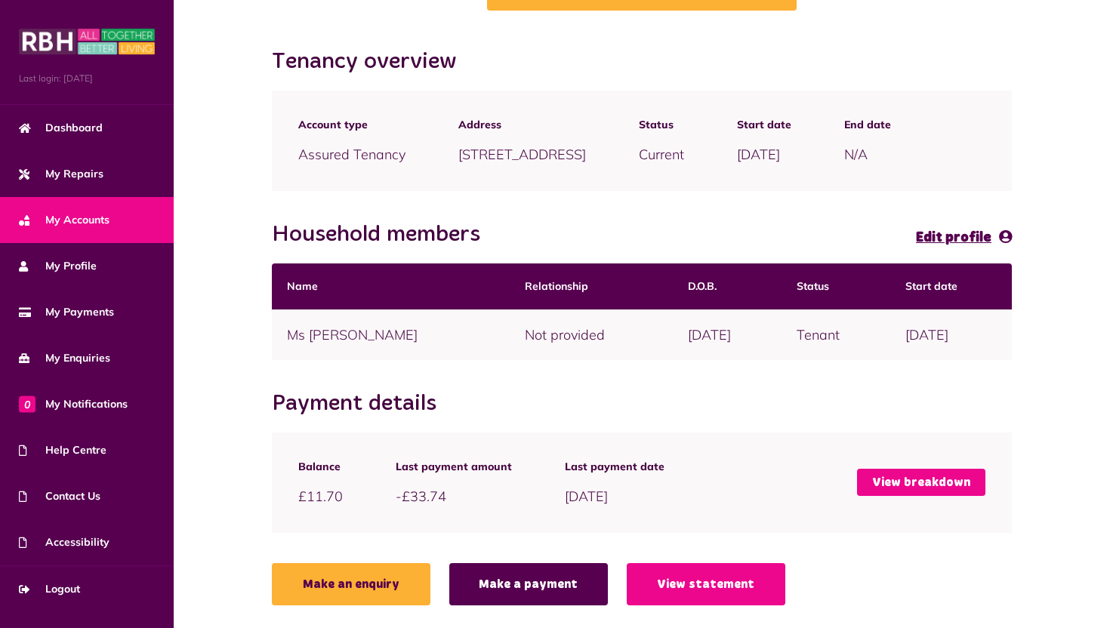
click at [893, 479] on link "View breakdown" at bounding box center [921, 482] width 128 height 27
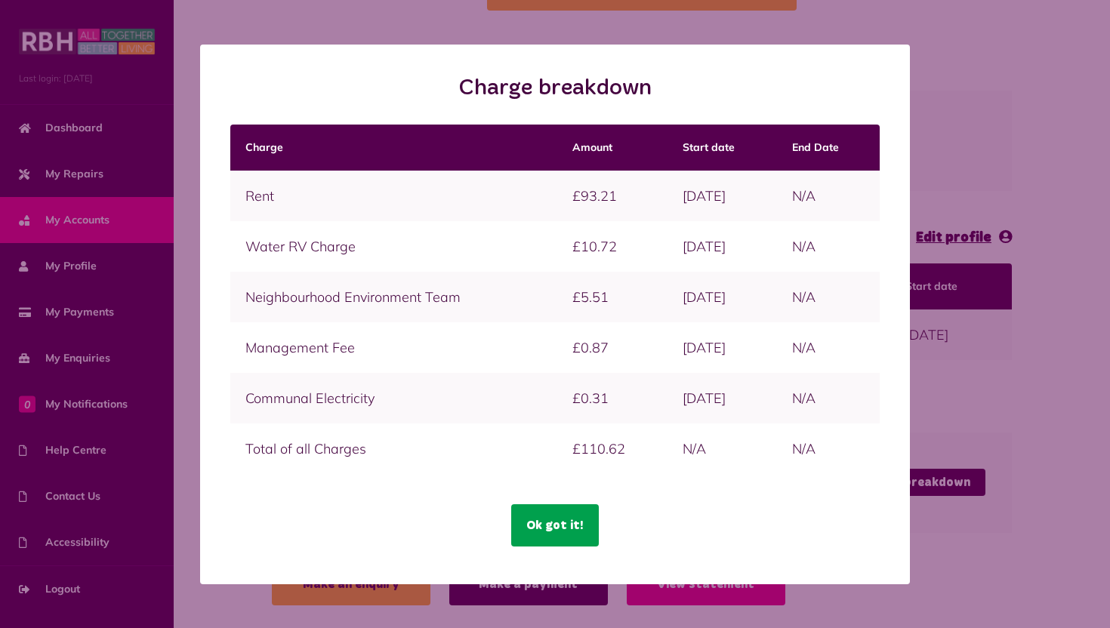
click at [540, 521] on button "Ok got it!" at bounding box center [555, 525] width 88 height 42
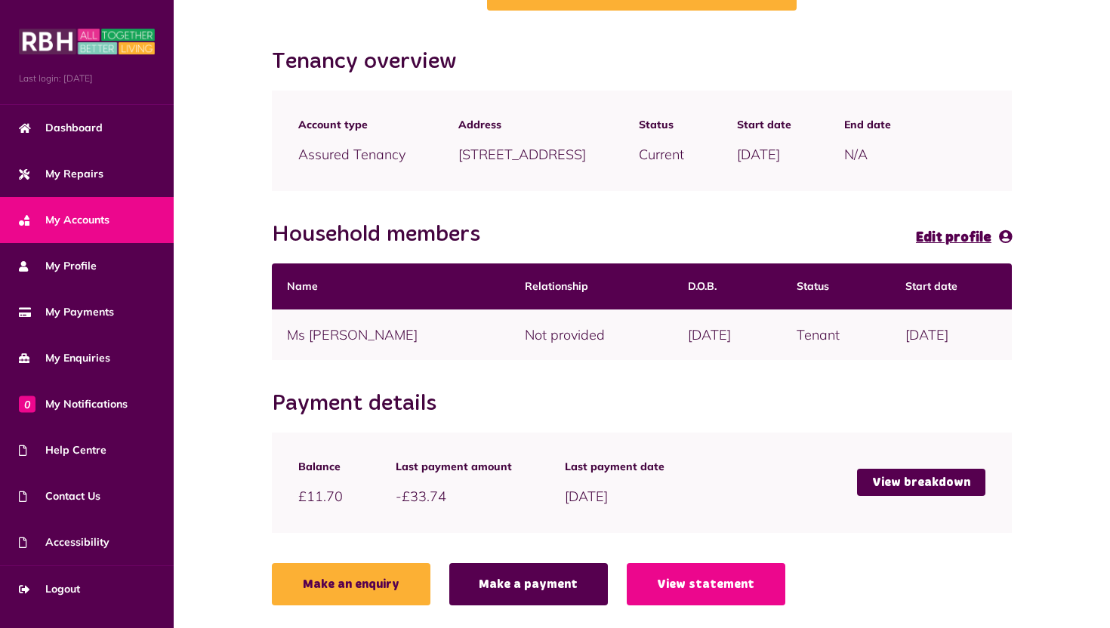
drag, startPoint x: 886, startPoint y: 131, endPoint x: 812, endPoint y: 134, distance: 74.8
click at [812, 134] on div "Start date 26/06/2017" at bounding box center [764, 141] width 107 height 70
copy span "26/06/2017"
click at [704, 582] on link "View statement" at bounding box center [706, 584] width 159 height 42
click at [892, 479] on link "View breakdown" at bounding box center [921, 482] width 128 height 27
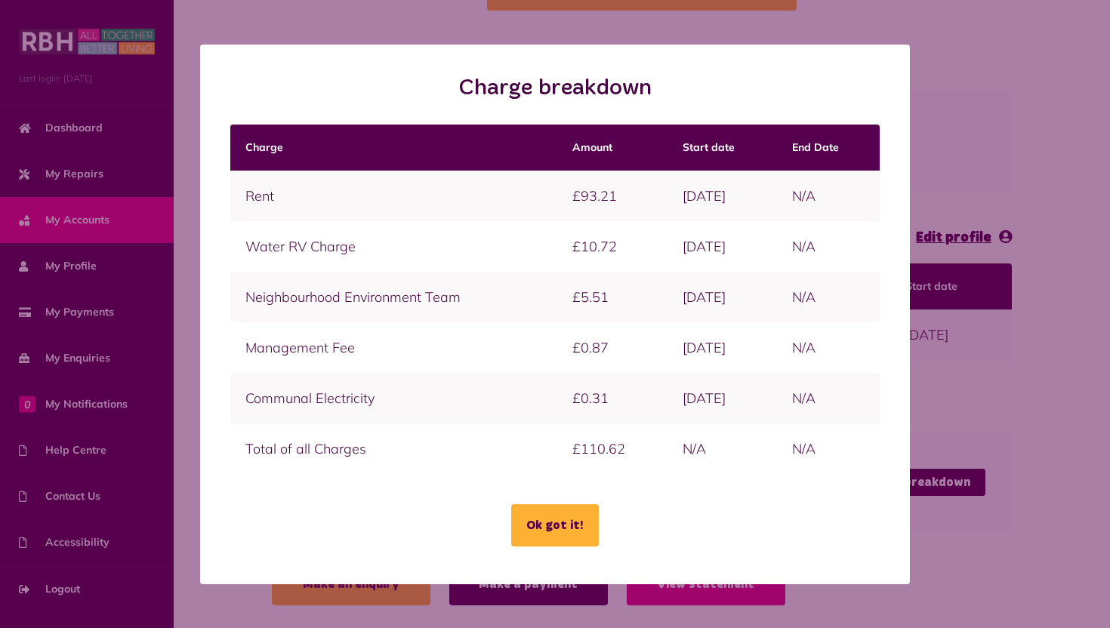
drag, startPoint x: 618, startPoint y: 447, endPoint x: 233, endPoint y: 193, distance: 462.2
click at [231, 193] on tbody "Rent £93.21 07/04/2025 N/A Water RV Charge" at bounding box center [554, 323] width 649 height 304
copy tbody "Rent £93.21 07/04/2025 N/A Water RV Charge £10.72 07/04/2025 N/A Neighbourhood …"
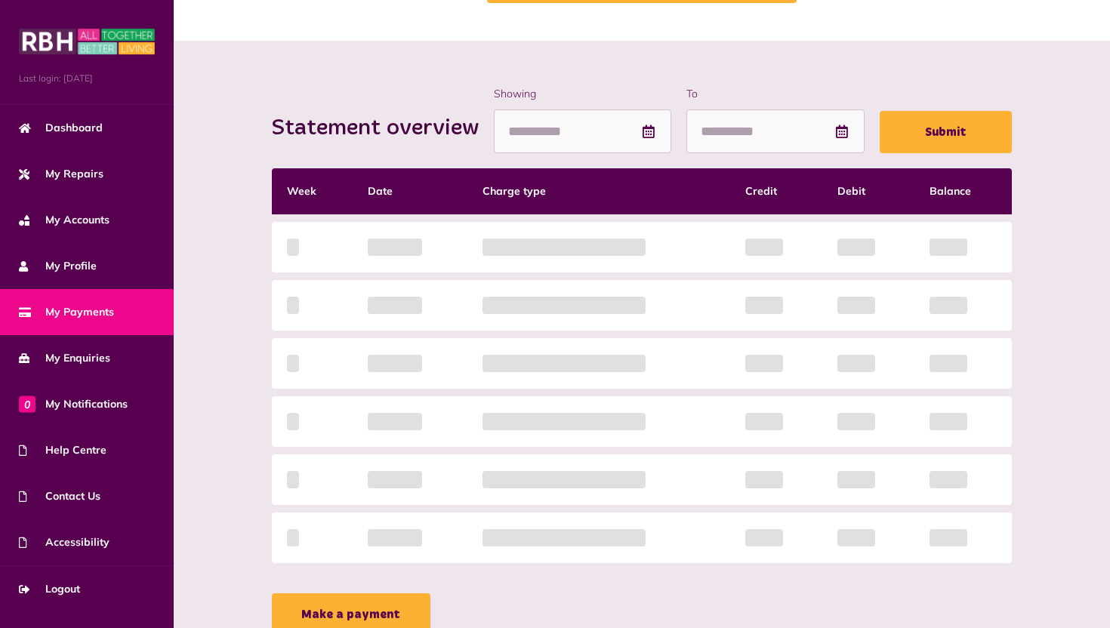
scroll to position [142, 0]
